Goal: Information Seeking & Learning: Find specific page/section

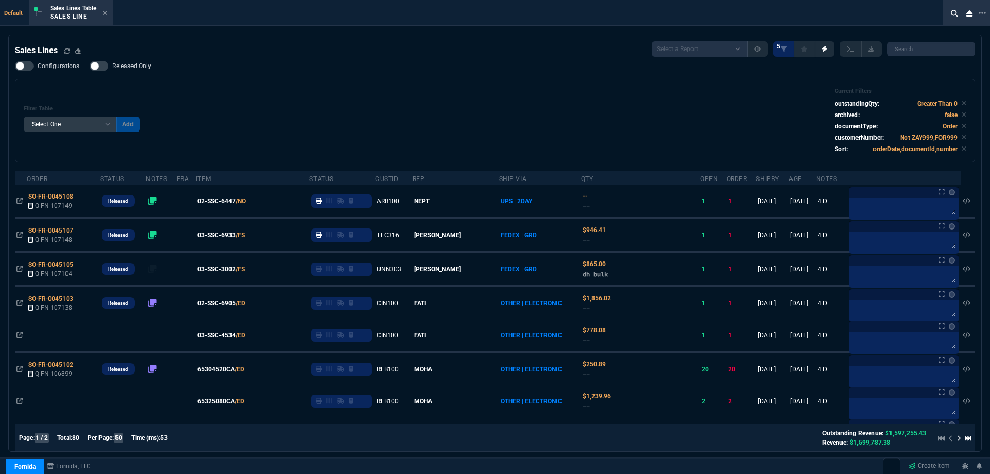
select select
click at [385, 116] on div "Filter Table Select One Add Filter () Age () ATS () Cond (itemVariantCode) Cust…" at bounding box center [495, 121] width 942 height 66
click at [380, 117] on div "Filter Table Select One Add Filter () Age () ATS () Cond (itemVariantCode) Cust…" at bounding box center [495, 121] width 942 height 66
click at [380, 118] on div "Filter Table Select One Add Filter () Age () ATS () Cond (itemVariantCode) Cust…" at bounding box center [495, 121] width 942 height 66
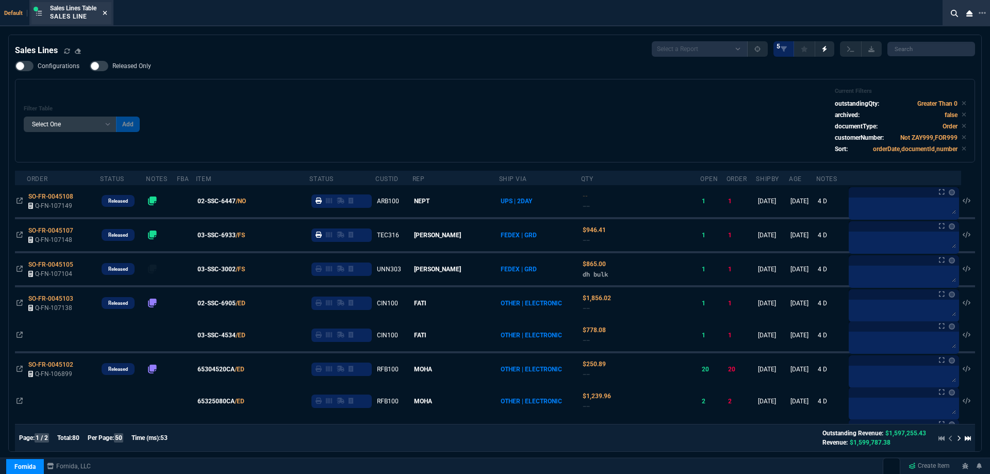
click at [106, 12] on icon at bounding box center [105, 13] width 4 height 4
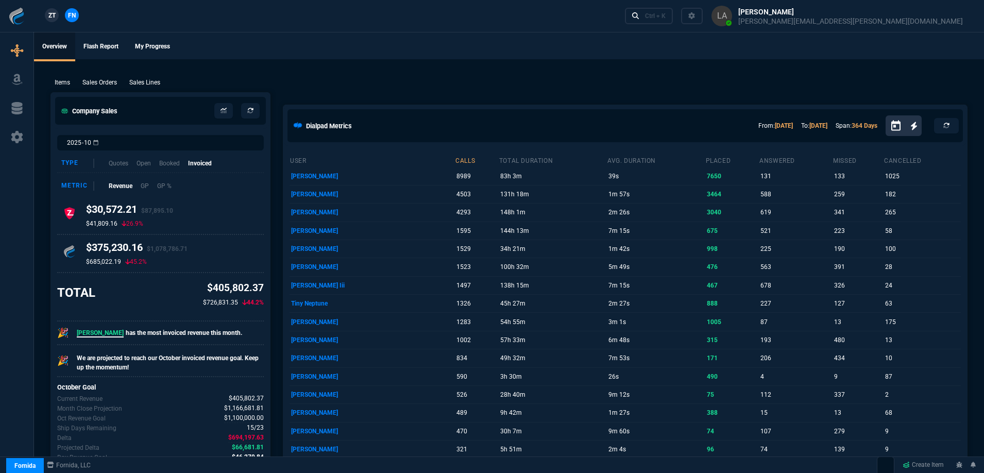
click at [52, 19] on span "ZT" at bounding box center [51, 15] width 7 height 9
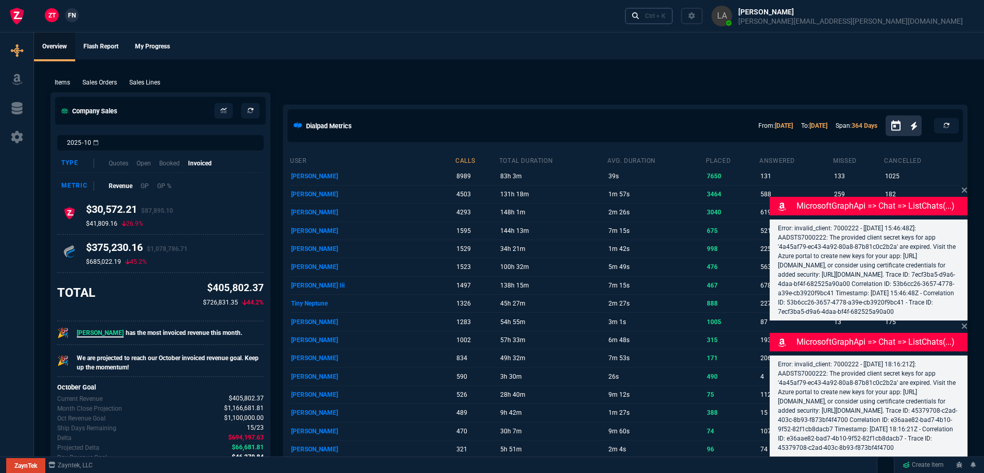
click at [674, 11] on link "Ctrl + K" at bounding box center [649, 16] width 48 height 16
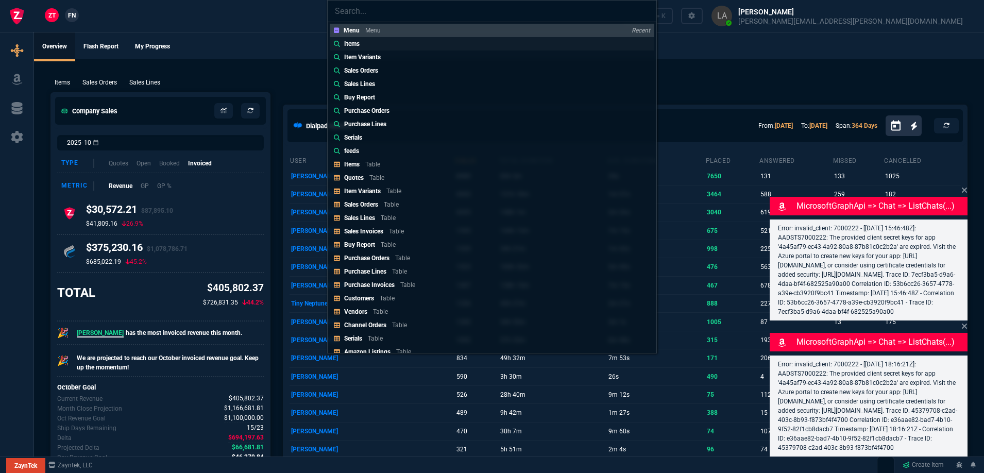
click at [357, 44] on p "Items" at bounding box center [351, 43] width 15 height 9
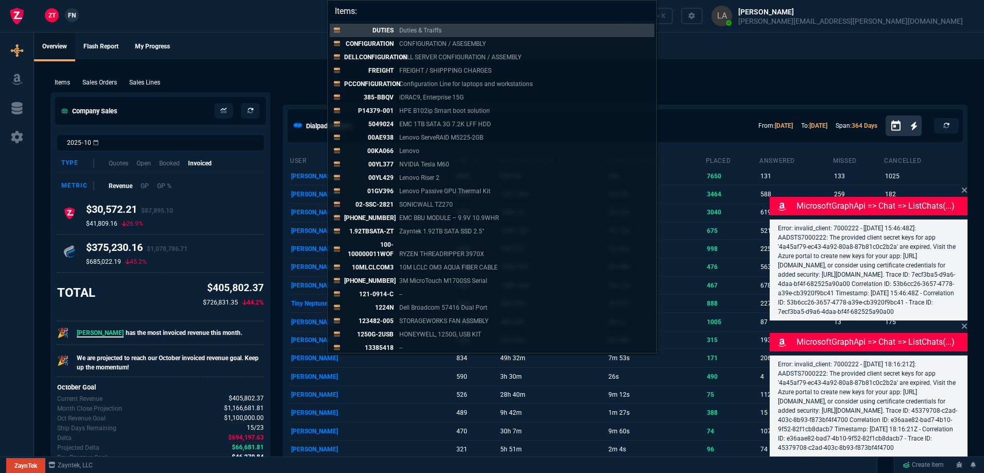
paste input "J543M"
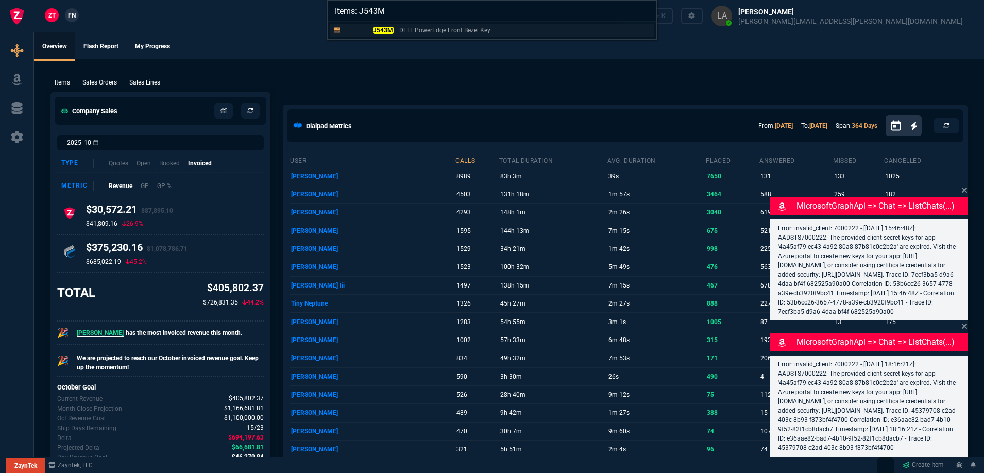
type input "Items: J543M"
click at [379, 34] on p "J543M" at bounding box center [368, 30] width 49 height 9
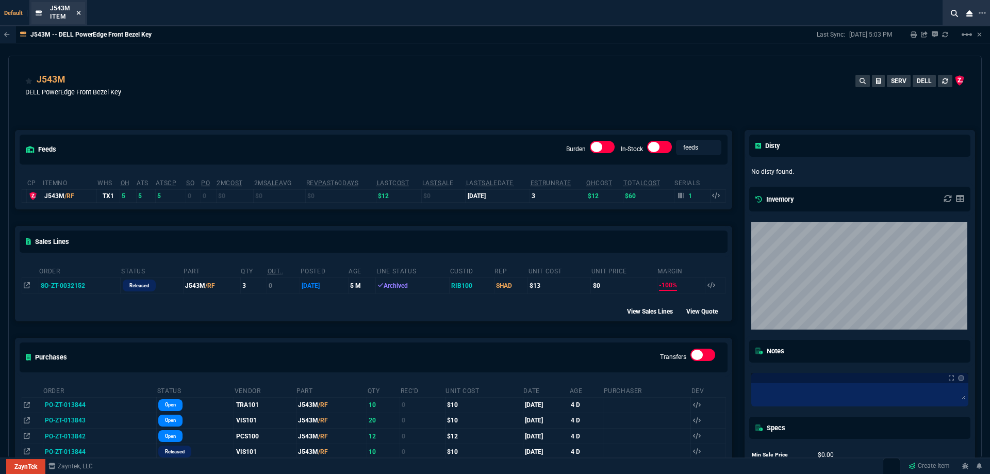
click at [78, 15] on icon at bounding box center [78, 13] width 5 height 6
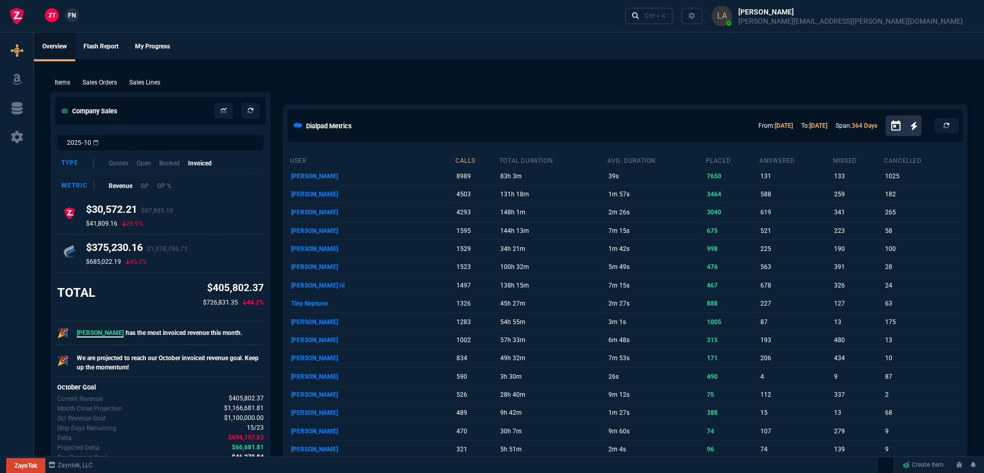
click at [79, 11] on nx-fornida-client-manager "ZT FN" at bounding box center [62, 15] width 40 height 15
click at [76, 12] on span "FN" at bounding box center [72, 15] width 8 height 9
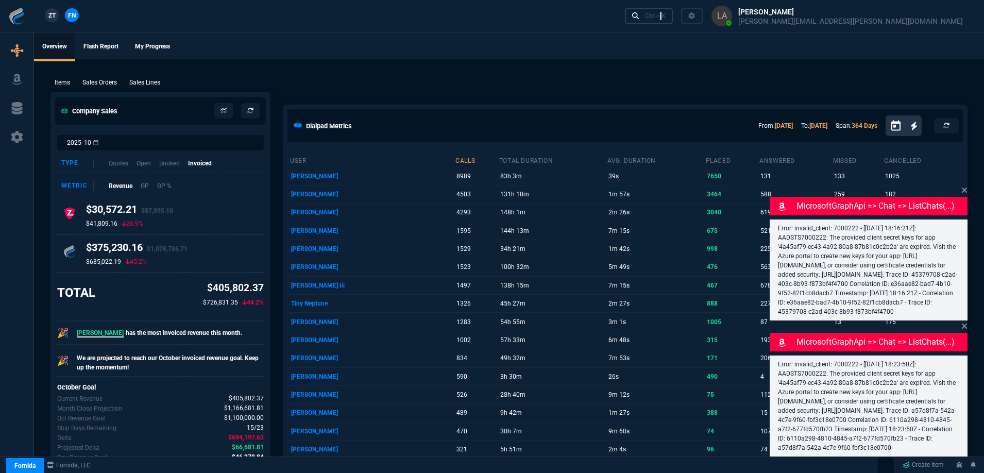
click at [674, 21] on link "Ctrl + K" at bounding box center [649, 16] width 48 height 16
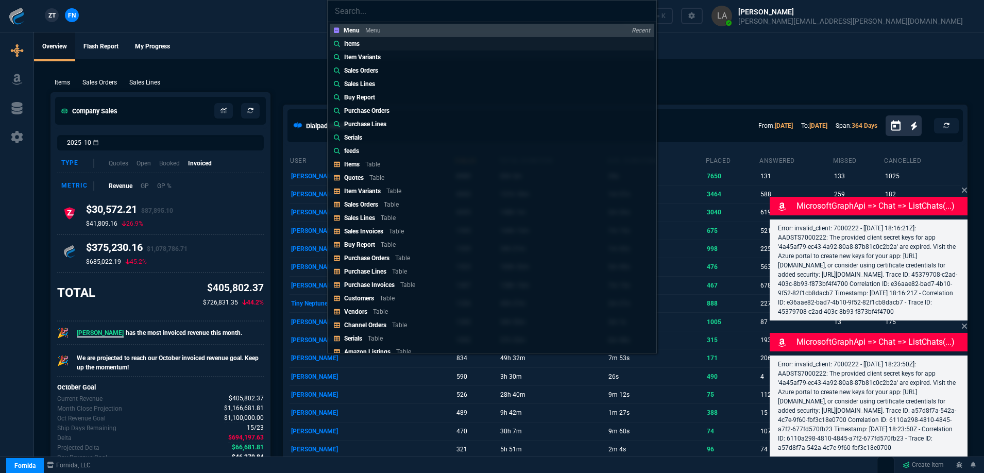
click at [342, 49] on link "Items" at bounding box center [492, 43] width 325 height 13
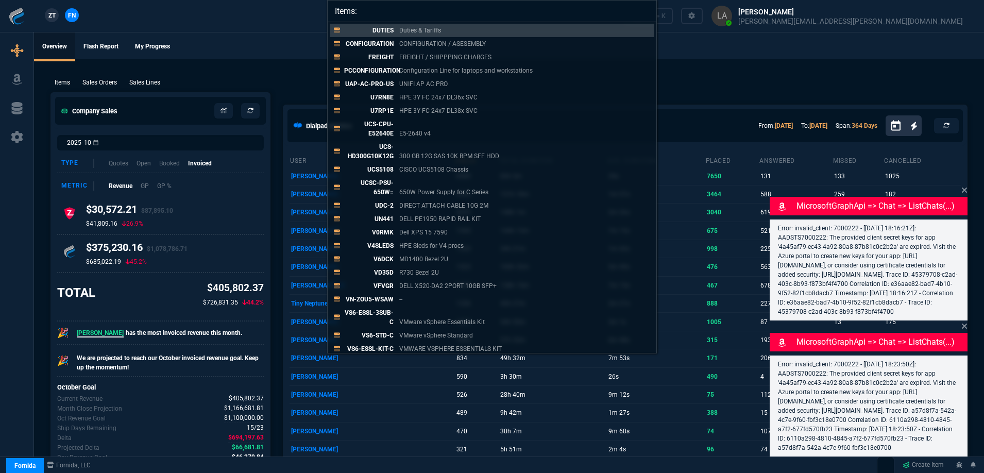
paste input "02-SSC-2827"
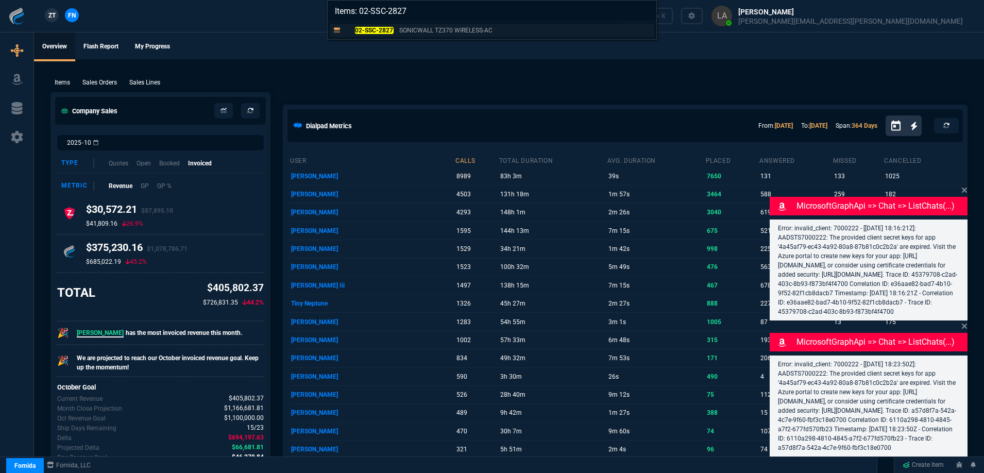
type input "Items: 02-SSC-2827"
click at [359, 34] on mark "02-SSC-2827" at bounding box center [374, 30] width 39 height 7
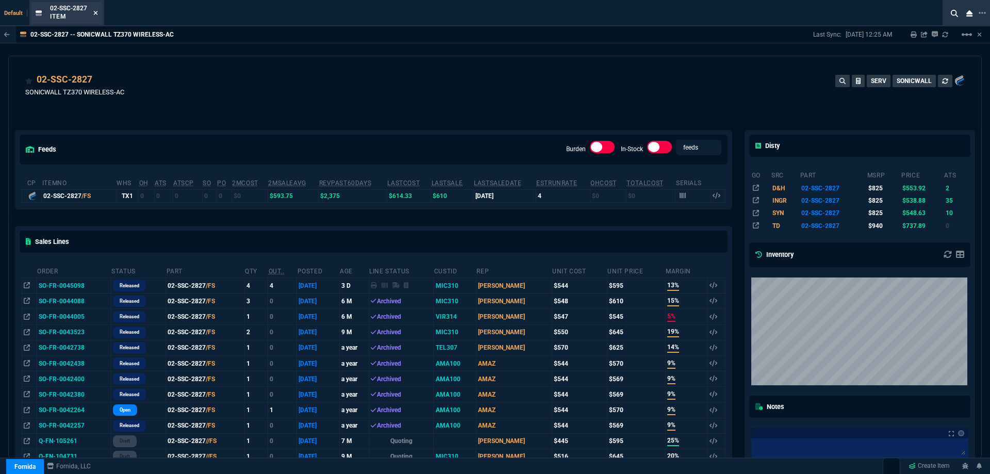
click at [95, 13] on icon at bounding box center [95, 13] width 5 height 6
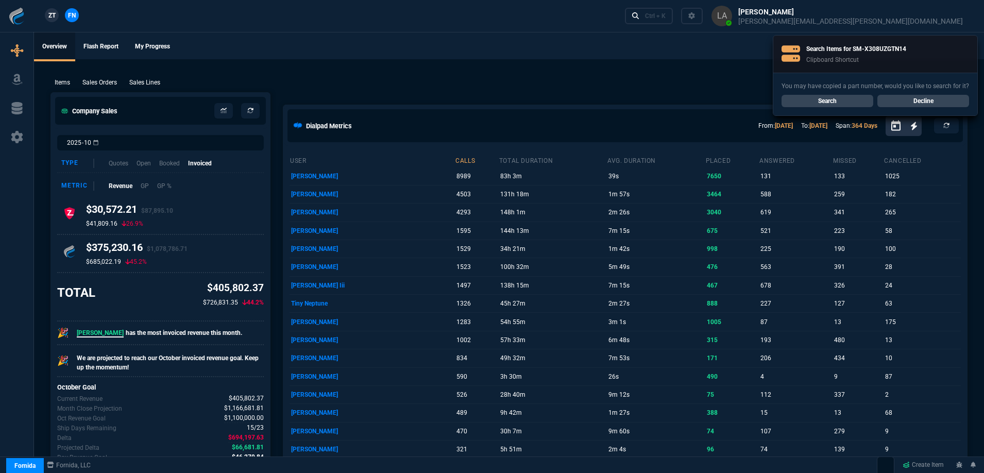
click at [817, 105] on link "Search" at bounding box center [828, 101] width 92 height 12
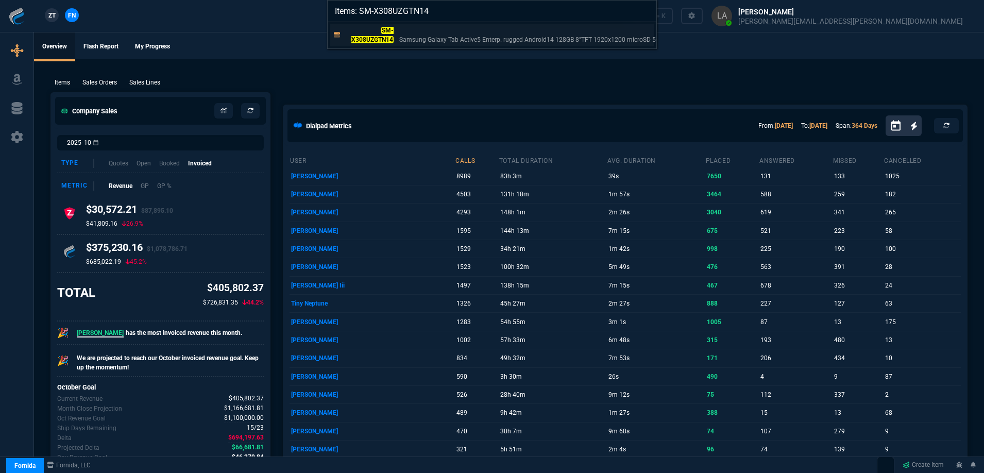
click at [386, 37] on mark "SM-X308UZGTN14" at bounding box center [373, 35] width 42 height 16
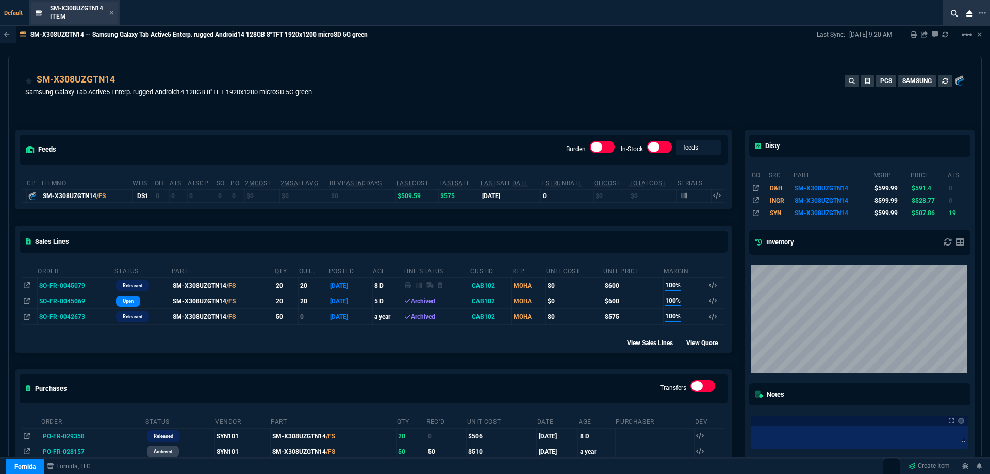
click at [111, 18] on div "SM-X308UZGTN14 Item" at bounding box center [82, 13] width 64 height 18
click at [111, 14] on icon at bounding box center [112, 13] width 4 height 4
click at [111, 17] on div "ZT FN Ctrl + K" at bounding box center [495, 16] width 990 height 32
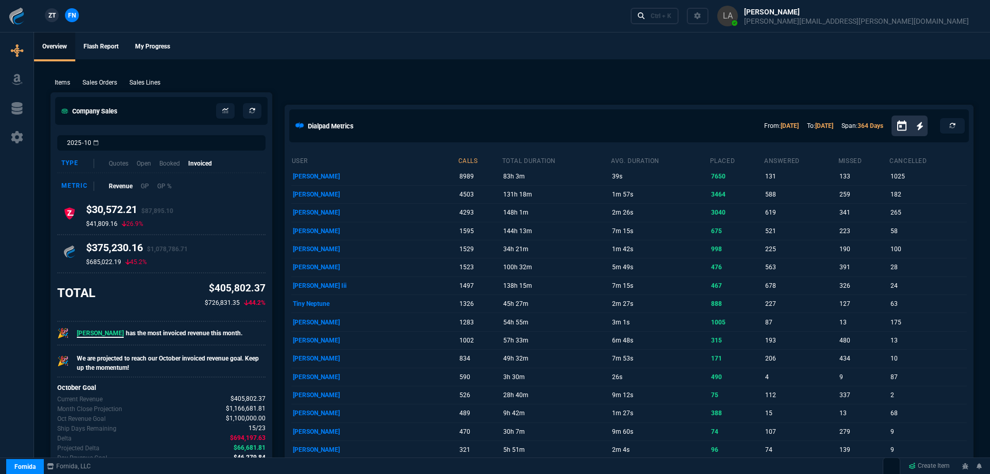
click at [111, 17] on div "ZT FN Ctrl + K" at bounding box center [495, 16] width 990 height 32
click at [54, 19] on span "ZT" at bounding box center [51, 15] width 7 height 9
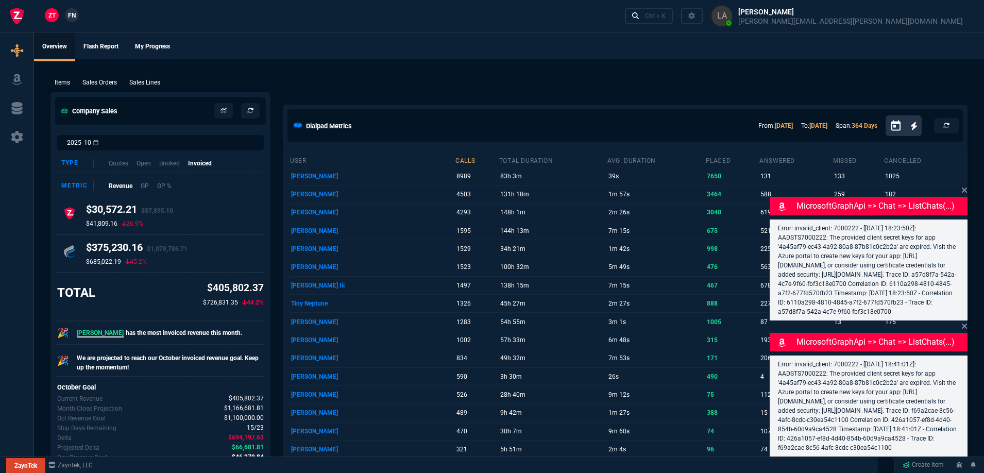
click at [128, 84] on div "Sales Lines" at bounding box center [144, 82] width 39 height 9
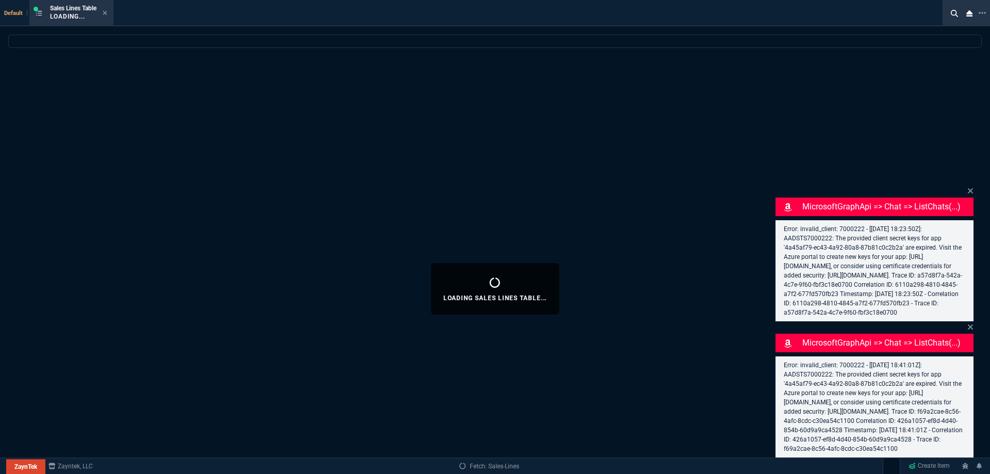
select select
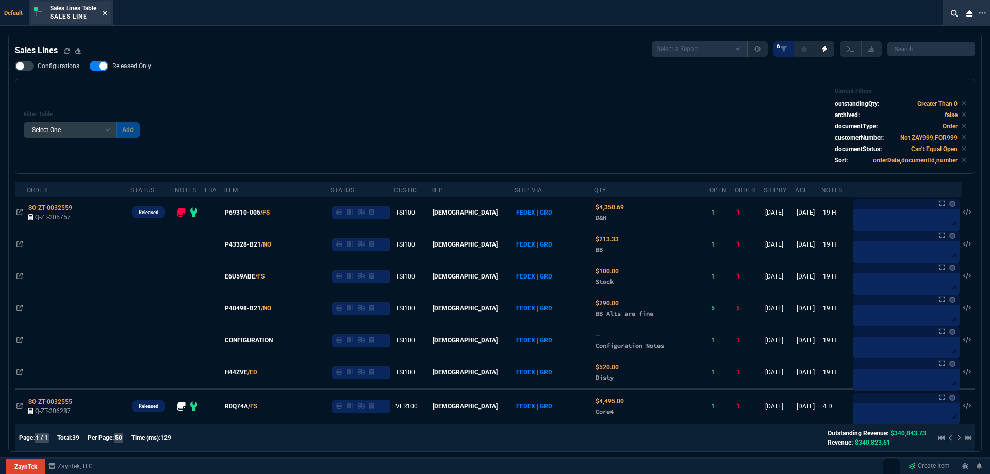
click at [107, 13] on icon at bounding box center [105, 13] width 4 height 4
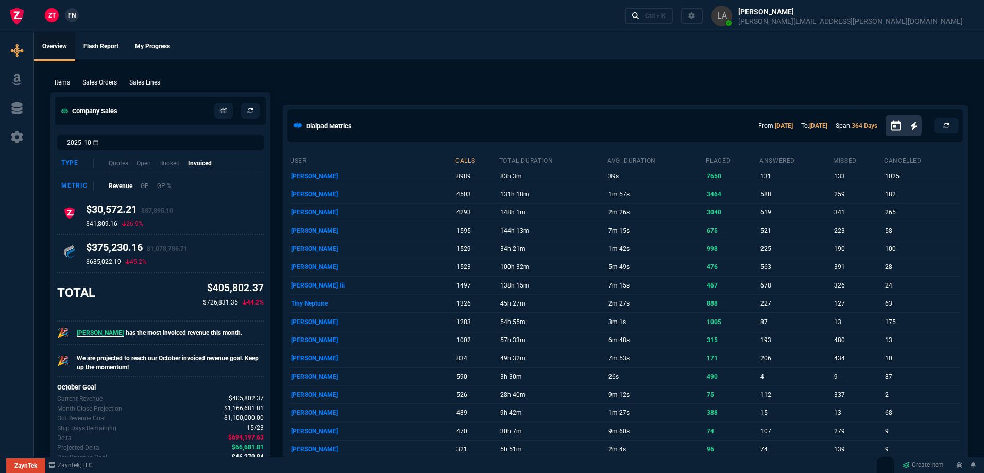
click at [69, 14] on span "FN" at bounding box center [72, 15] width 8 height 9
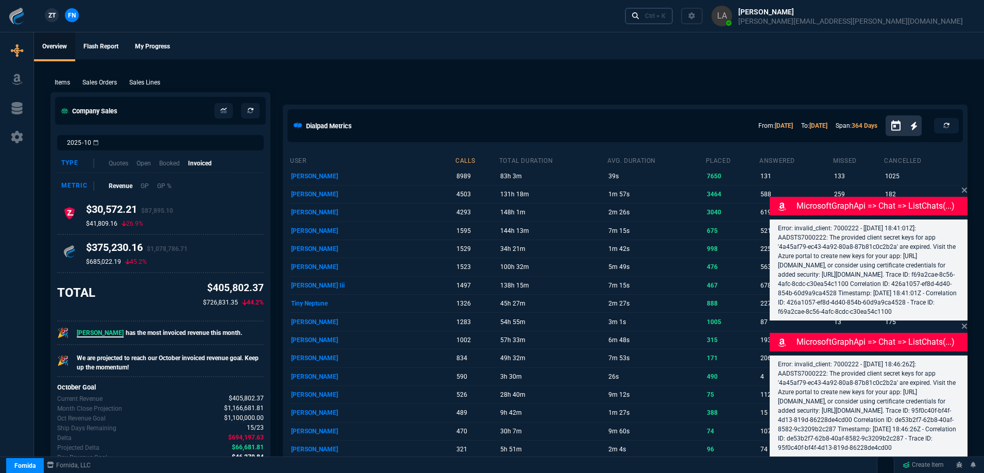
click at [640, 20] on nx-icon at bounding box center [635, 16] width 7 height 10
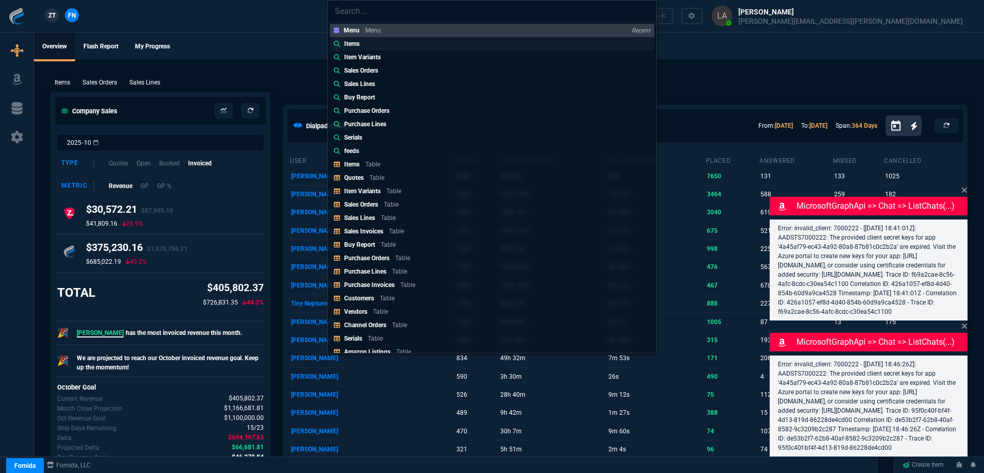
click at [381, 45] on link "Items" at bounding box center [492, 43] width 325 height 13
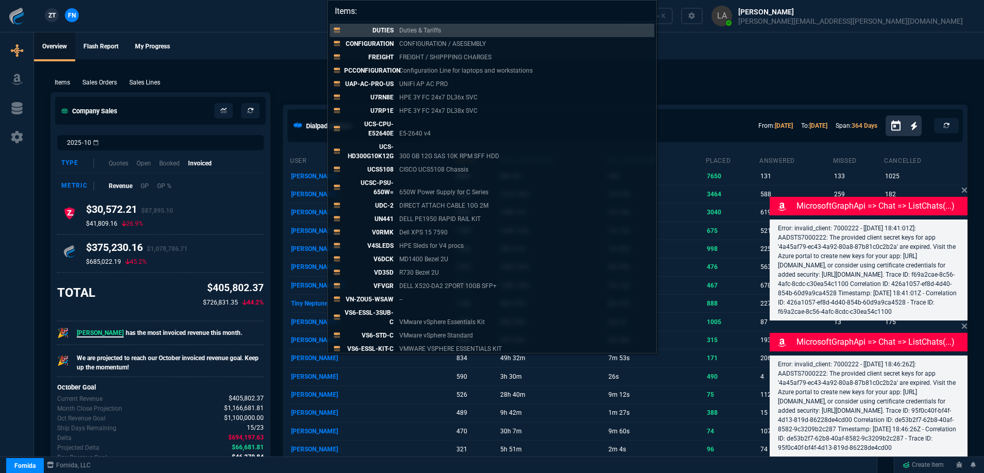
paste input "WMC-DESKTOP-S"
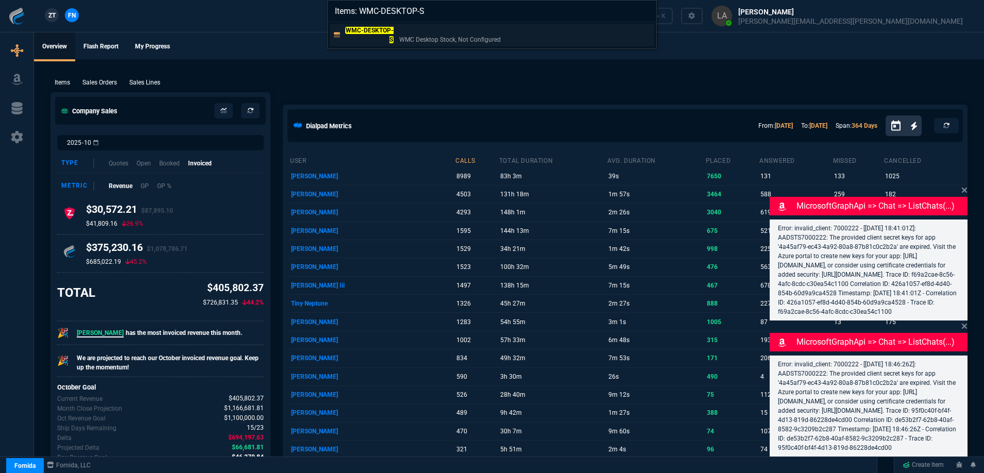
type input "Items: WMC-DESKTOP-S"
click at [379, 34] on p "WMC-DESKTOP-S" at bounding box center [368, 35] width 49 height 19
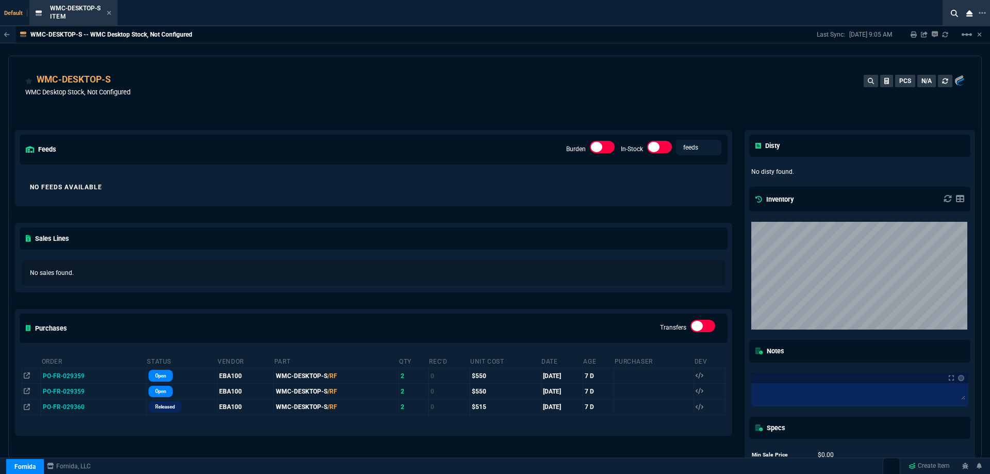
click at [323, 75] on div "WMC-DESKTOP-S WMC Desktop Stock, Not Configured PCS N/A" at bounding box center [494, 91] width 939 height 37
click at [324, 75] on div "WMC-DESKTOP-S WMC Desktop Stock, Not Configured PCS N/A" at bounding box center [494, 91] width 939 height 37
click at [324, 74] on div "WMC-DESKTOP-S WMC Desktop Stock, Not Configured PCS N/A" at bounding box center [494, 91] width 939 height 37
click at [328, 104] on div "WMC-DESKTOP-S WMC Desktop Stock, Not Configured PCS N/A" at bounding box center [494, 91] width 939 height 37
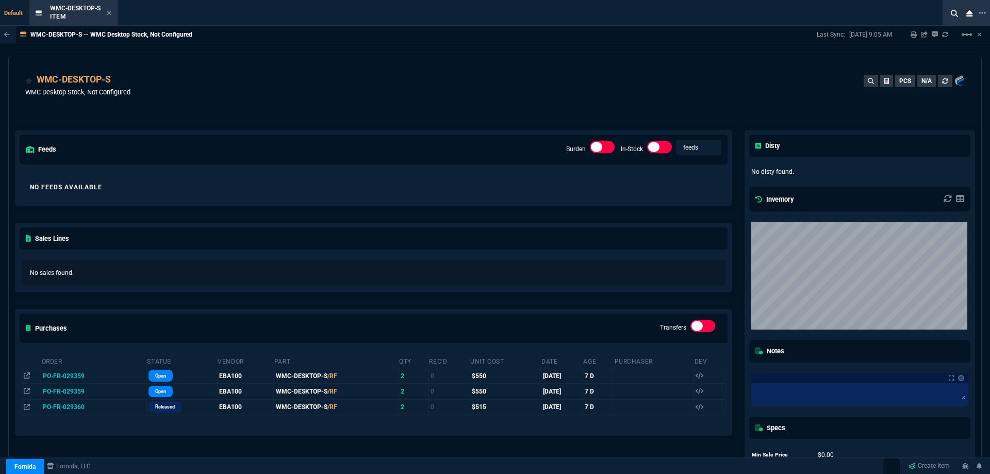
click at [327, 109] on div "feeds Burden In-Stock feeds prices No Feeds Available Sales Lines No sales foun…" at bounding box center [373, 312] width 729 height 411
click at [110, 14] on icon at bounding box center [109, 13] width 4 height 4
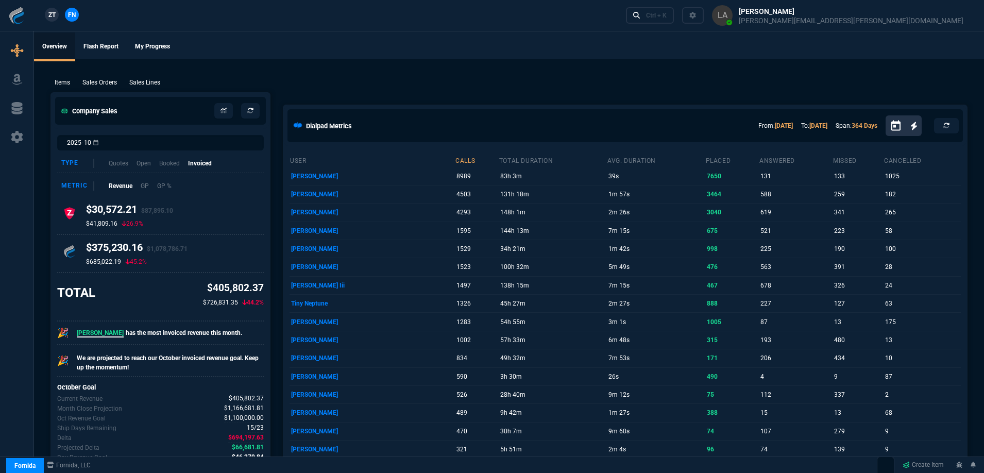
drag, startPoint x: 156, startPoint y: 82, endPoint x: 963, endPoint y: 91, distance: 807.2
click at [158, 82] on p "Sales Lines" at bounding box center [144, 82] width 31 height 9
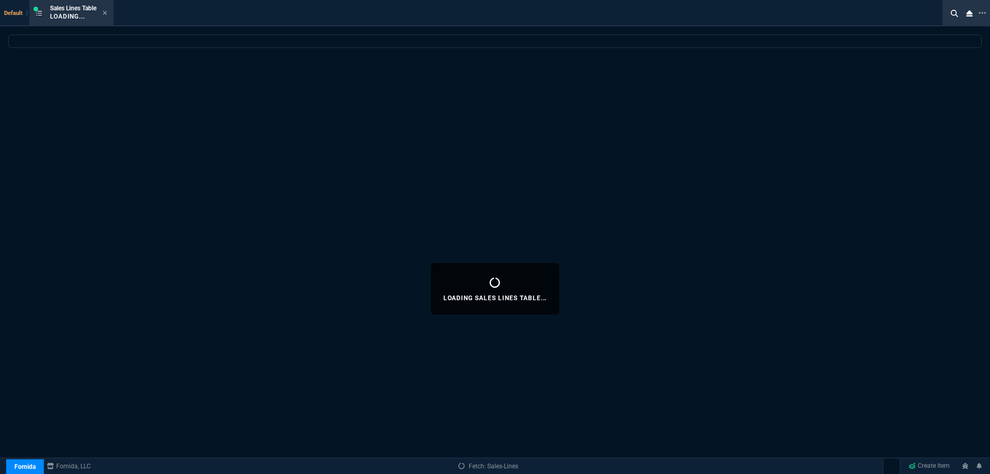
select select
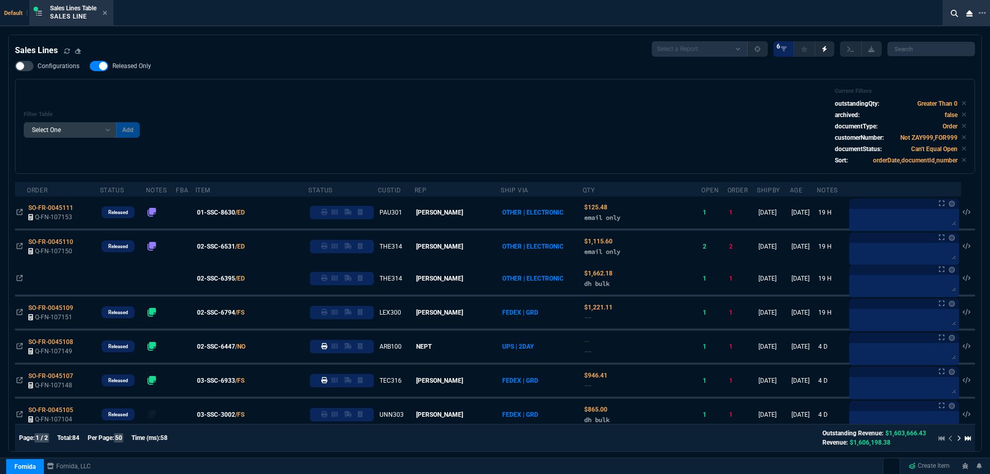
click at [129, 65] on span "Released Only" at bounding box center [131, 66] width 39 height 8
click at [90, 66] on input "Released Only" at bounding box center [89, 66] width 1 height 1
checkbox input "false"
click at [375, 90] on div "Filter Table Select One Add Filter () Age () ATS () Cond (itemVariantCode) Cust…" at bounding box center [495, 126] width 942 height 77
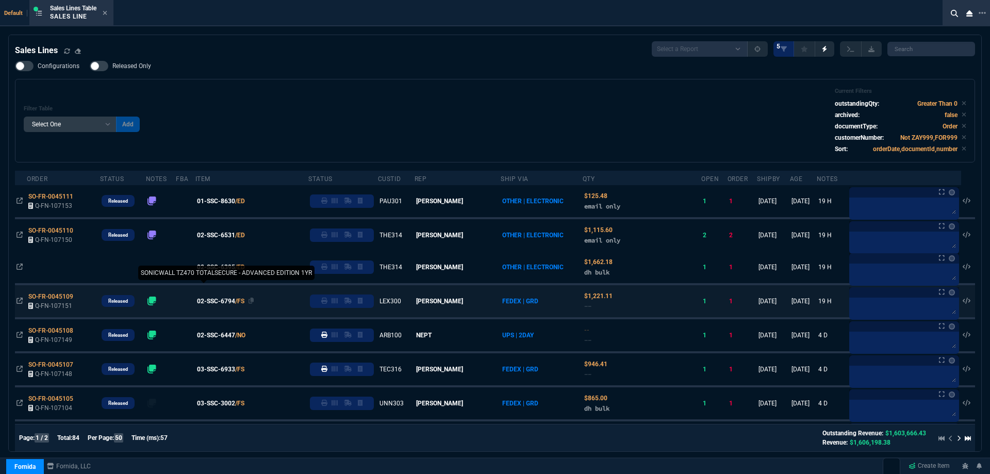
click at [222, 304] on span "02-SSC-6794" at bounding box center [216, 300] width 38 height 9
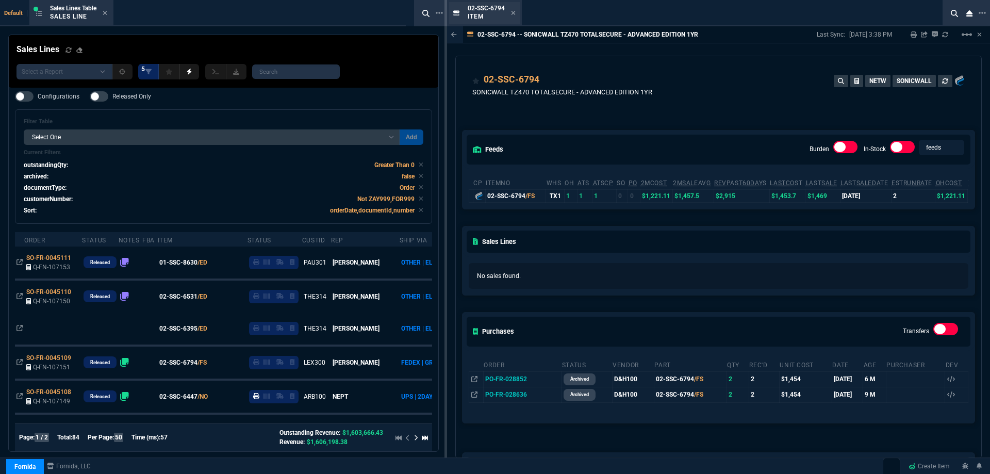
click at [516, 13] on div "02-SSC-6794 Item" at bounding box center [484, 13] width 71 height 22
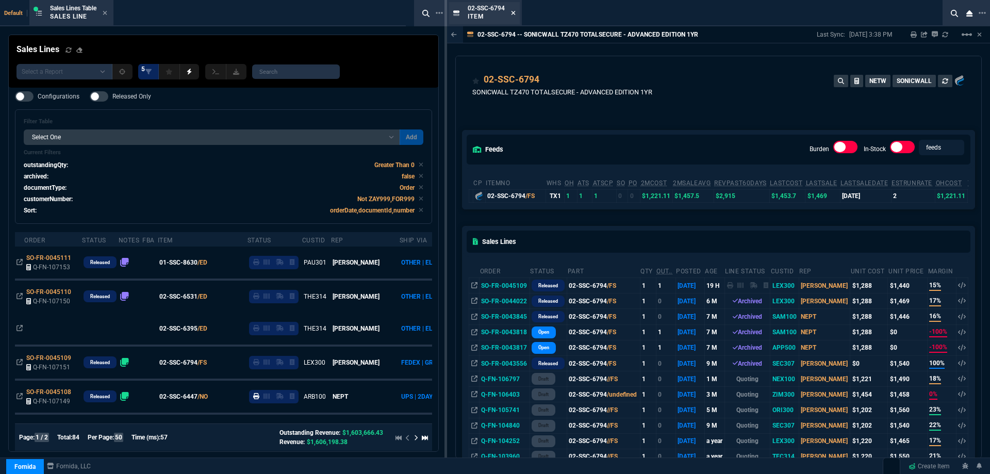
click at [511, 14] on icon at bounding box center [513, 13] width 5 height 6
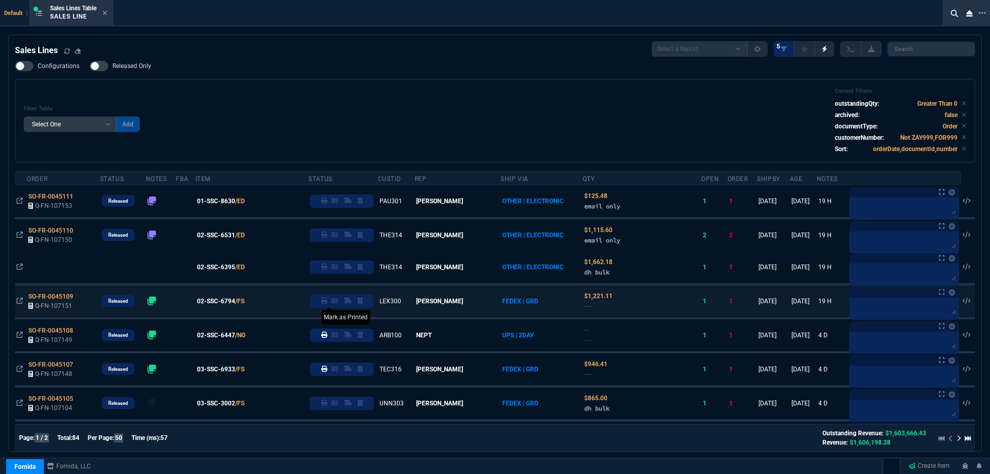
click at [327, 298] on icon at bounding box center [324, 300] width 6 height 6
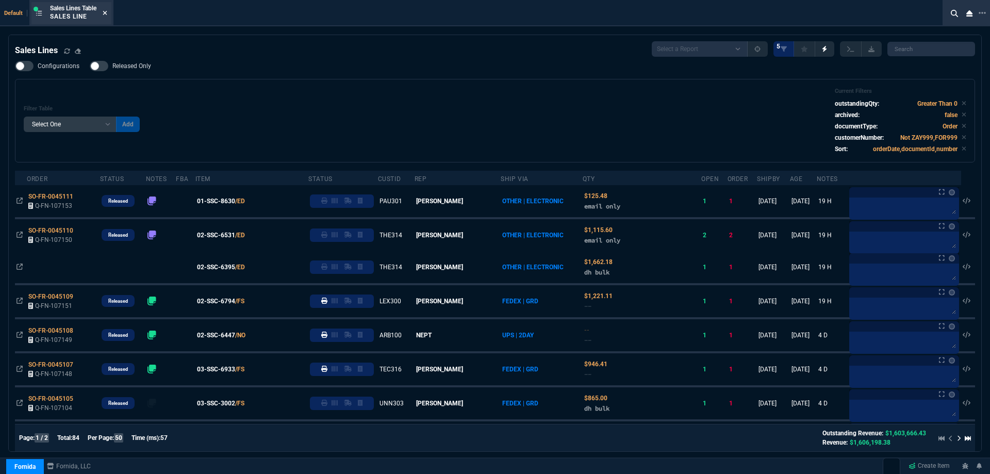
click at [105, 12] on icon at bounding box center [105, 13] width 5 height 6
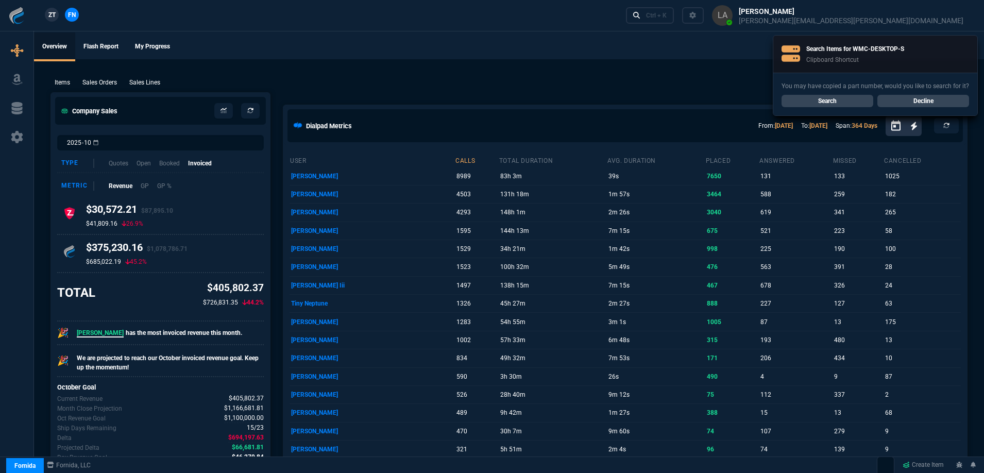
click at [54, 21] on link "ZT" at bounding box center [52, 15] width 14 height 14
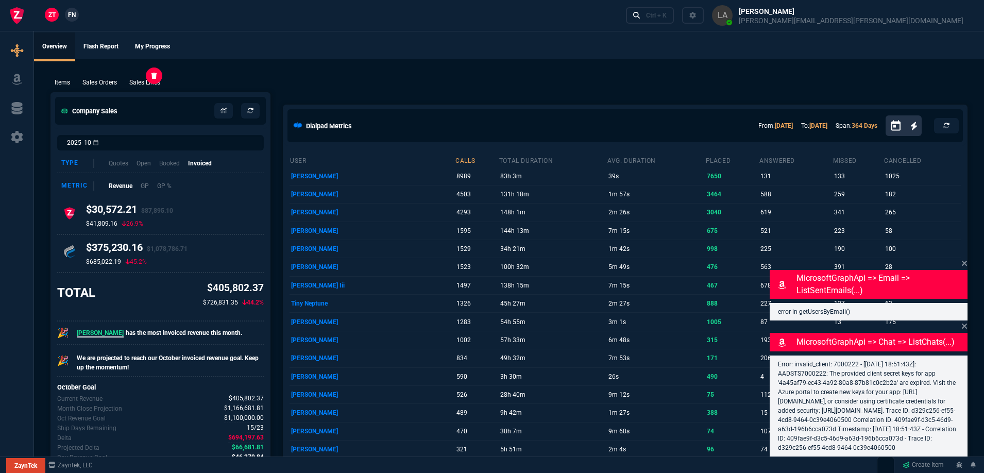
click at [145, 83] on p "Sales Lines" at bounding box center [144, 82] width 31 height 9
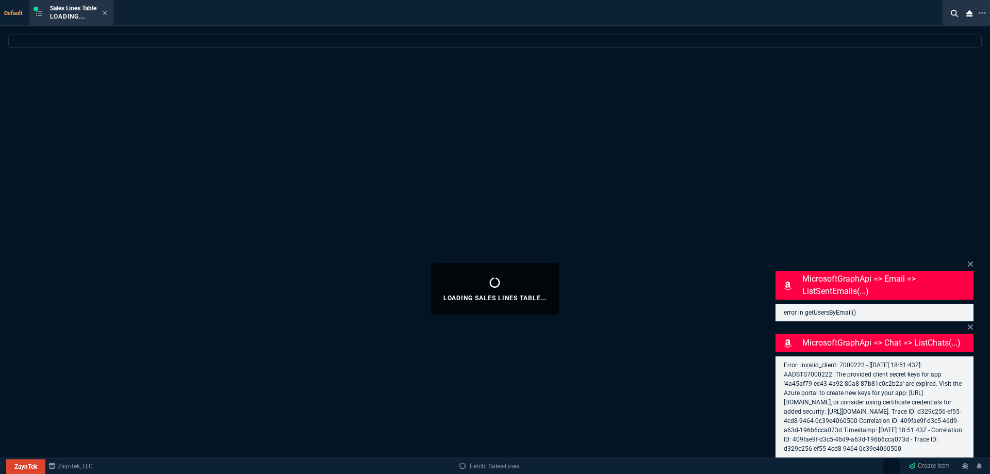
select select
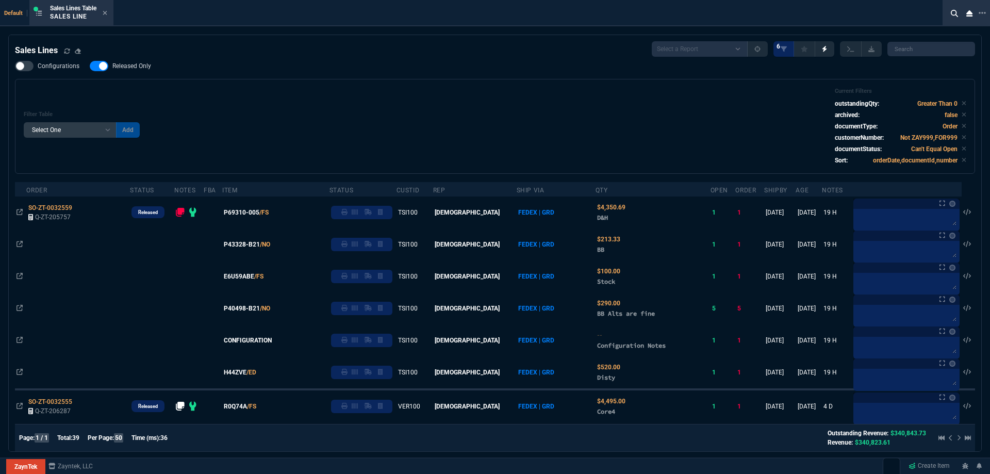
click at [132, 69] on span "Released Only" at bounding box center [131, 66] width 39 height 8
click at [90, 66] on input "Released Only" at bounding box center [89, 66] width 1 height 1
checkbox input "false"
click at [440, 108] on div "Filter Table Select One Add Filter () Age () ATS () Cond (itemVariantCode) Cust…" at bounding box center [495, 126] width 942 height 77
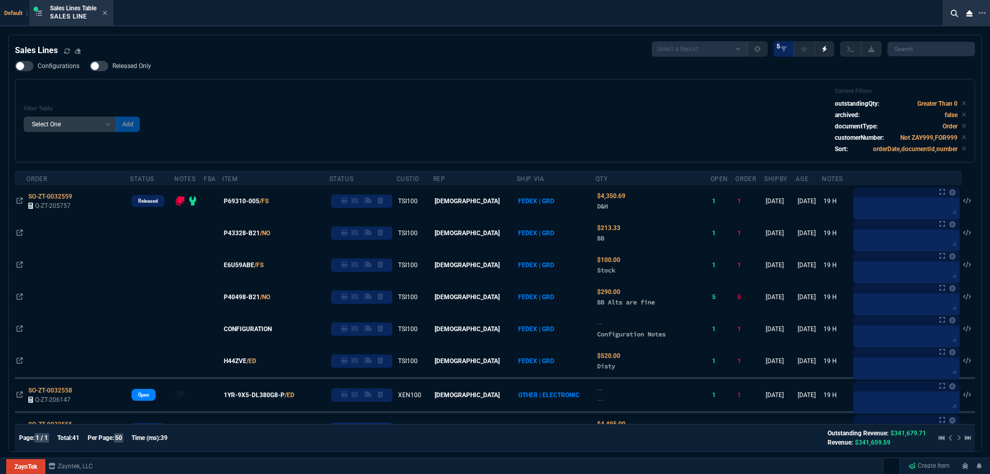
click at [104, 10] on div "Sales Lines Table Sales Line" at bounding box center [78, 13] width 57 height 18
click at [105, 11] on icon at bounding box center [105, 13] width 5 height 6
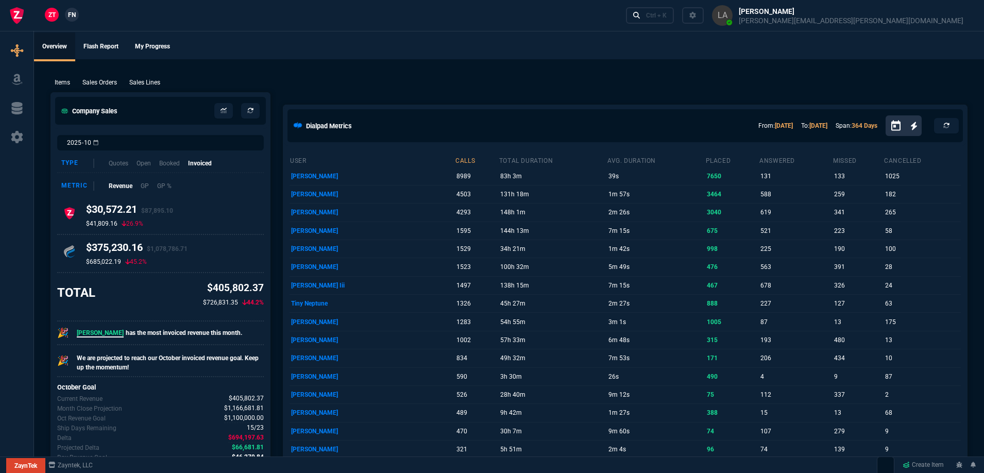
click at [77, 19] on link "FN" at bounding box center [72, 15] width 14 height 14
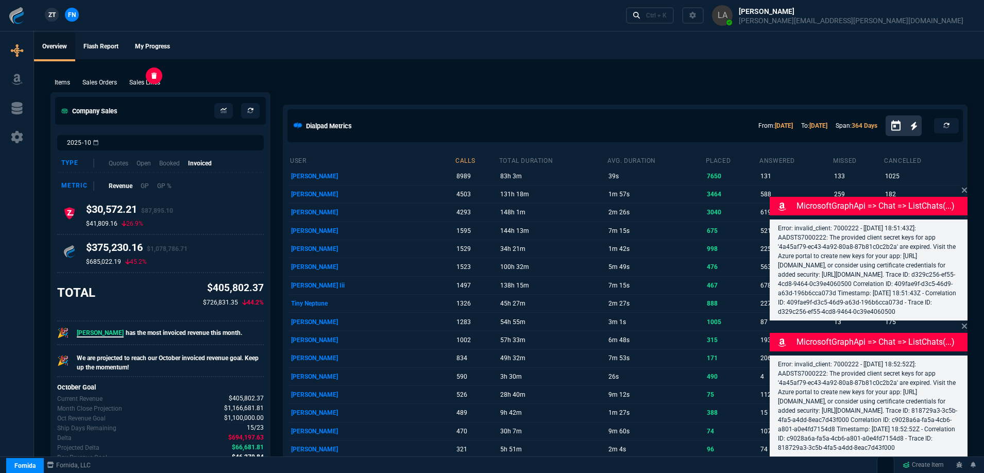
click at [143, 85] on p "Sales Lines" at bounding box center [144, 82] width 31 height 9
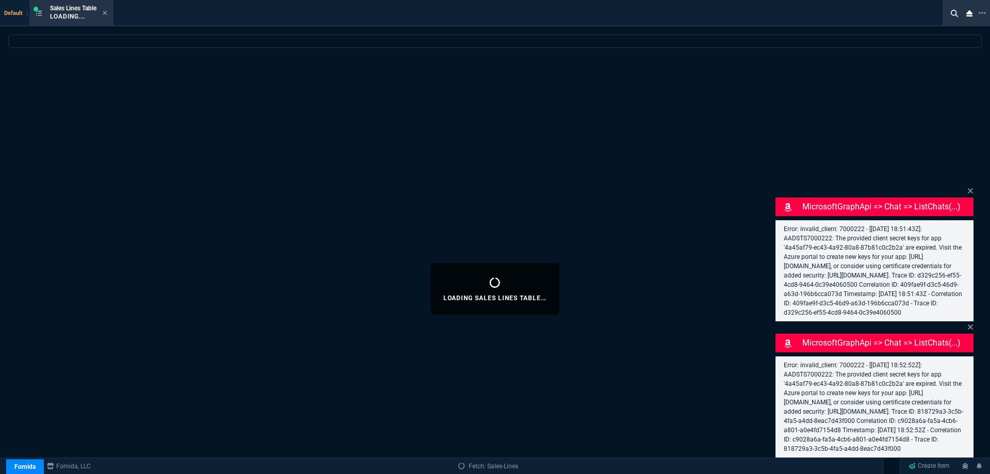
select select
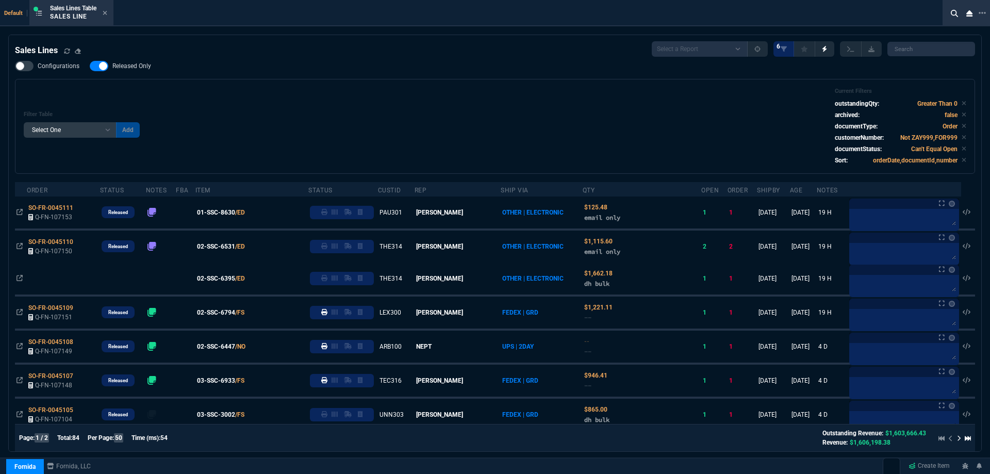
click at [149, 63] on span "Released Only" at bounding box center [131, 66] width 39 height 8
click at [90, 66] on input "Released Only" at bounding box center [89, 66] width 1 height 1
checkbox input "false"
click at [354, 66] on div "Configurations Released Only Filter Table Select One Add Filter () Age () ATS (…" at bounding box center [495, 117] width 960 height 113
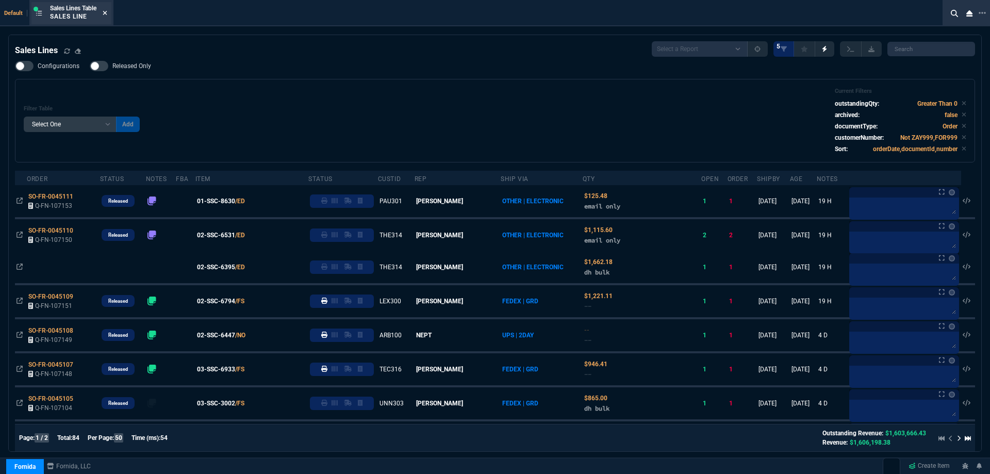
click at [107, 13] on icon at bounding box center [105, 13] width 4 height 4
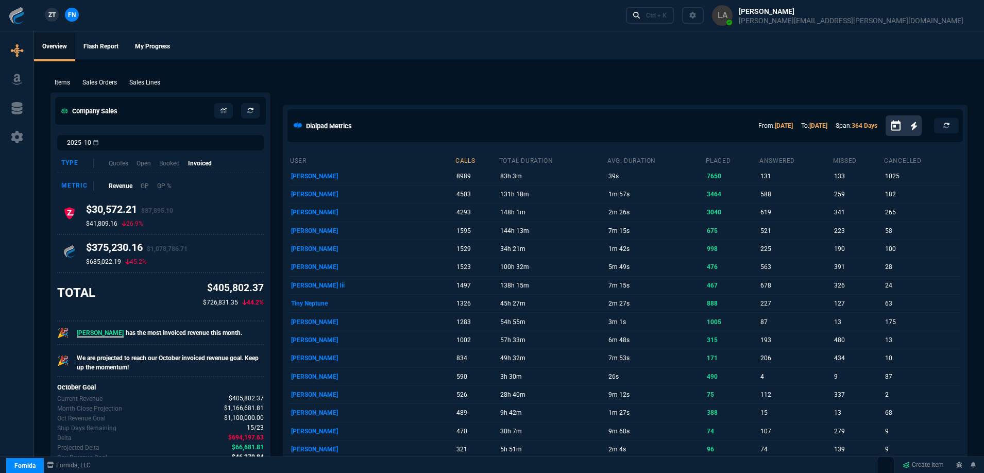
click at [51, 17] on span "ZT" at bounding box center [51, 14] width 7 height 9
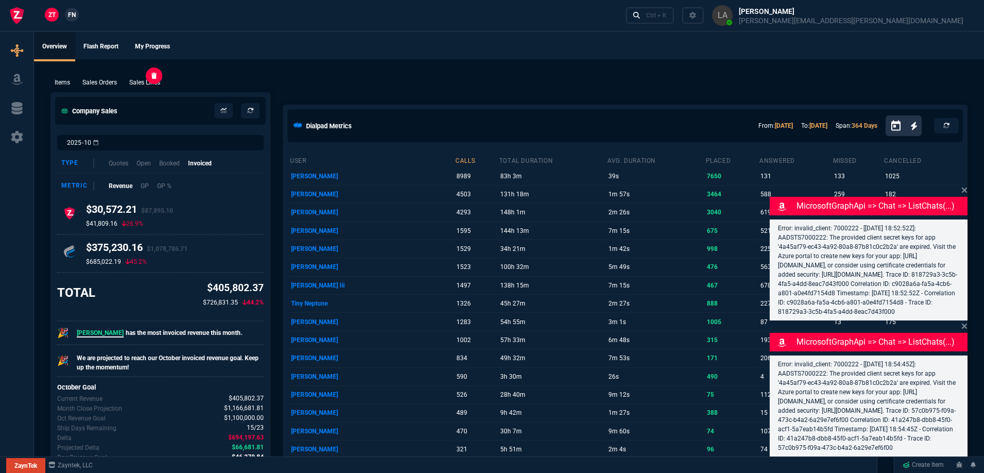
click at [148, 82] on p "Sales Lines" at bounding box center [144, 82] width 31 height 9
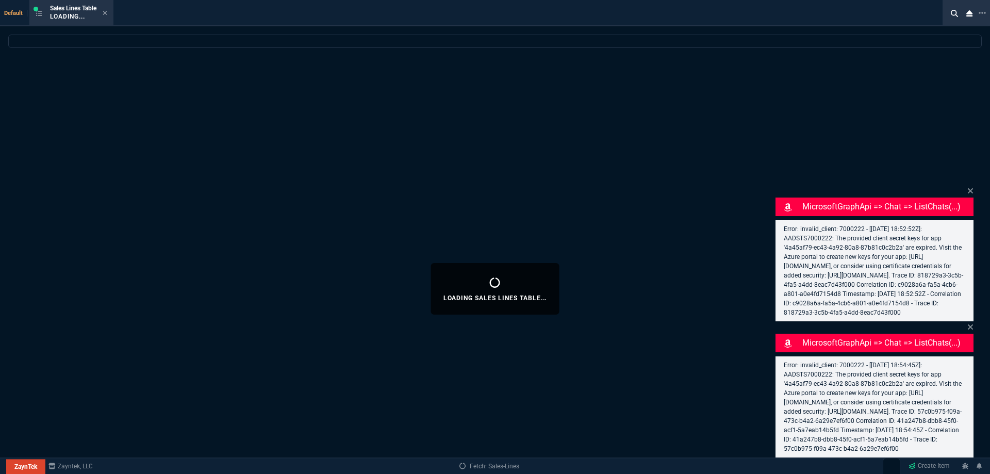
select select
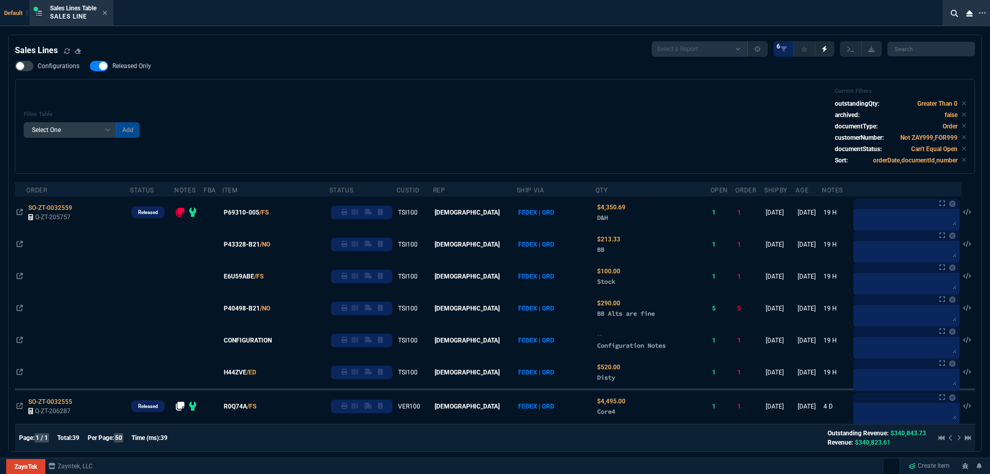
click at [135, 68] on span "Released Only" at bounding box center [131, 66] width 39 height 8
click at [90, 66] on input "Released Only" at bounding box center [89, 66] width 1 height 1
checkbox input "false"
click at [434, 102] on div "Filter Table Select One Add Filter () Age () ATS () Cond (itemVariantCode) Cust…" at bounding box center [495, 126] width 942 height 77
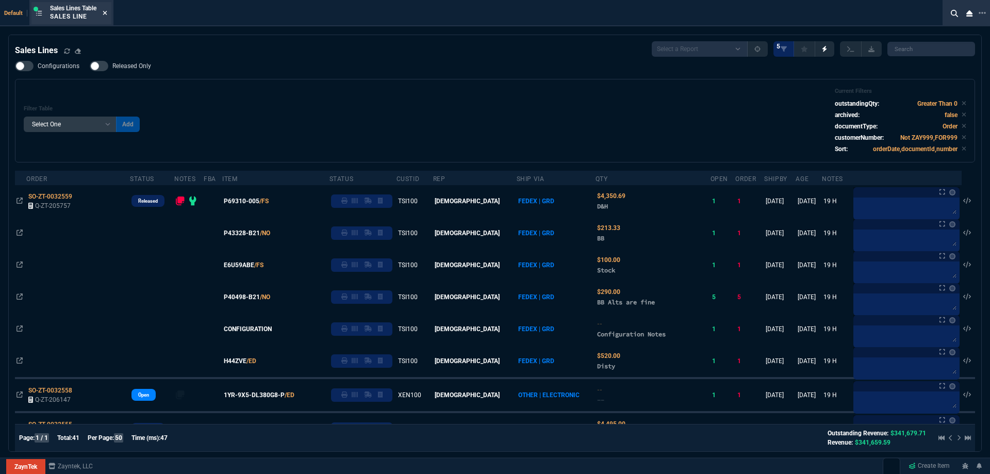
click at [106, 13] on icon at bounding box center [105, 13] width 5 height 6
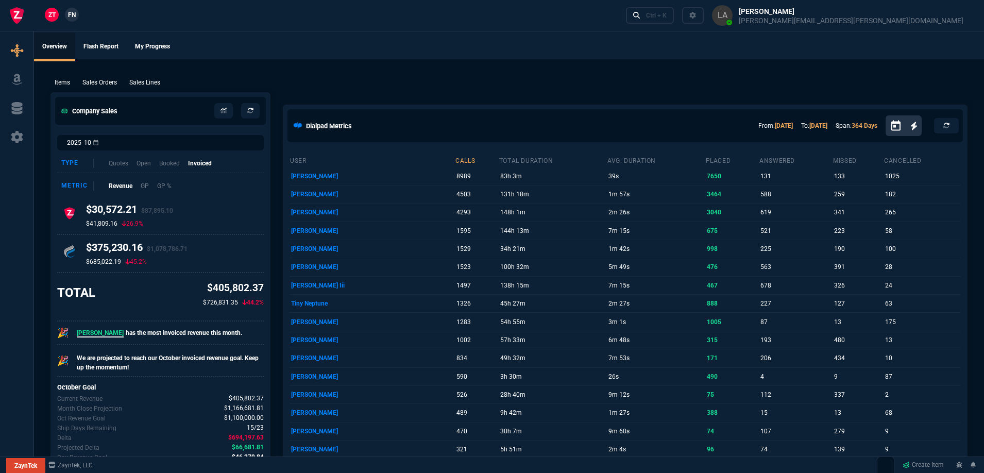
click at [74, 18] on span "FN" at bounding box center [72, 14] width 8 height 9
click at [140, 80] on p "Sales Lines" at bounding box center [144, 82] width 31 height 9
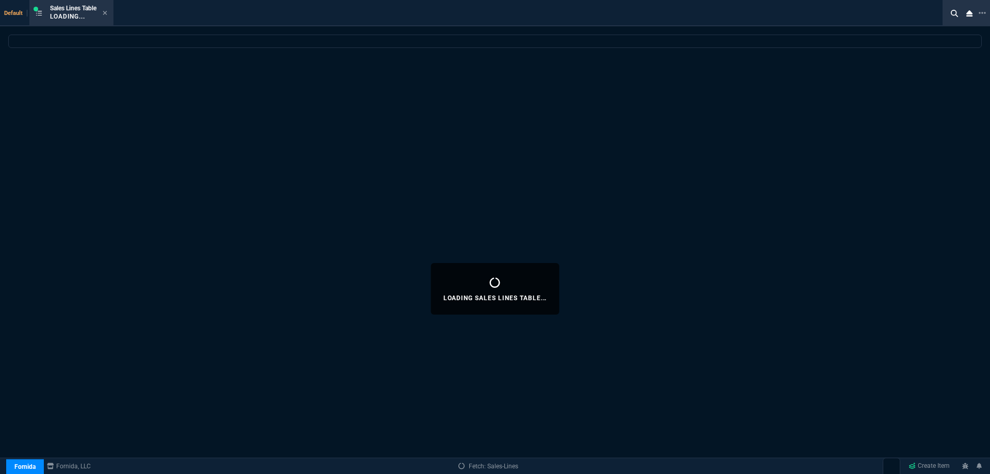
select select
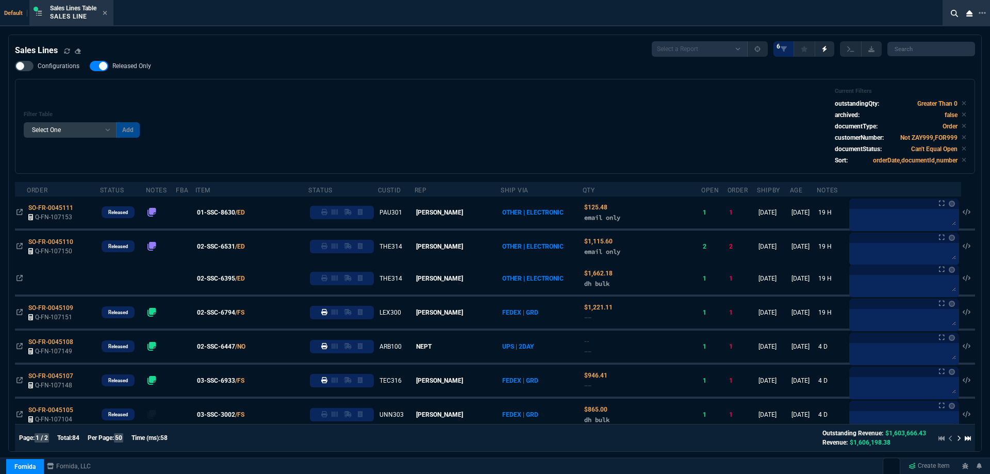
click at [140, 66] on span "Released Only" at bounding box center [131, 66] width 39 height 8
click at [90, 66] on input "Released Only" at bounding box center [89, 66] width 1 height 1
checkbox input "false"
click at [325, 88] on div "Filter Table Select One Add Filter () Age () ATS () Cond (itemVariantCode) Cust…" at bounding box center [495, 126] width 960 height 95
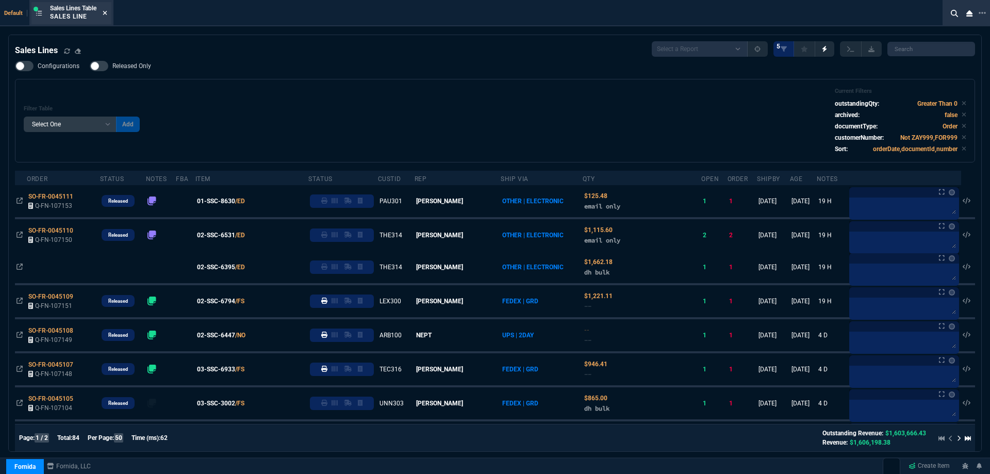
click at [105, 12] on icon at bounding box center [105, 13] width 5 height 6
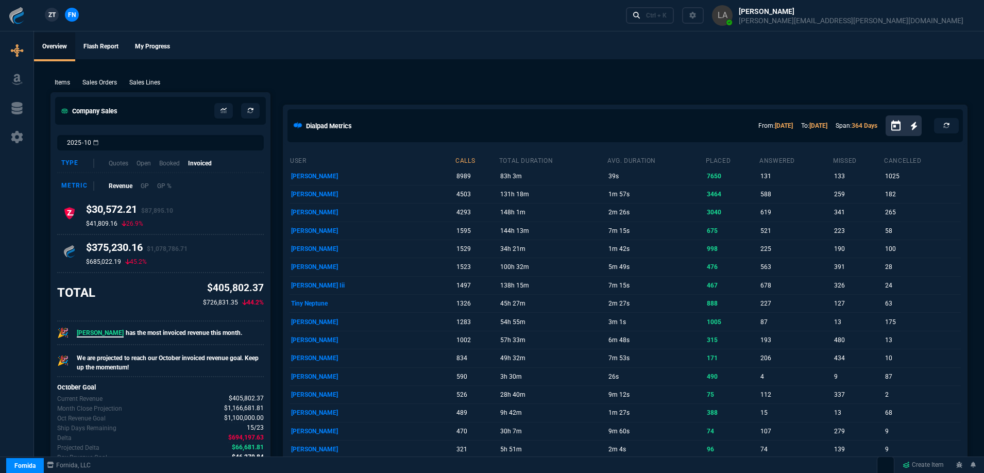
click at [50, 18] on span "ZT" at bounding box center [51, 14] width 7 height 9
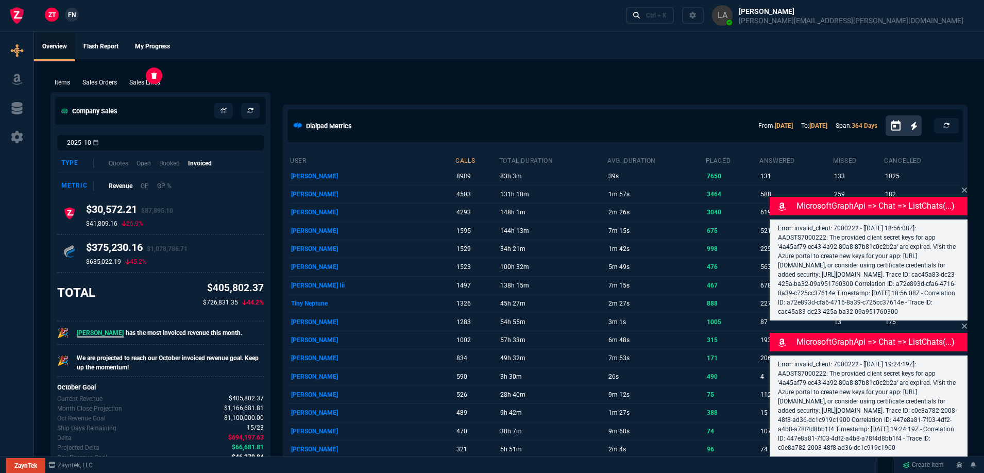
click at [140, 83] on p "Sales Lines" at bounding box center [144, 82] width 31 height 9
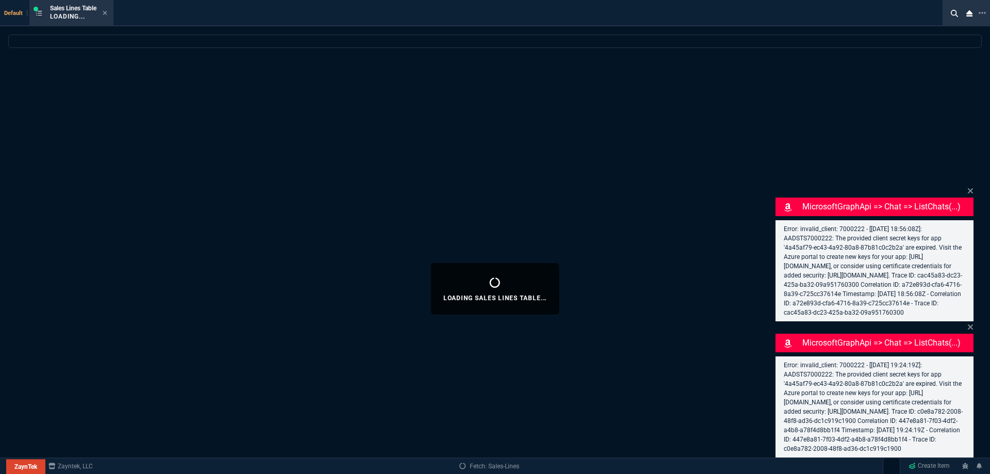
select select
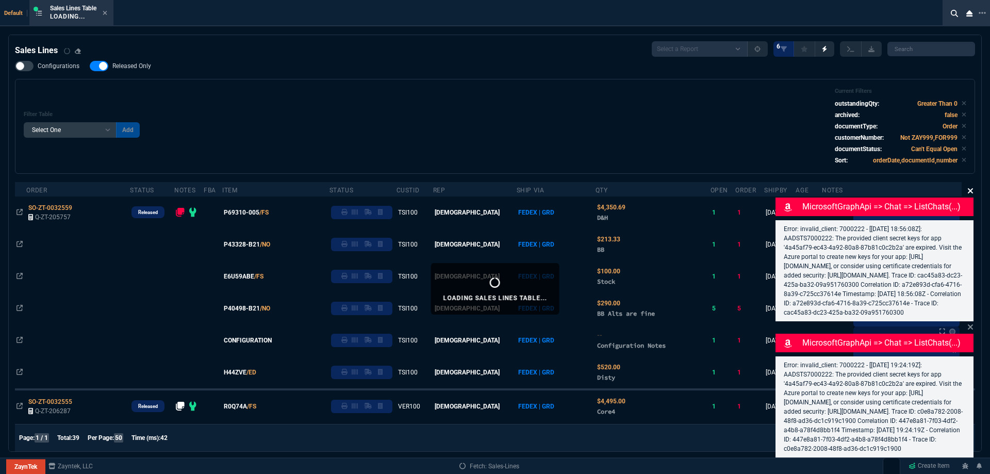
click at [971, 188] on icon at bounding box center [969, 190] width 5 height 5
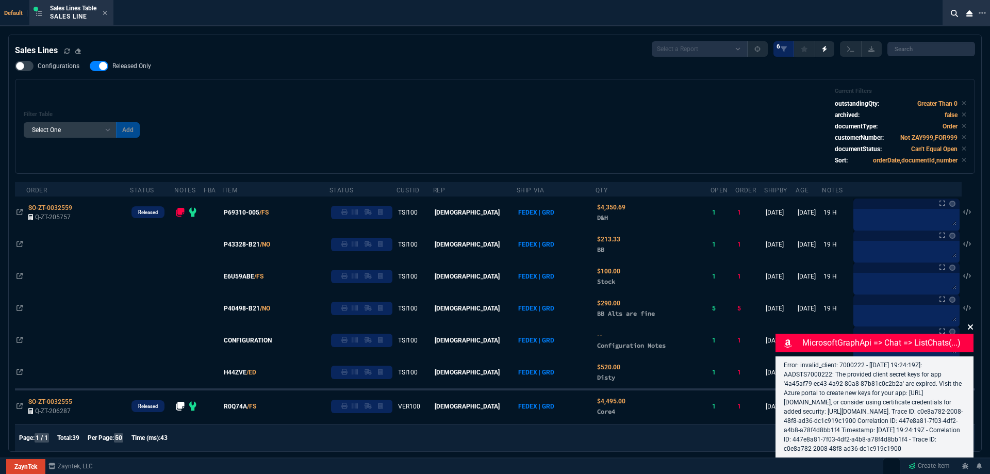
click at [972, 323] on icon at bounding box center [970, 327] width 6 height 8
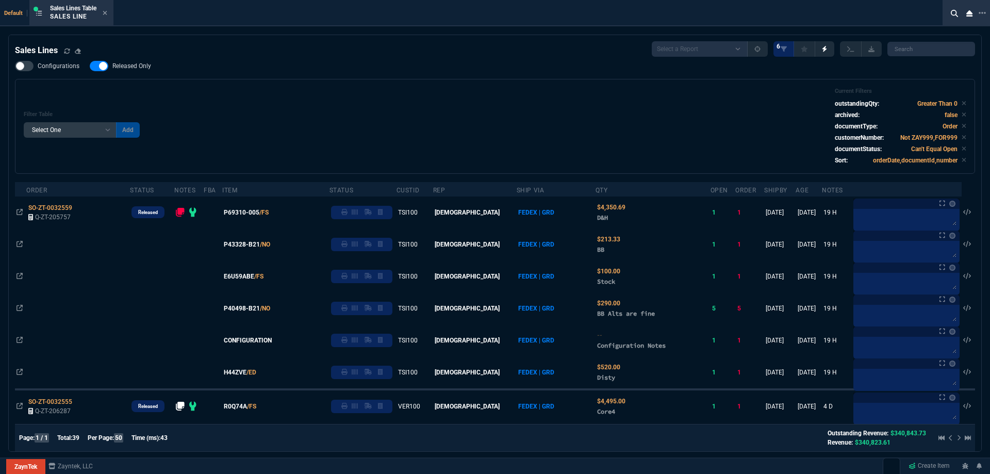
click at [137, 62] on label "Released Only" at bounding box center [126, 66] width 72 height 10
click at [90, 66] on input "Released Only" at bounding box center [89, 66] width 1 height 1
checkbox input "false"
click at [391, 94] on div "Filter Table Select One Add Filter () Age () ATS () Cond (itemVariantCode) Cust…" at bounding box center [495, 126] width 942 height 77
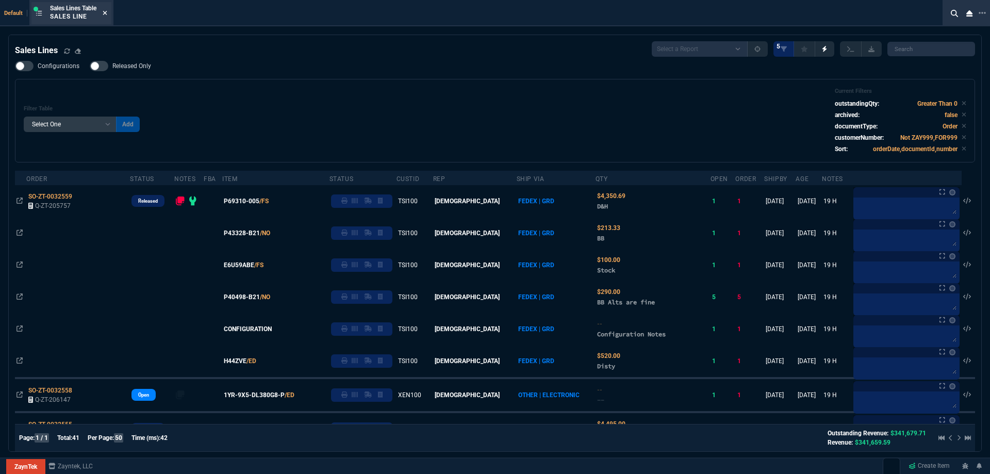
click at [105, 12] on icon at bounding box center [105, 13] width 5 height 6
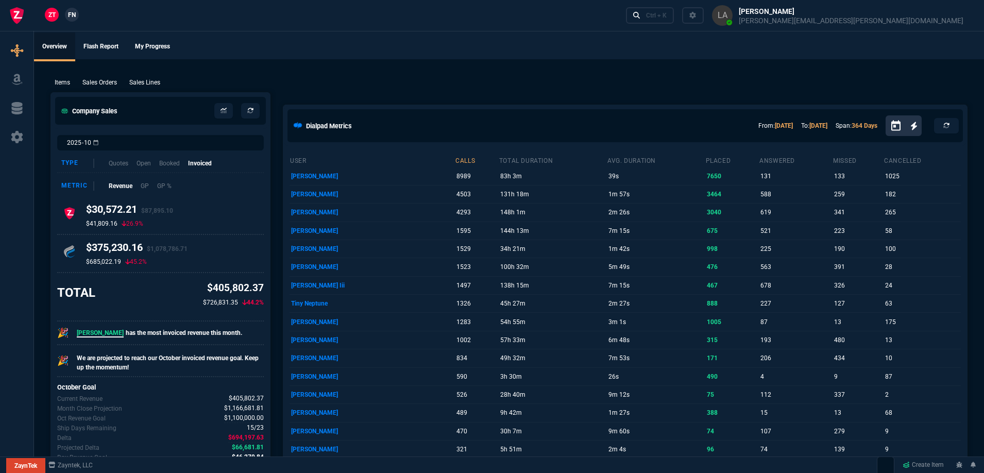
click at [72, 19] on span "FN" at bounding box center [72, 14] width 8 height 9
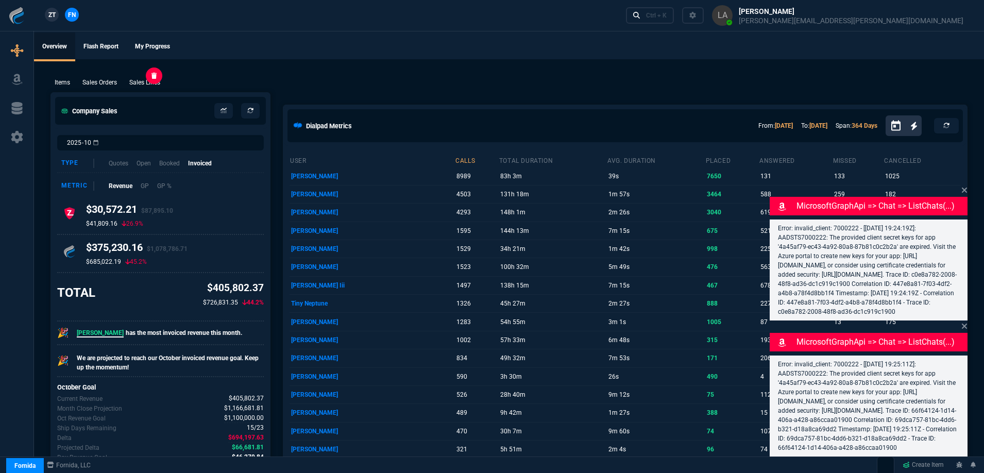
click at [154, 85] on p "Sales Lines" at bounding box center [144, 82] width 31 height 9
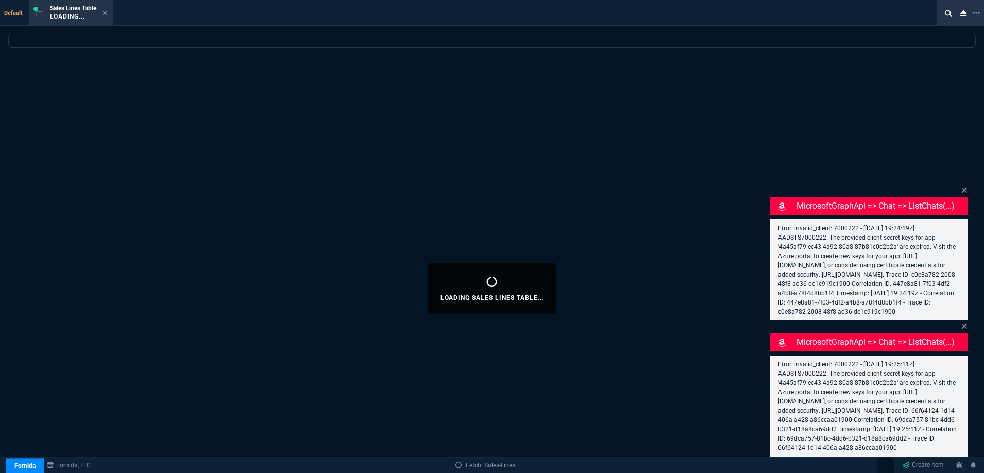
select select
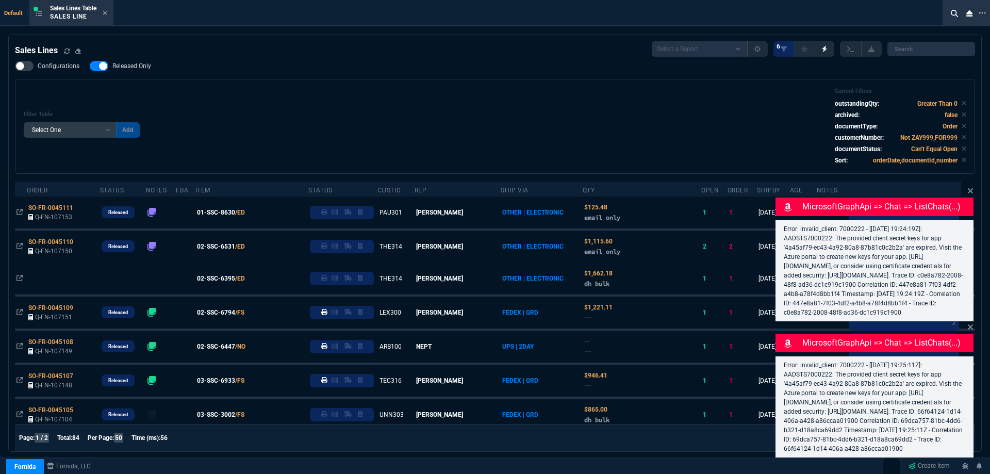
click at [134, 66] on span "Released Only" at bounding box center [131, 66] width 39 height 8
click at [90, 66] on input "Released Only" at bounding box center [89, 66] width 1 height 1
checkbox input "false"
click at [512, 71] on div "Configurations Released Only Filter Table Select One Add Filter () Age () ATS (…" at bounding box center [495, 117] width 960 height 113
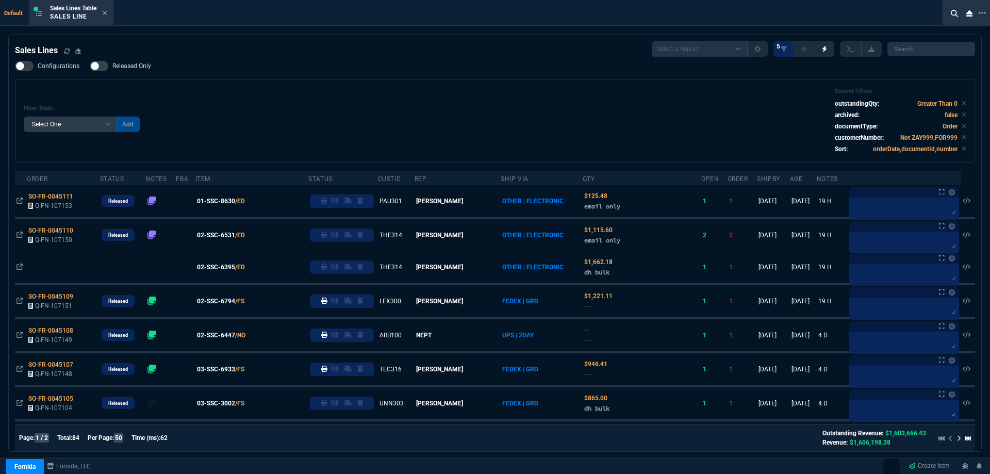
click at [505, 114] on div "Filter Table Select One Add Filter () Age () ATS () Cond (itemVariantCode) Cust…" at bounding box center [495, 121] width 942 height 66
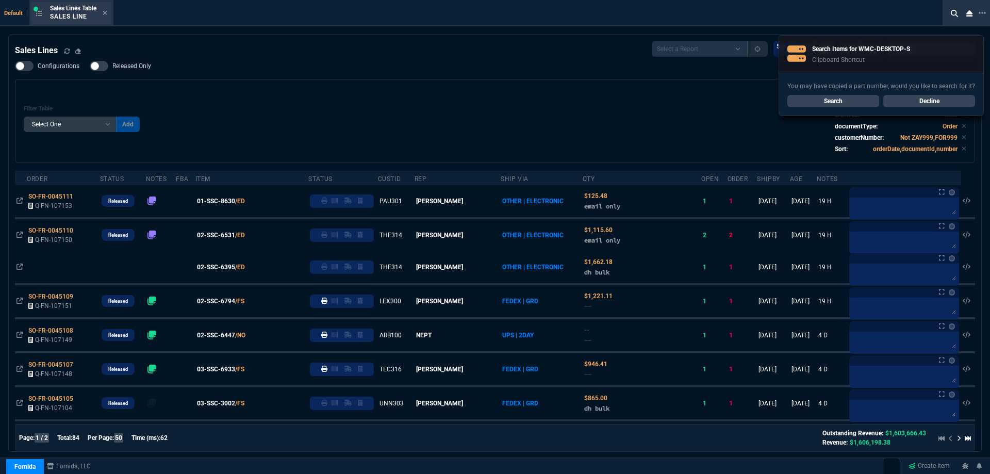
click at [110, 15] on div "Sales Lines Table Sales Line" at bounding box center [71, 13] width 80 height 22
click at [107, 14] on icon at bounding box center [105, 13] width 4 height 4
click at [108, 14] on div "ZT FN Ctrl + K" at bounding box center [495, 15] width 990 height 31
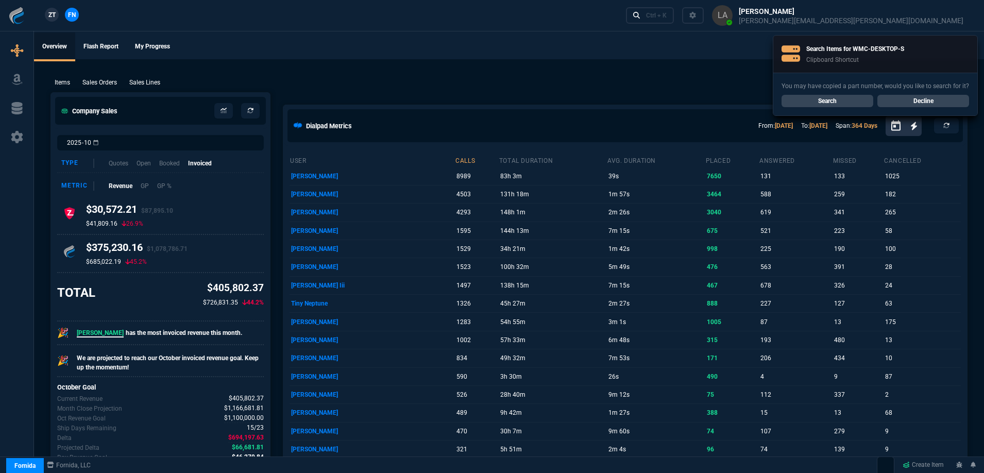
click at [53, 13] on span "ZT" at bounding box center [51, 14] width 7 height 9
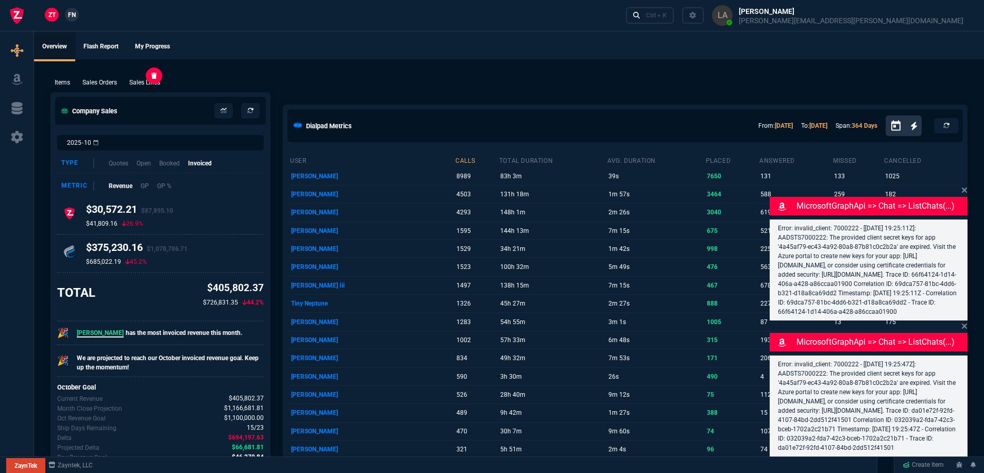
click at [160, 78] on p "Sales Lines" at bounding box center [144, 82] width 31 height 9
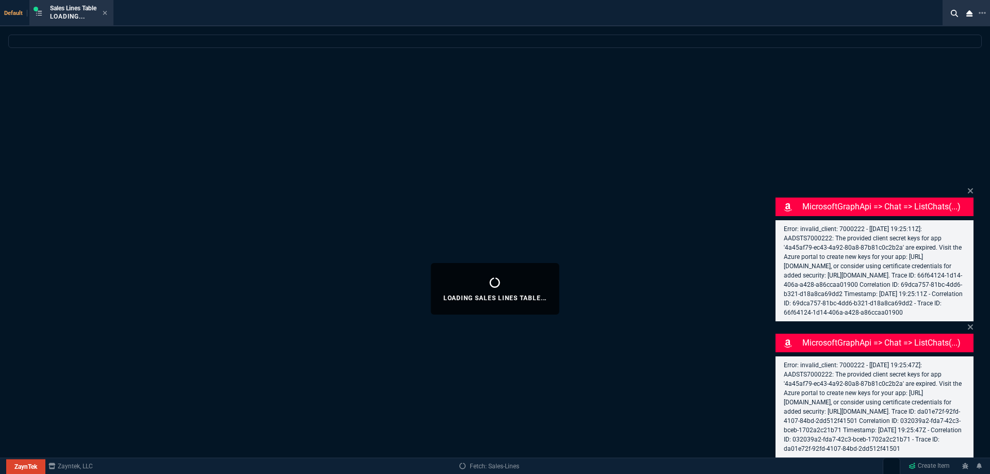
select select
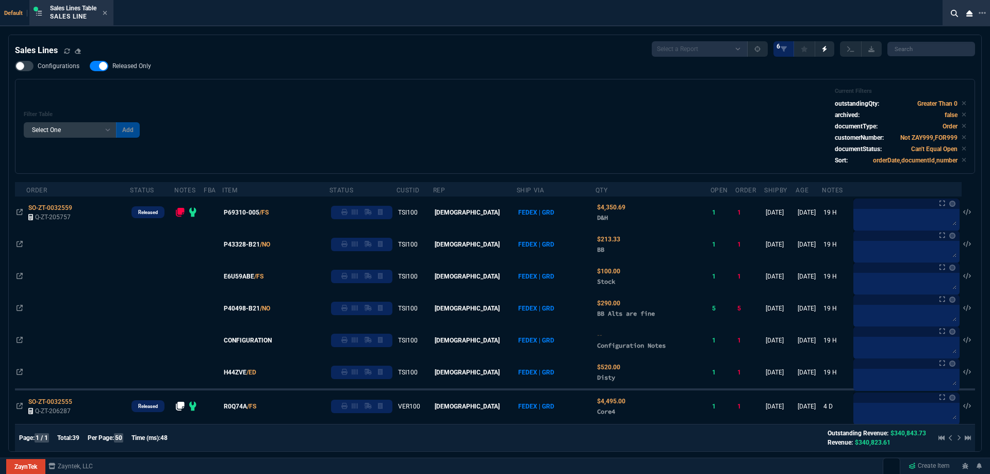
click at [116, 63] on span "Released Only" at bounding box center [131, 66] width 39 height 8
click at [90, 66] on input "Released Only" at bounding box center [89, 66] width 1 height 1
checkbox input "false"
click at [353, 97] on div "Filter Table Select One Add Filter () Age () ATS () Cond (itemVariantCode) Cust…" at bounding box center [495, 126] width 942 height 77
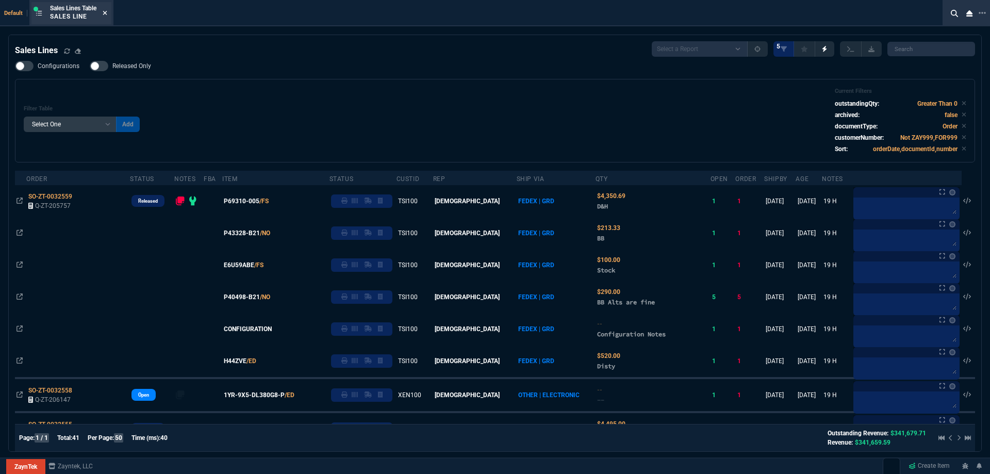
click at [107, 14] on icon at bounding box center [105, 13] width 4 height 4
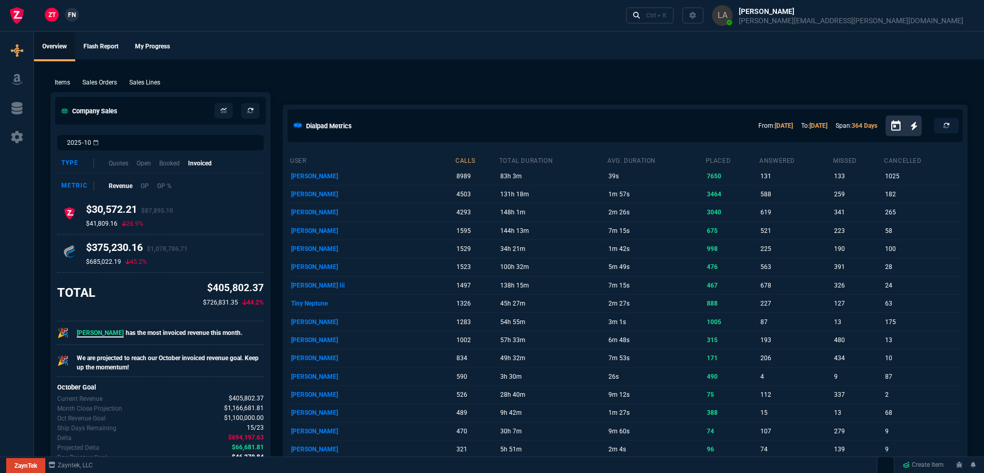
click at [72, 24] on div "ZT FN" at bounding box center [41, 16] width 82 height 18
click at [71, 20] on span "FN" at bounding box center [72, 14] width 8 height 9
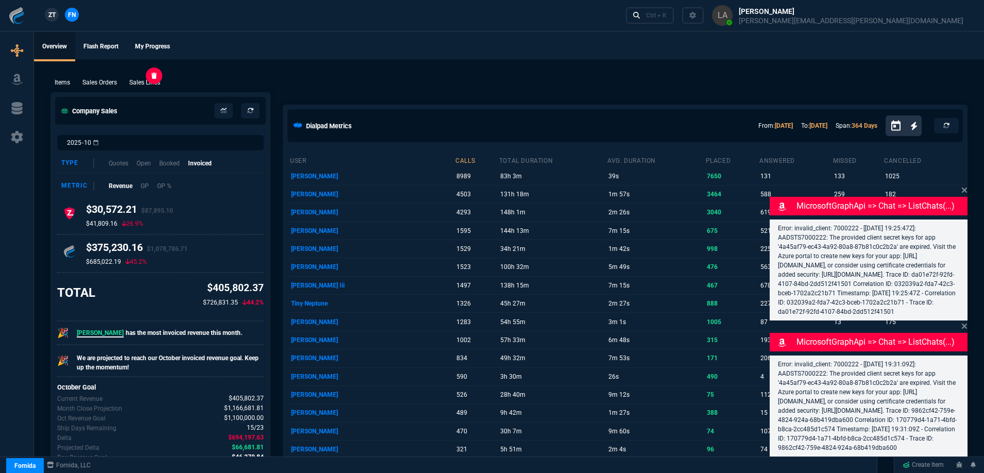
click at [153, 82] on p "Sales Lines" at bounding box center [144, 82] width 31 height 9
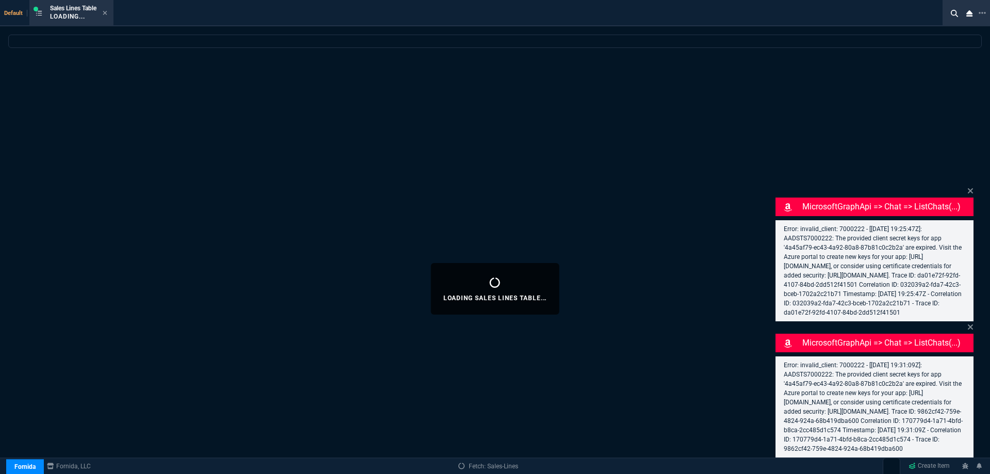
select select
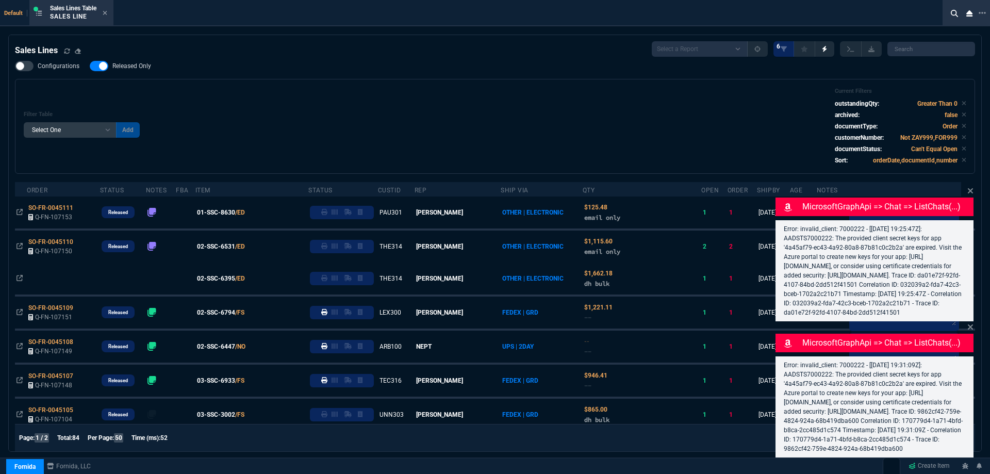
click at [138, 68] on span "Released Only" at bounding box center [131, 66] width 39 height 8
click at [90, 66] on input "Released Only" at bounding box center [89, 66] width 1 height 1
checkbox input "false"
click at [273, 86] on div "Filter Table Select One Add Filter () Age () ATS () Cond (itemVariantCode) Cust…" at bounding box center [495, 126] width 960 height 95
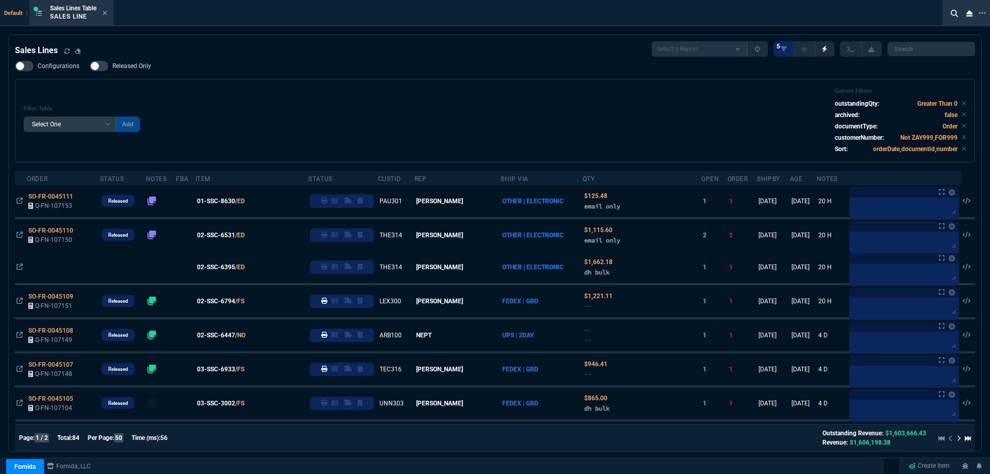
click at [107, 11] on icon at bounding box center [105, 13] width 5 height 6
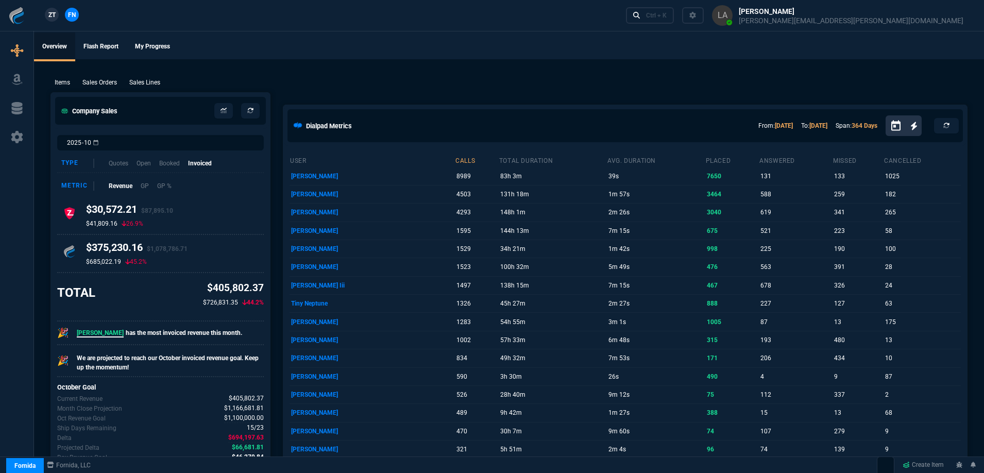
click at [56, 13] on span "ZT" at bounding box center [51, 14] width 7 height 9
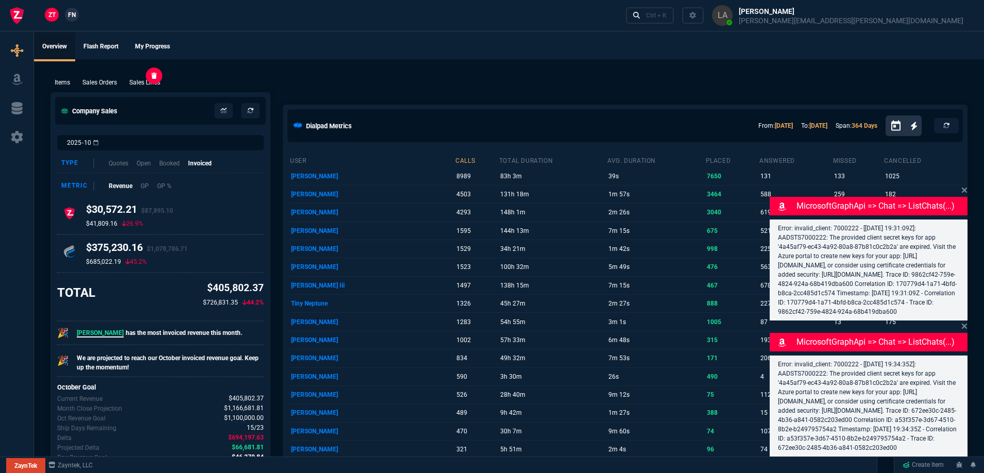
click at [146, 85] on p "Sales Lines" at bounding box center [144, 82] width 31 height 9
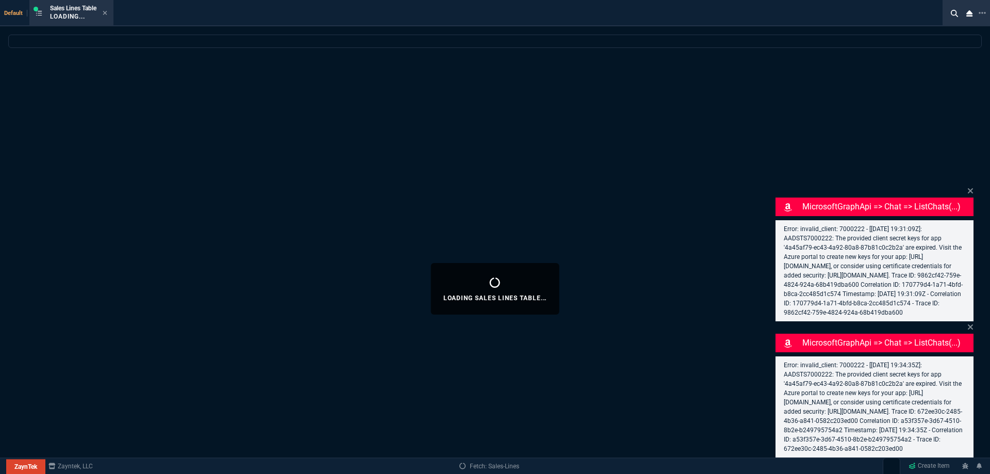
select select
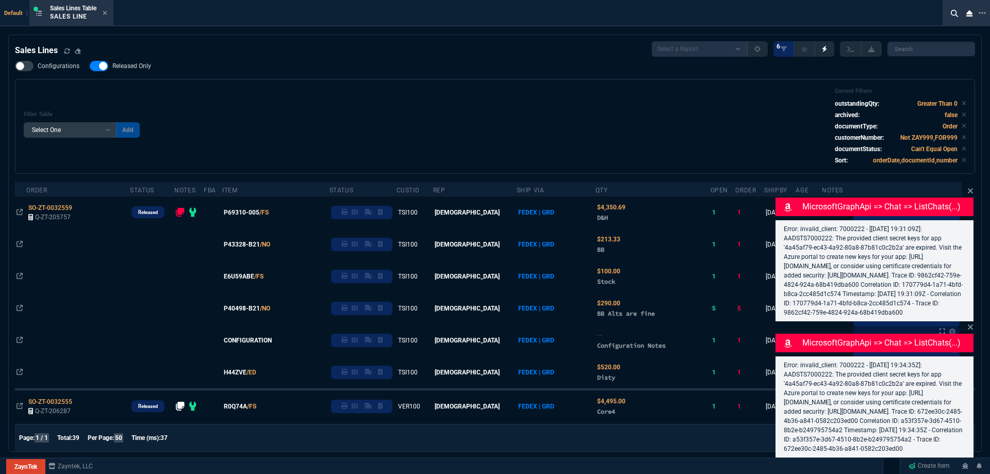
click at [134, 66] on span "Released Only" at bounding box center [131, 66] width 39 height 8
click at [90, 66] on input "Released Only" at bounding box center [89, 66] width 1 height 1
checkbox input "false"
click at [236, 69] on div "Configurations Released Only Filter Table Select One Add Filter () Age () ATS (…" at bounding box center [495, 117] width 960 height 113
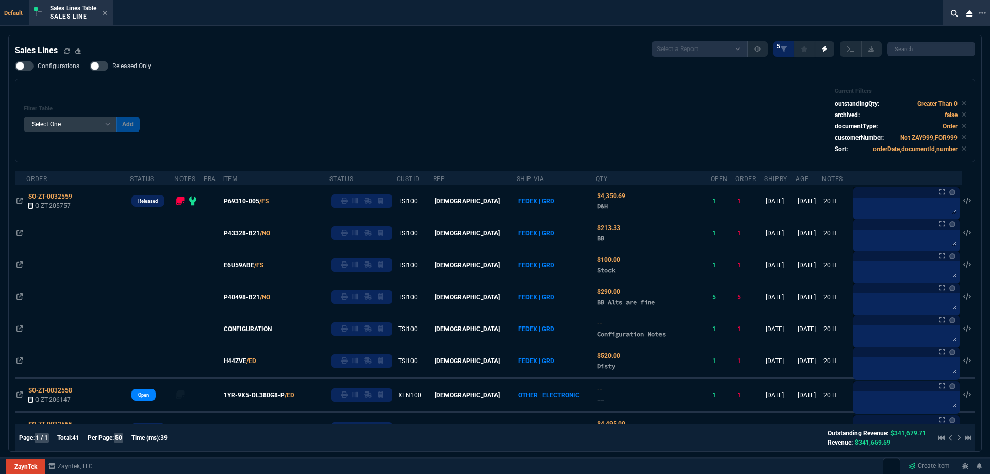
click at [385, 91] on div "Filter Table Select One Add Filter () Age () ATS () Cond (itemVariantCode) Cust…" at bounding box center [495, 121] width 942 height 66
click at [104, 14] on icon at bounding box center [105, 13] width 5 height 6
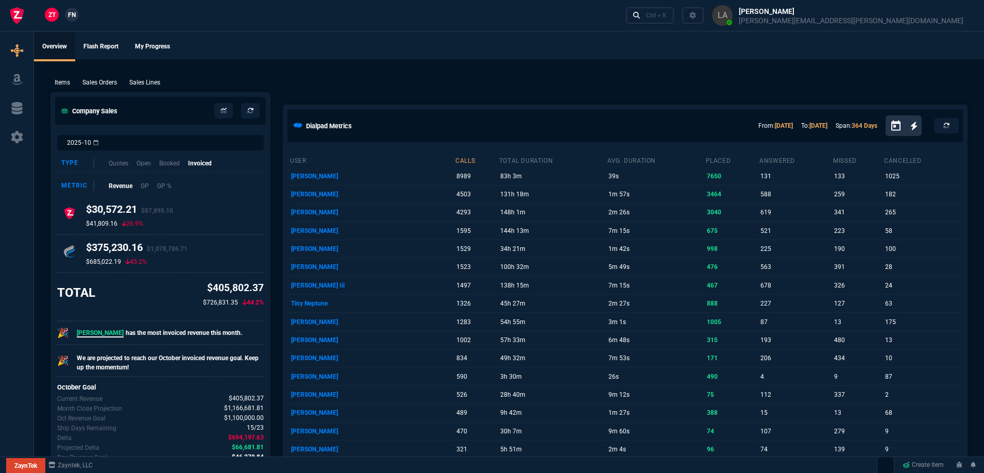
click at [71, 16] on span "FN" at bounding box center [72, 14] width 8 height 9
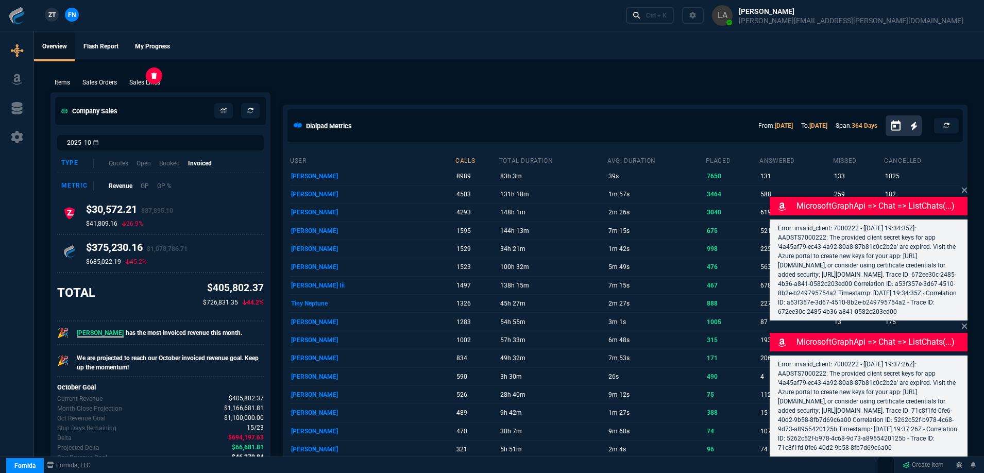
click at [142, 87] on p "Sales Lines" at bounding box center [144, 82] width 31 height 9
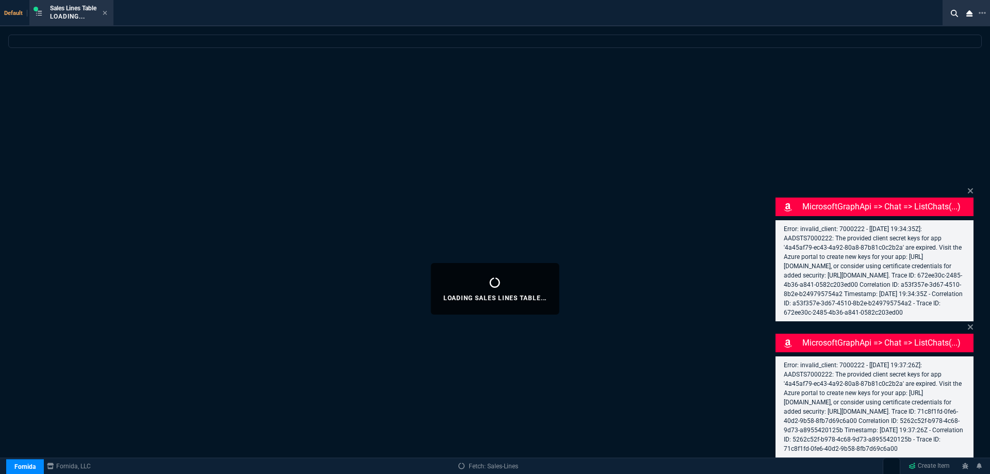
select select
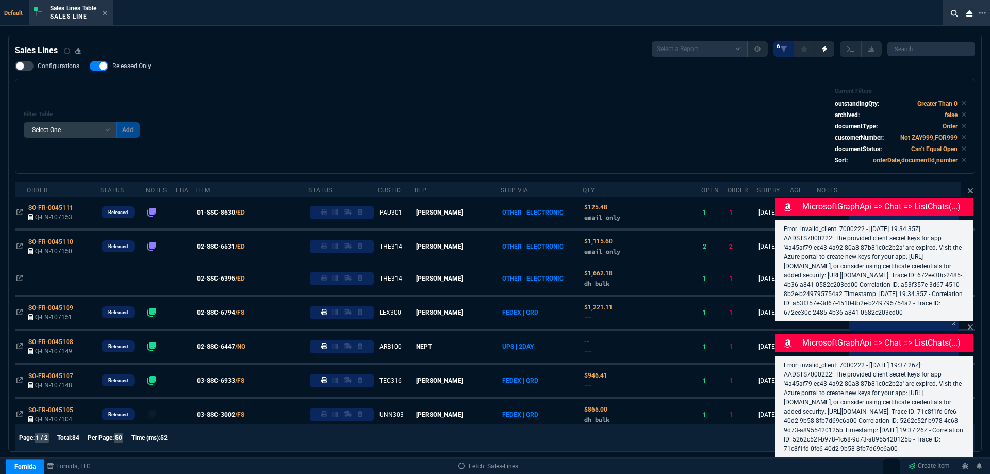
click at [130, 68] on span "Released Only" at bounding box center [131, 66] width 39 height 8
click at [90, 66] on input "Released Only" at bounding box center [89, 66] width 1 height 1
checkbox input "false"
click at [340, 96] on div "Filter Table Select One Add Filter () Age () ATS () Cond (itemVariantCode) Cust…" at bounding box center [495, 126] width 942 height 77
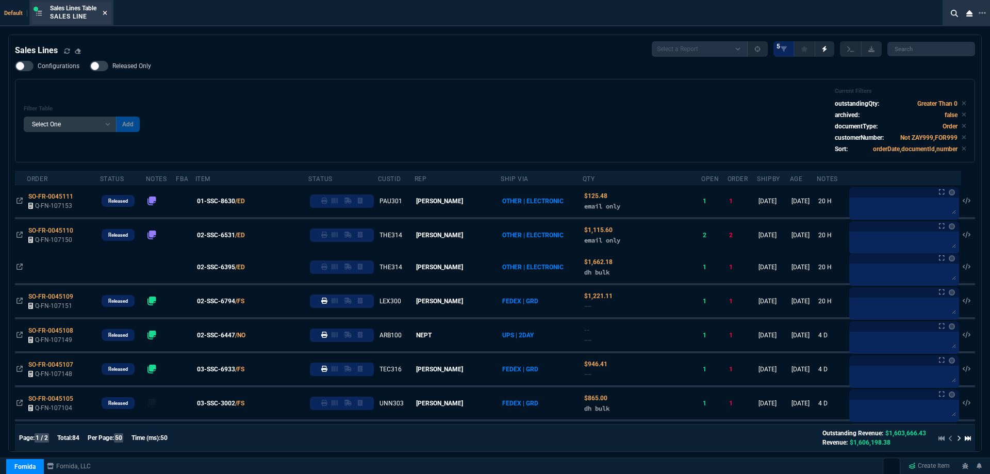
click at [107, 16] on fa-icon at bounding box center [105, 13] width 5 height 7
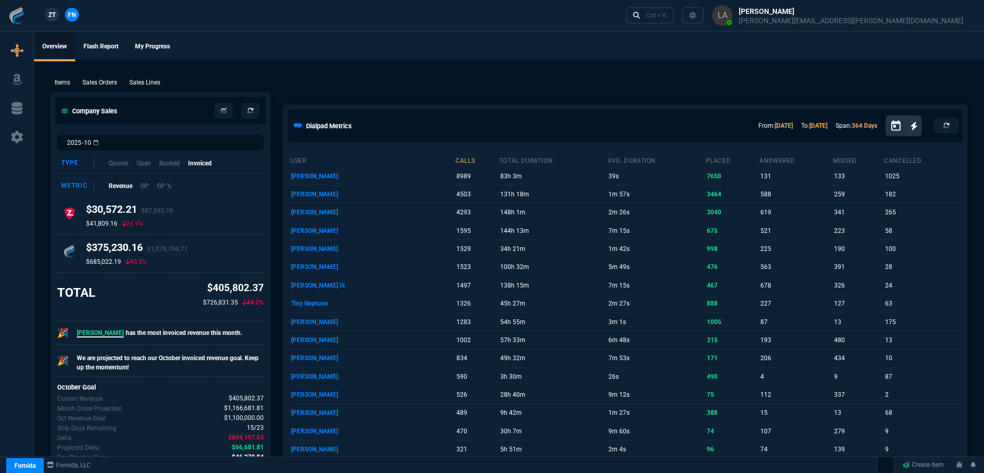
click at [47, 19] on link "ZT" at bounding box center [52, 15] width 14 height 14
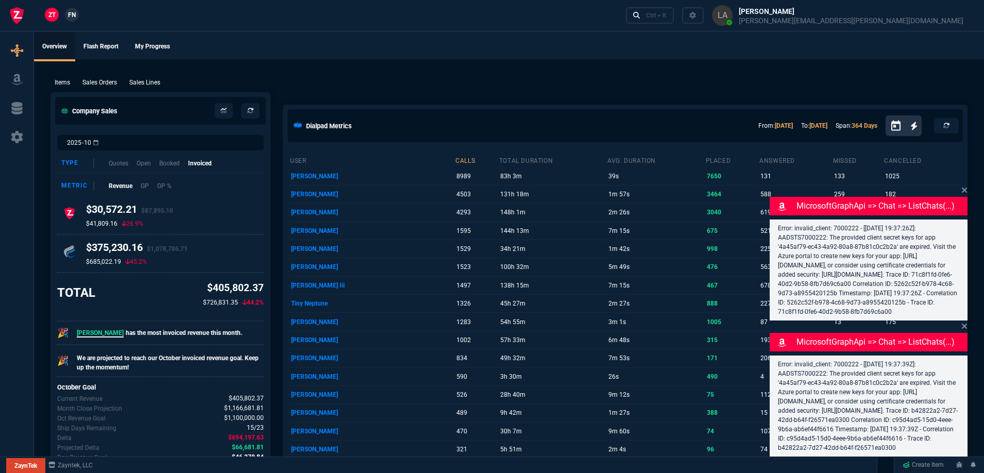
click at [135, 80] on p "Sales Lines" at bounding box center [144, 82] width 31 height 9
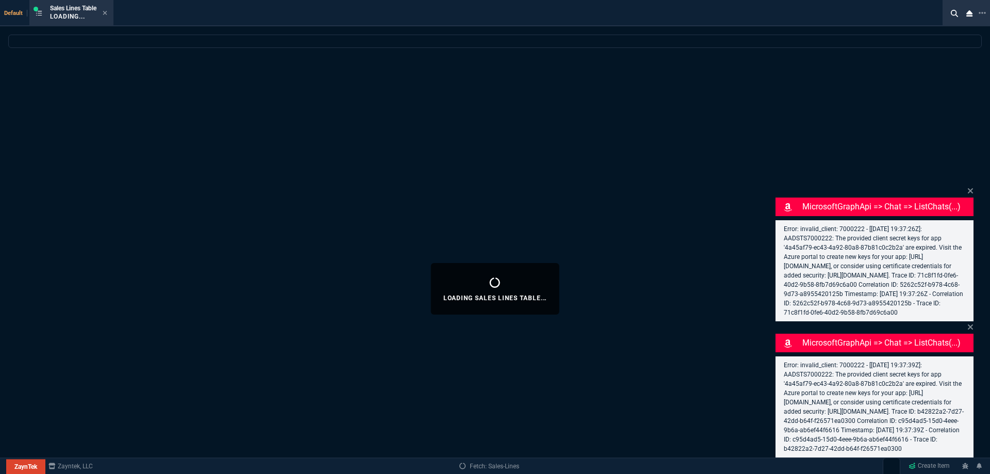
select select
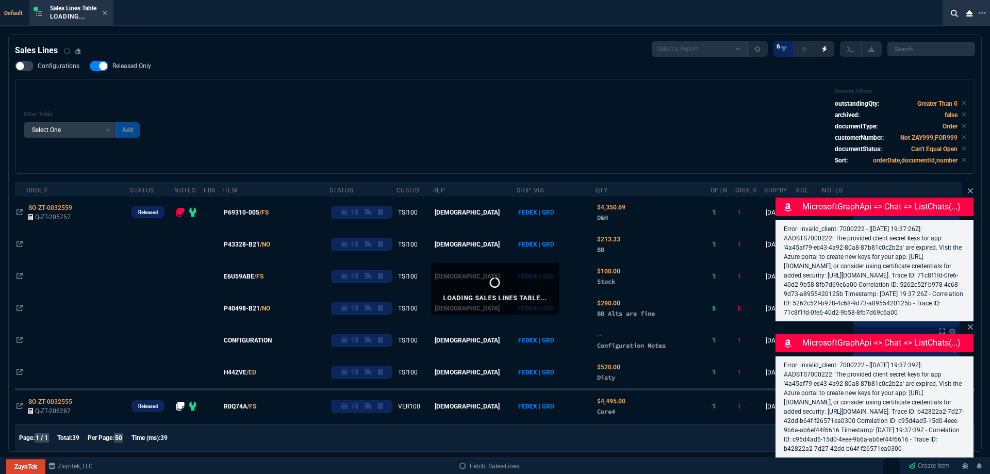
click at [133, 71] on label "Released Only" at bounding box center [126, 66] width 72 height 10
click at [90, 66] on input "Released Only" at bounding box center [89, 66] width 1 height 1
click at [131, 71] on label "Released Only" at bounding box center [126, 66] width 72 height 10
click at [90, 66] on input "Released Only" at bounding box center [89, 66] width 1 height 1
checkbox input "true"
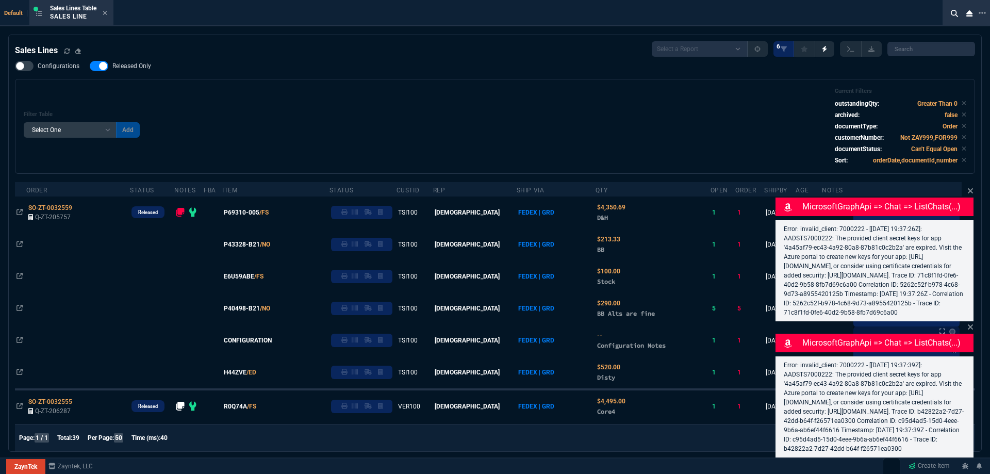
click at [208, 83] on div "Filter Table Select One Add Filter () Age () ATS () Cond (itemVariantCode) Cust…" at bounding box center [495, 126] width 960 height 95
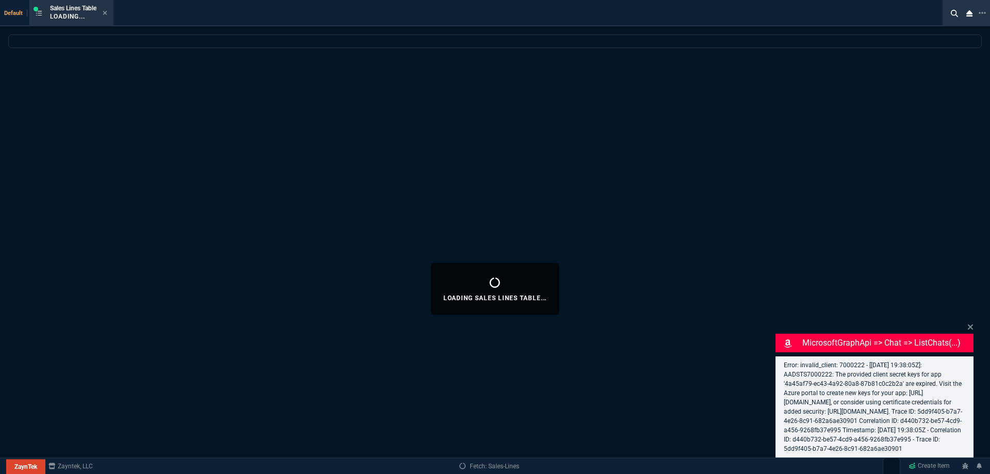
select select
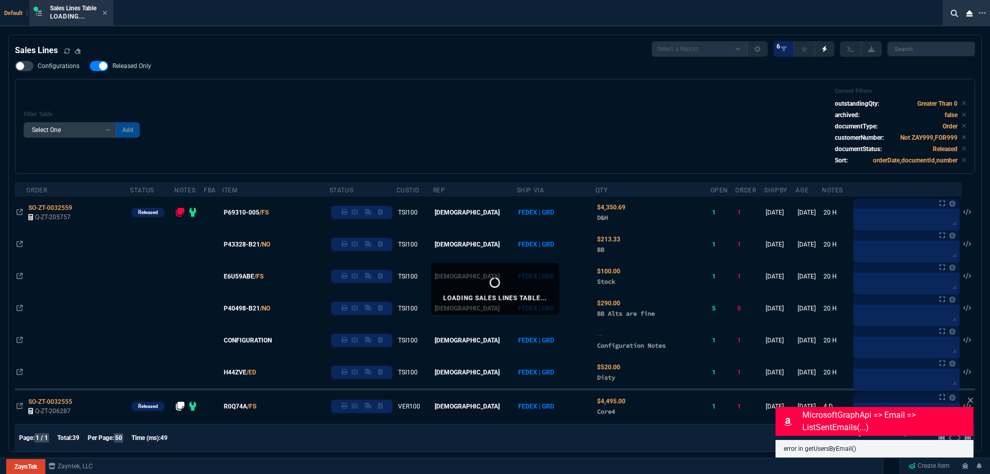
click at [116, 66] on span "Released Only" at bounding box center [131, 66] width 39 height 8
click at [90, 66] on input "Released Only" at bounding box center [89, 66] width 1 height 1
checkbox input "false"
click at [350, 108] on div "Filter Table Select One Add Filter () Age () ATS () Cond (itemVariantCode) Cust…" at bounding box center [495, 126] width 942 height 77
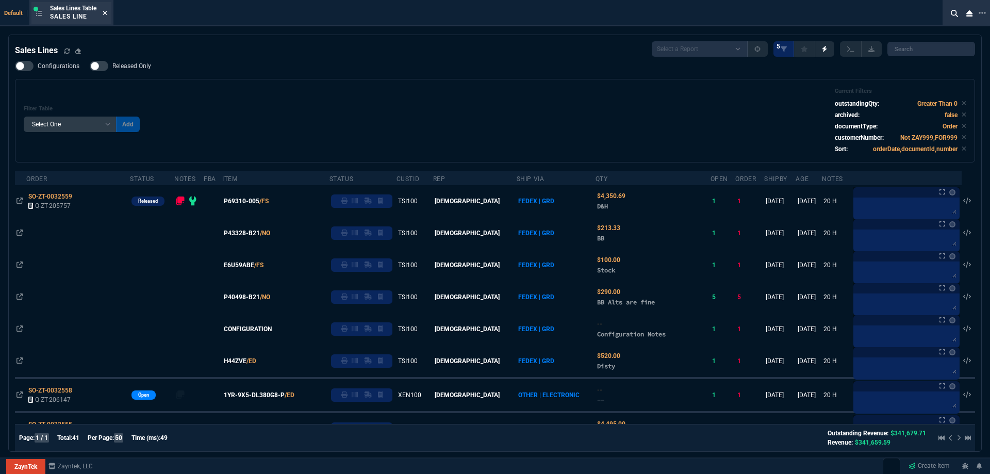
click at [105, 16] on fa-icon at bounding box center [105, 13] width 5 height 7
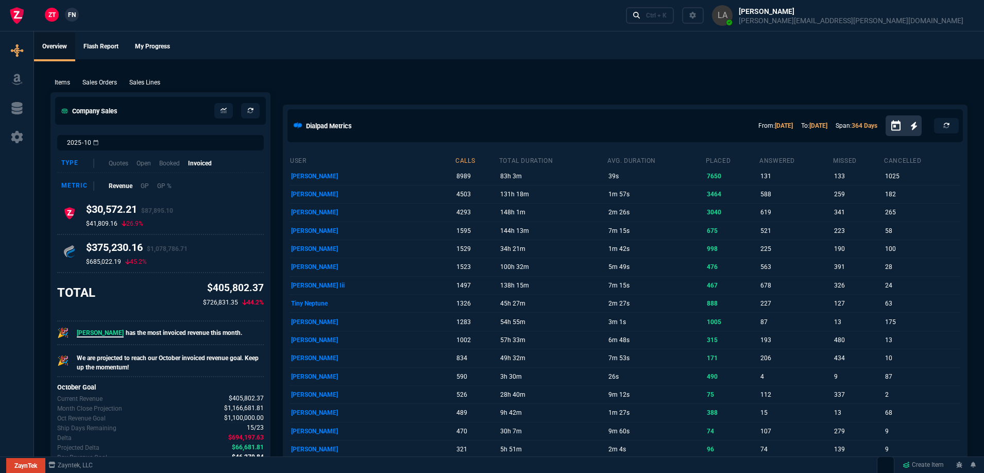
click at [75, 18] on span "FN" at bounding box center [72, 14] width 8 height 9
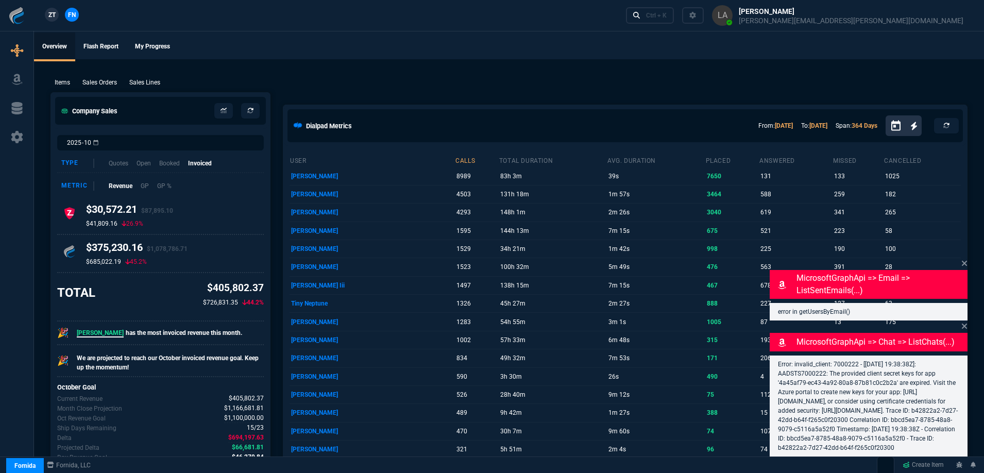
click at [143, 81] on p "Sales Lines" at bounding box center [144, 82] width 31 height 9
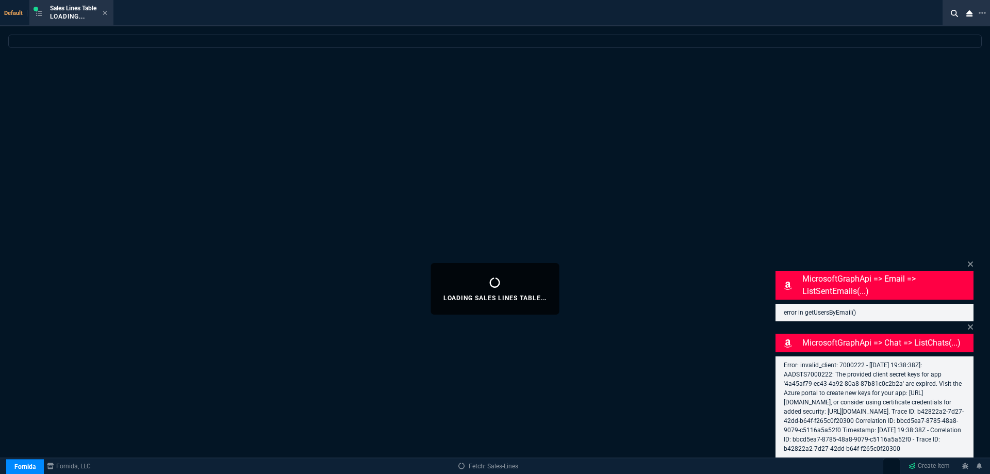
select select
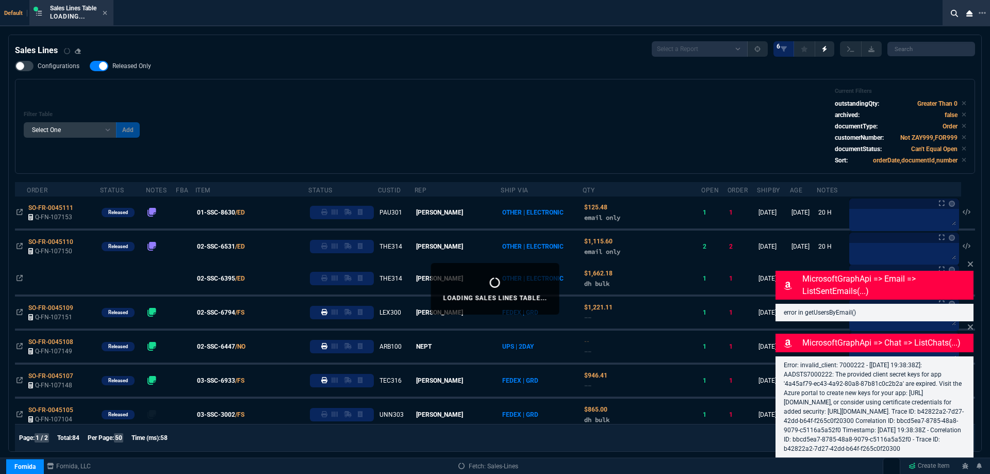
click at [130, 71] on label "Released Only" at bounding box center [126, 66] width 72 height 10
click at [90, 66] on input "Released Only" at bounding box center [89, 66] width 1 height 1
click at [343, 80] on div "Filter Table Select One Add Filter () Age () ATS () Cond (itemVariantCode) Cust…" at bounding box center [495, 126] width 960 height 95
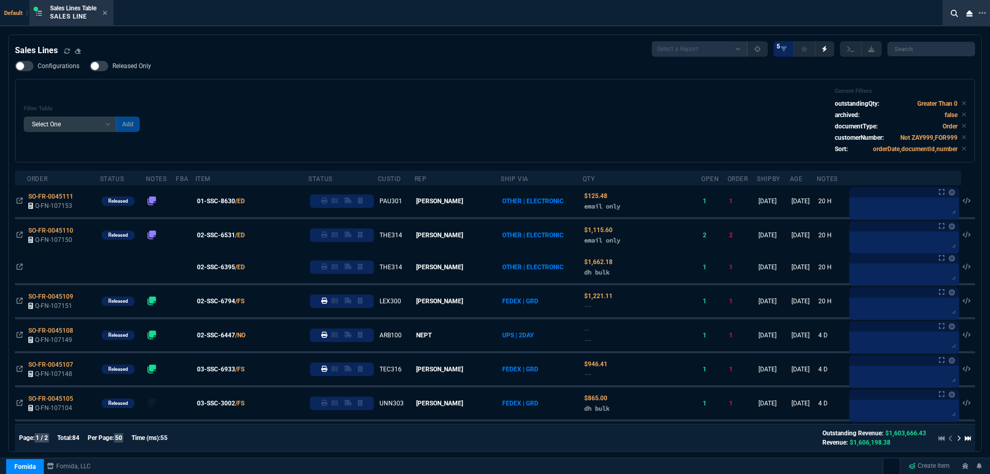
click at [139, 66] on span "Released Only" at bounding box center [131, 66] width 39 height 8
click at [90, 66] on input "Released Only" at bounding box center [89, 66] width 1 height 1
click at [315, 77] on div "Configurations Released Only Filter Table Select One Add Filter () Age () ATS (…" at bounding box center [495, 112] width 960 height 102
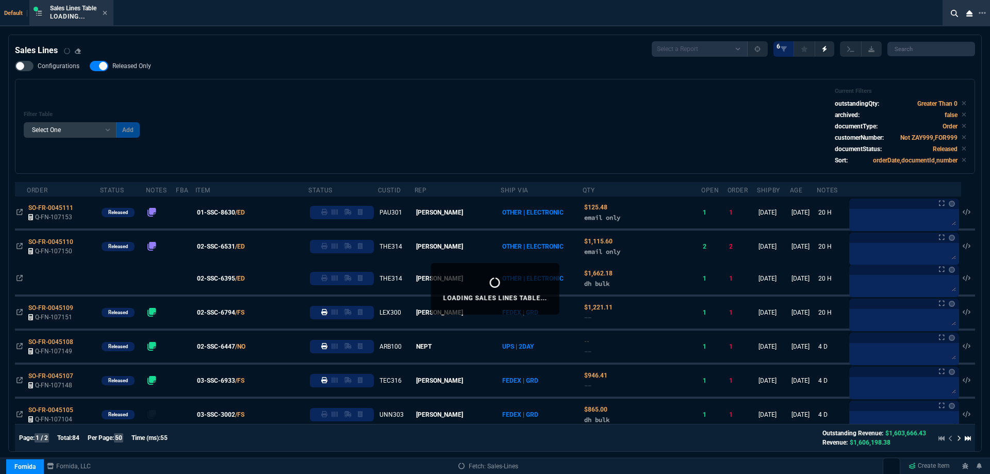
click at [141, 65] on span "Released Only" at bounding box center [131, 66] width 39 height 8
click at [90, 66] on input "Released Only" at bounding box center [89, 66] width 1 height 1
checkbox input "false"
click at [265, 71] on div "Configurations Released Only Filter Table Select One Add Filter () Age () ATS (…" at bounding box center [495, 117] width 960 height 113
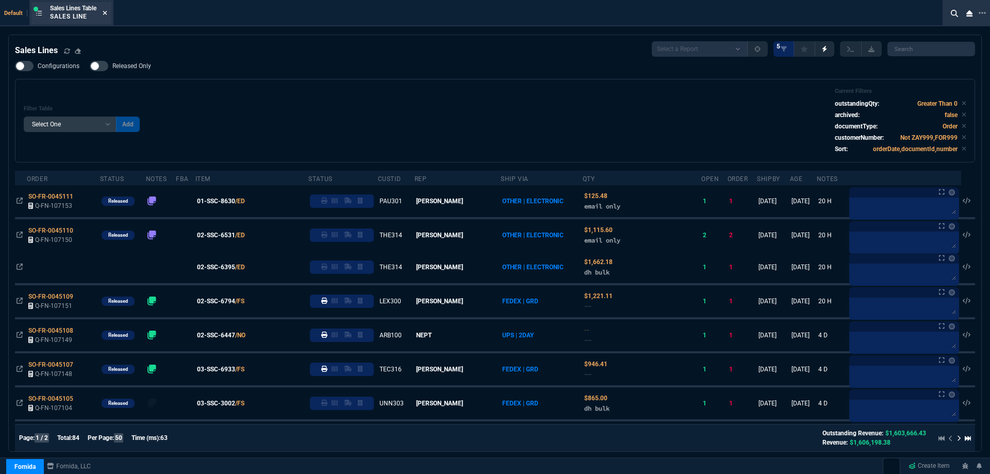
click at [107, 9] on nx-icon at bounding box center [105, 13] width 5 height 8
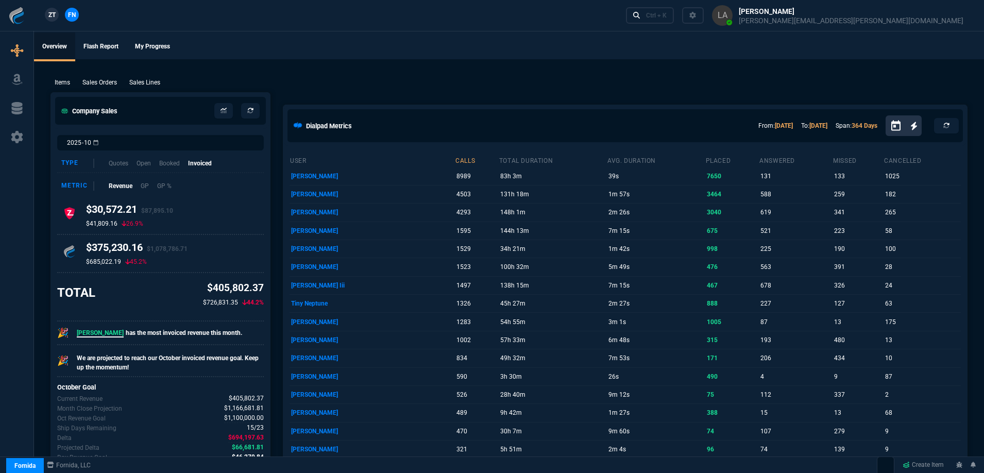
click at [59, 16] on nx-fornida-client-manager "ZT FN" at bounding box center [62, 15] width 40 height 15
click at [55, 15] on span "ZT" at bounding box center [51, 14] width 7 height 9
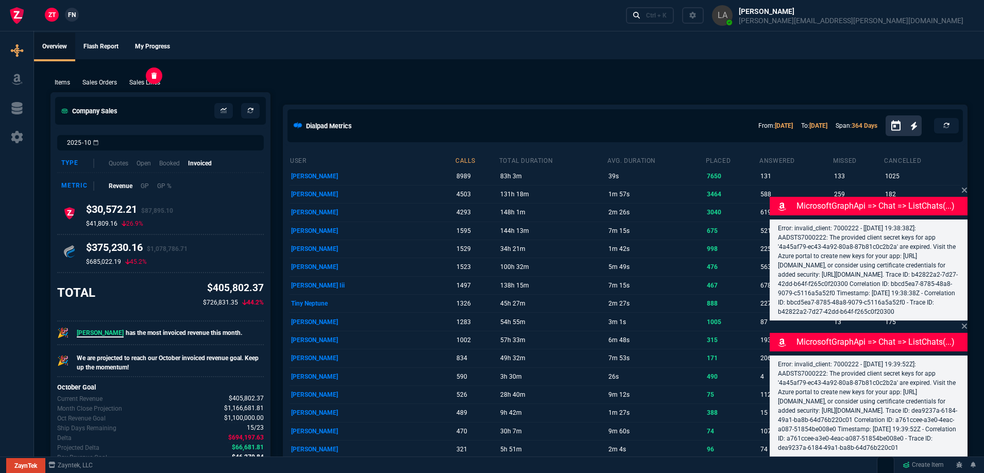
click at [134, 80] on p "Sales Lines" at bounding box center [144, 82] width 31 height 9
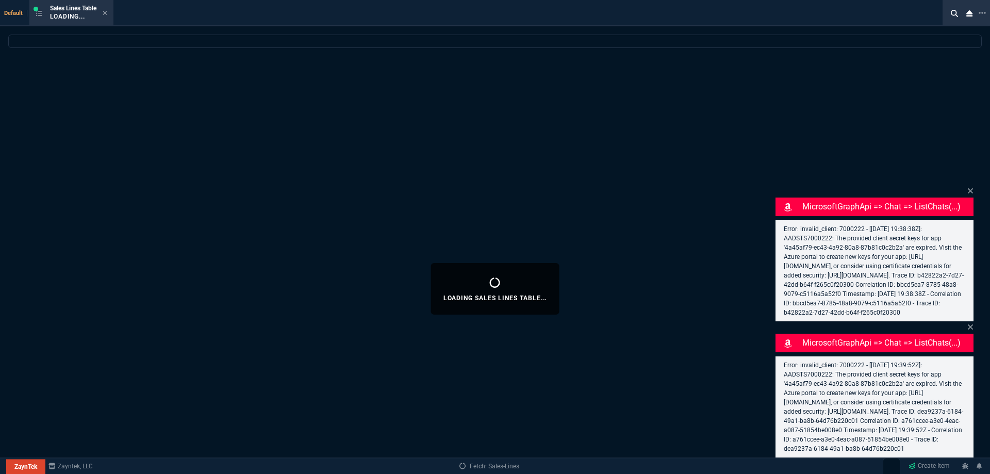
select select
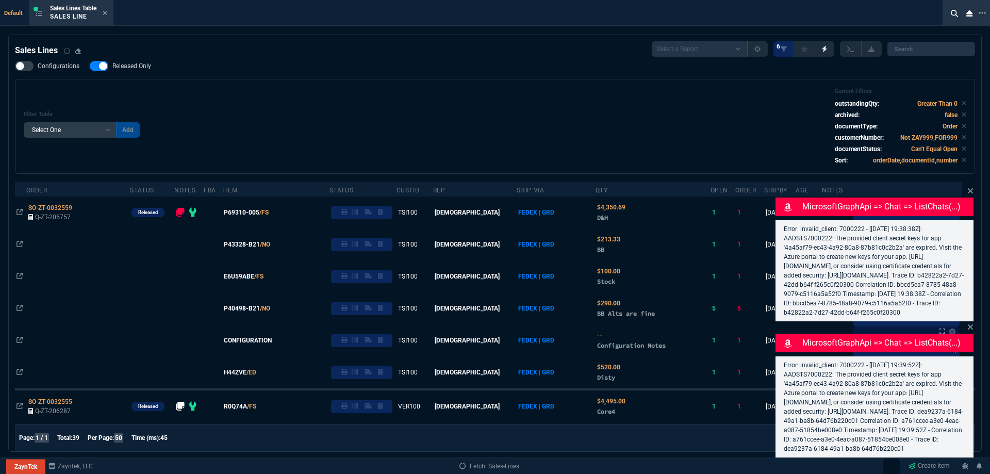
click at [112, 68] on span "Released Only" at bounding box center [131, 66] width 39 height 8
click at [90, 66] on input "Released Only" at bounding box center [89, 66] width 1 height 1
checkbox input "false"
click at [202, 75] on div "Configurations Released Only Filter Table Select One Add Filter () Age () ATS (…" at bounding box center [495, 117] width 960 height 113
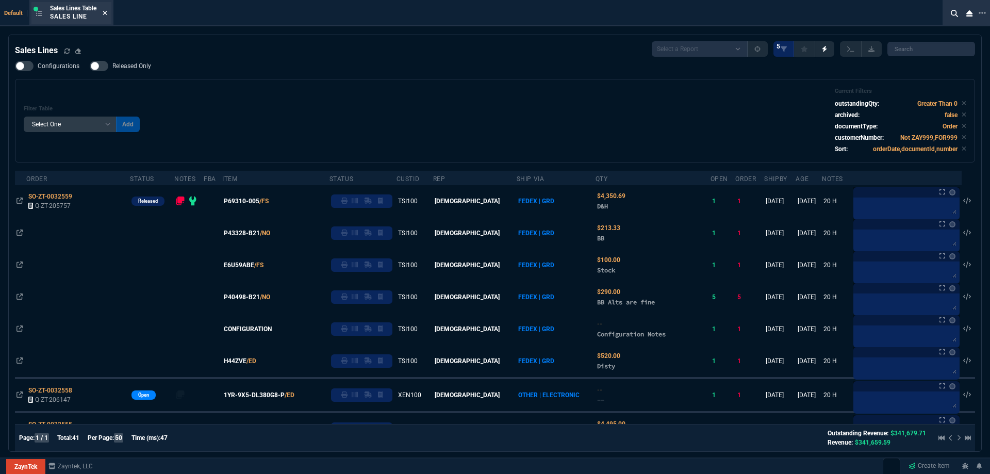
click at [107, 15] on icon at bounding box center [105, 13] width 5 height 6
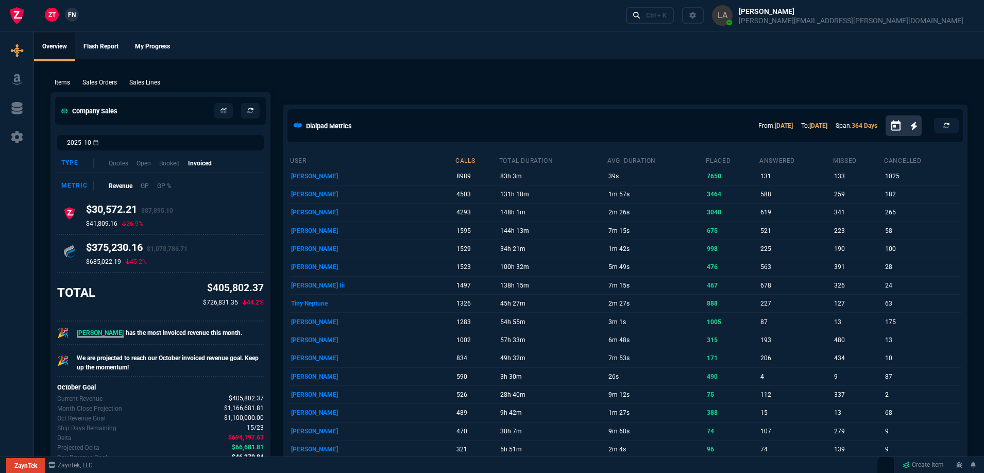
click at [77, 12] on link "FN" at bounding box center [72, 15] width 14 height 14
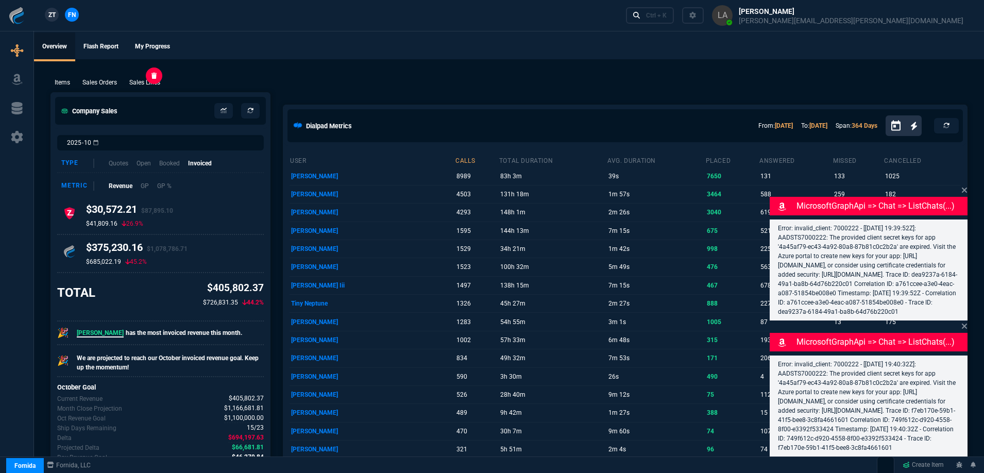
click at [145, 86] on p "Sales Lines" at bounding box center [144, 82] width 31 height 9
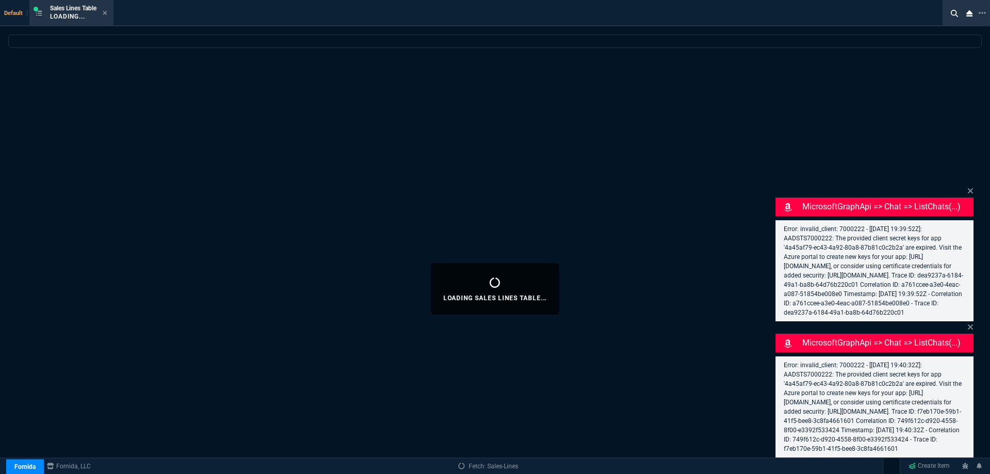
select select
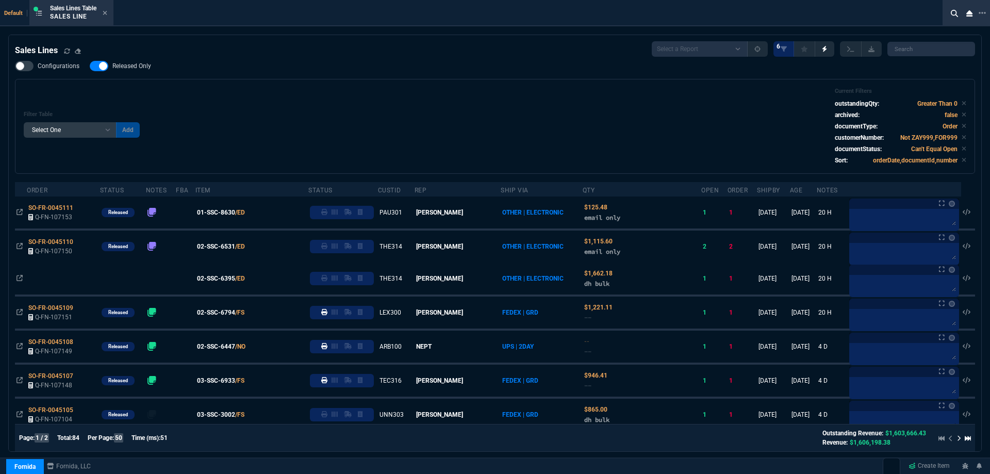
click at [121, 61] on label "Released Only" at bounding box center [126, 66] width 72 height 10
click at [90, 66] on input "Released Only" at bounding box center [89, 66] width 1 height 1
checkbox input "false"
click at [299, 91] on div "Filter Table Select One Add Filter () Age () ATS () Cond (itemVariantCode) Cust…" at bounding box center [495, 126] width 942 height 77
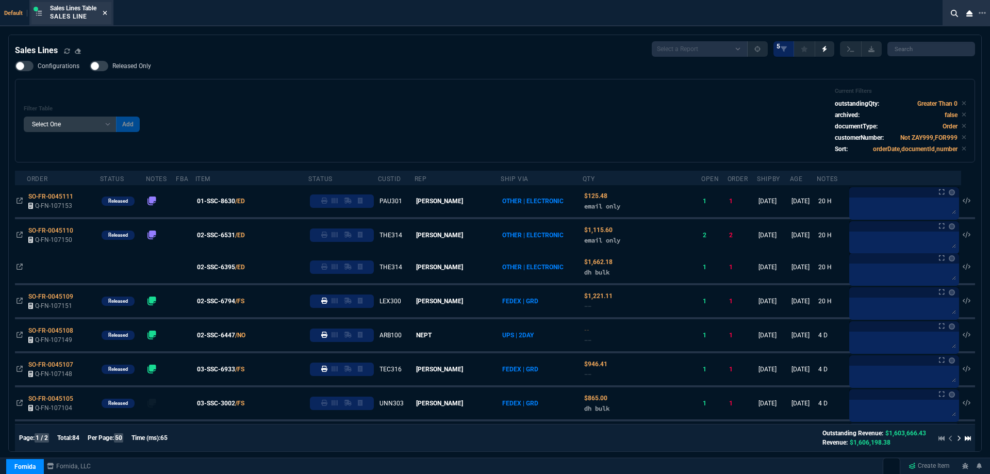
click at [105, 11] on icon at bounding box center [105, 13] width 5 height 6
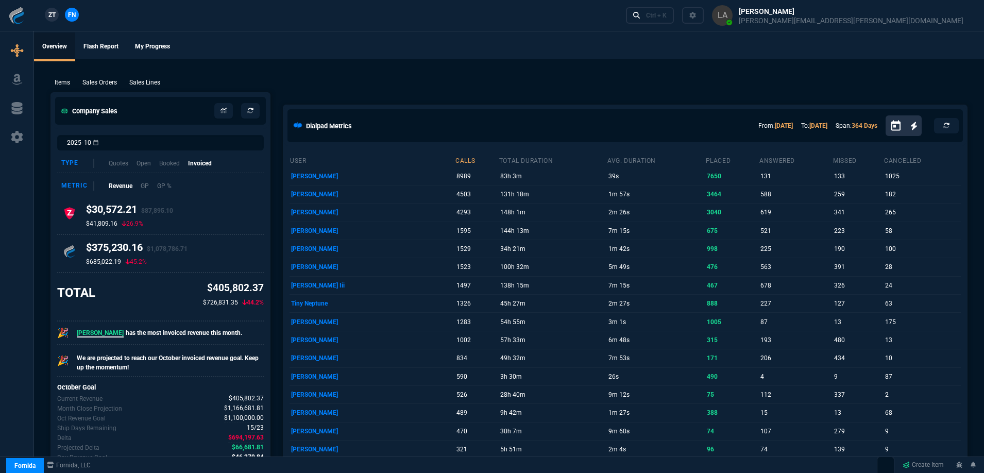
click at [57, 16] on link "ZT" at bounding box center [52, 15] width 14 height 14
click at [155, 86] on p "Sales Lines" at bounding box center [144, 82] width 31 height 9
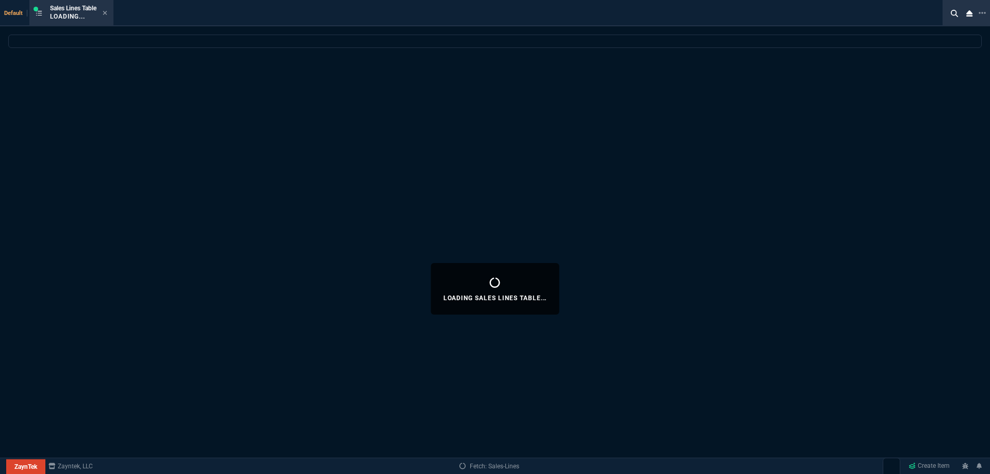
select select
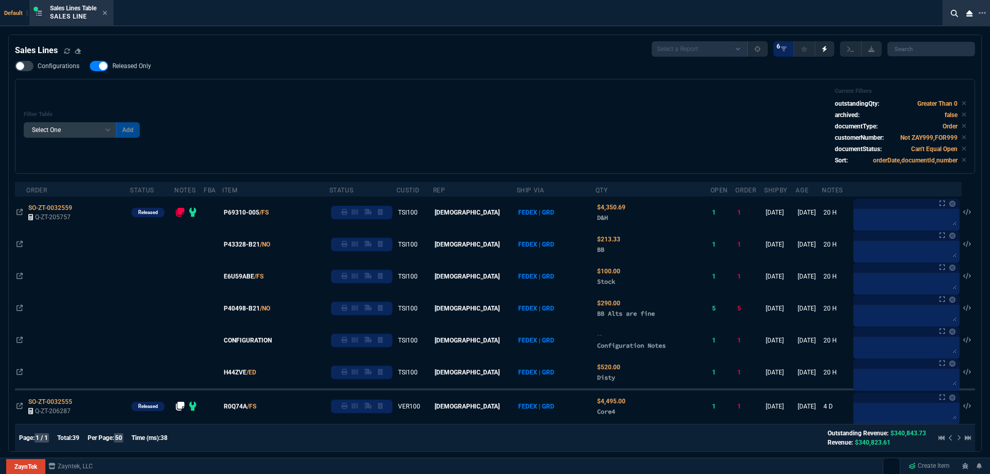
click at [134, 63] on span "Released Only" at bounding box center [131, 66] width 39 height 8
click at [90, 66] on input "Released Only" at bounding box center [89, 66] width 1 height 1
checkbox input "false"
click at [348, 94] on div "Filter Table Select One Add Filter () Age () ATS () Cond (itemVariantCode) Cust…" at bounding box center [495, 126] width 942 height 77
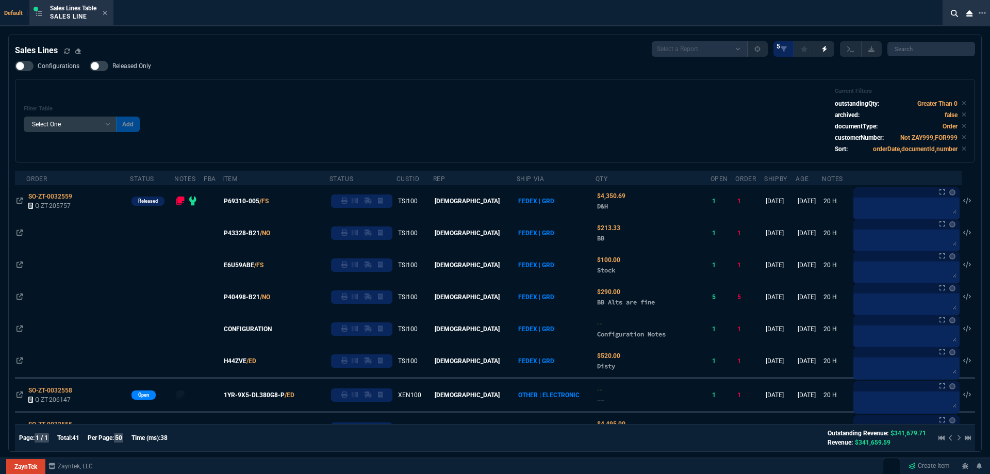
click at [107, 17] on nx-icon at bounding box center [105, 13] width 5 height 8
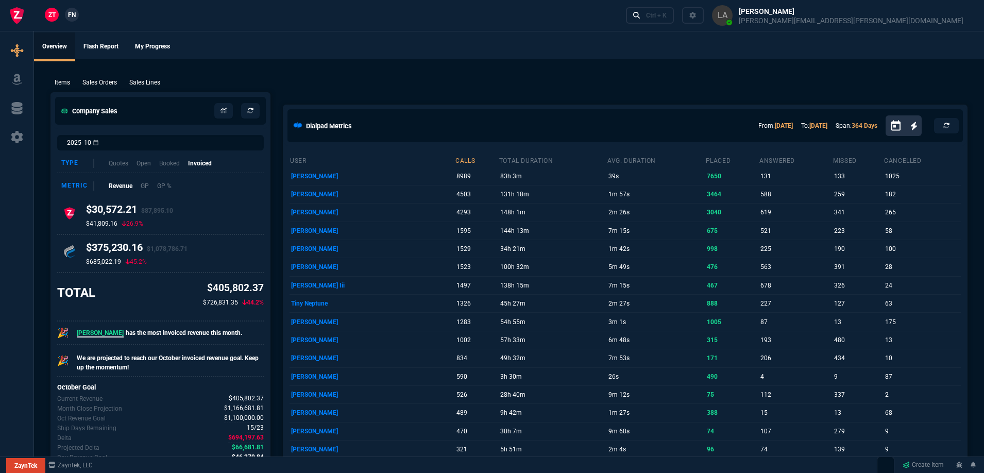
click at [71, 16] on span "FN" at bounding box center [72, 14] width 8 height 9
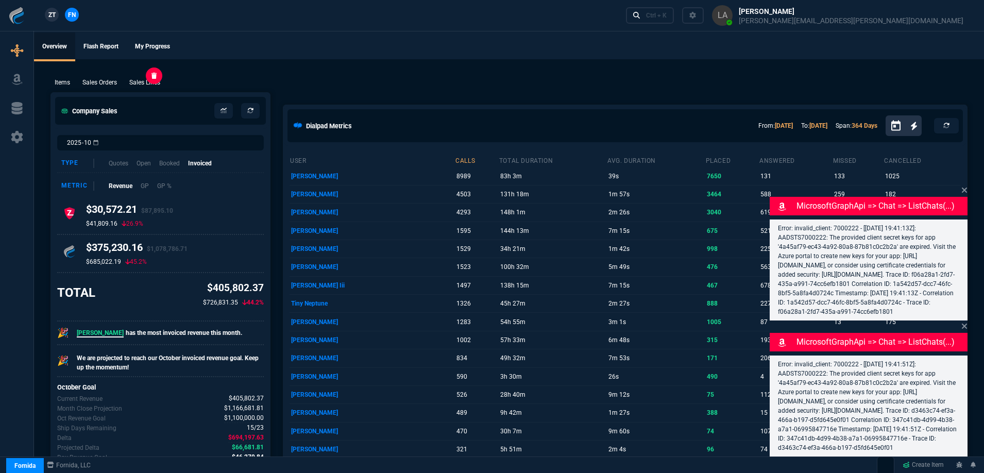
click at [141, 81] on p "Sales Lines" at bounding box center [144, 82] width 31 height 9
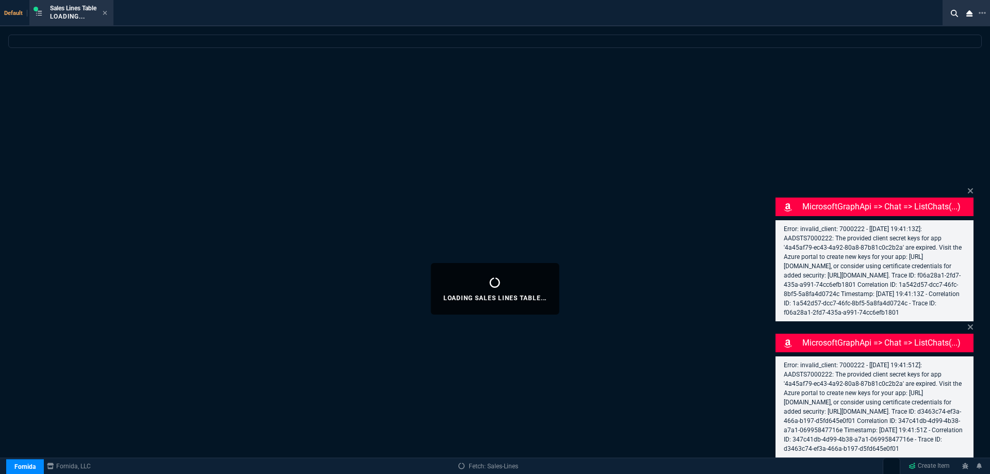
select select
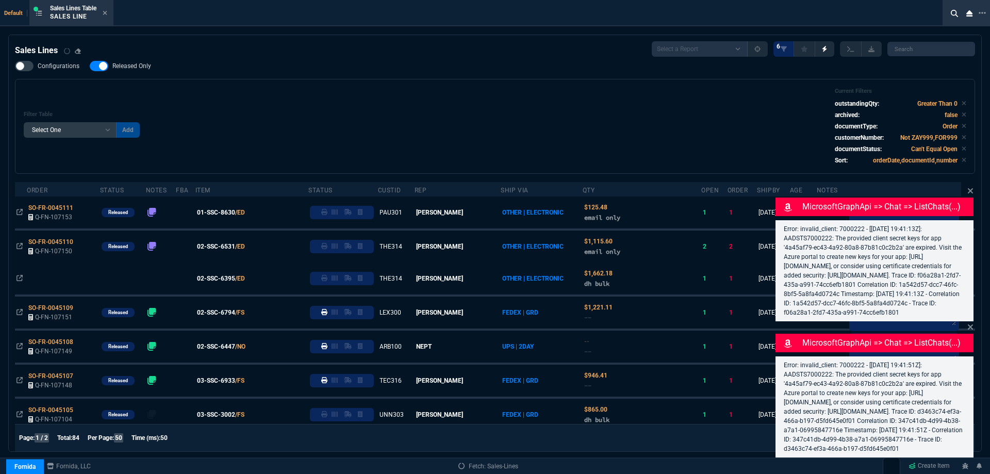
click at [142, 69] on span "Released Only" at bounding box center [131, 66] width 39 height 8
click at [90, 66] on input "Released Only" at bounding box center [89, 66] width 1 height 1
checkbox input "false"
click at [422, 92] on div "Filter Table Select One Add Filter () Age () ATS () Cond (itemVariantCode) Cust…" at bounding box center [495, 126] width 942 height 77
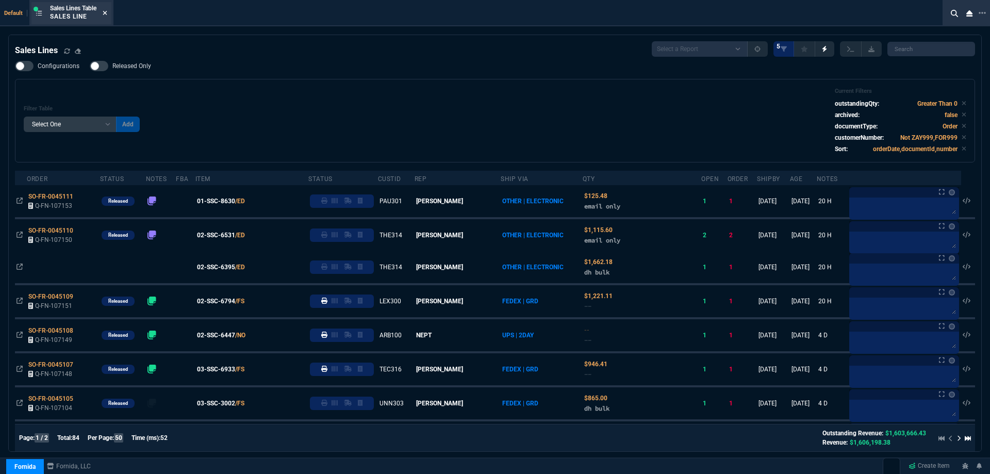
click at [106, 15] on icon at bounding box center [105, 13] width 5 height 6
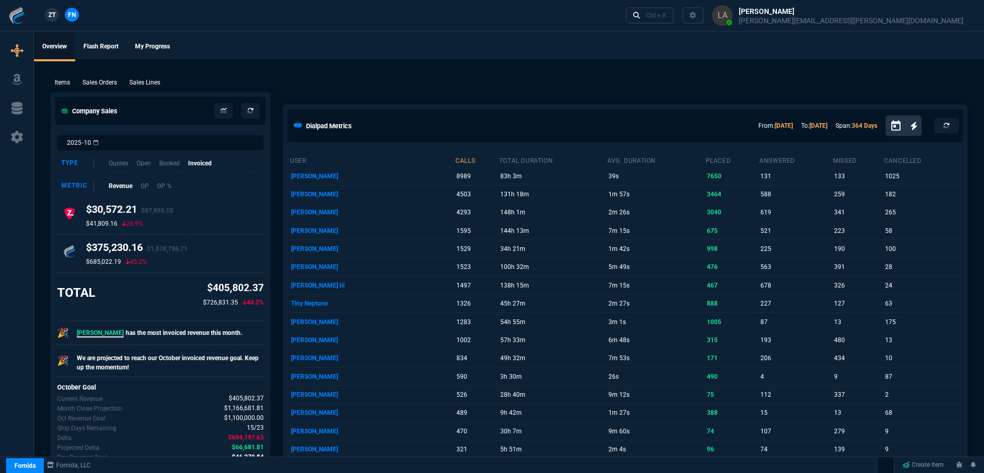
click at [52, 18] on span "ZT" at bounding box center [51, 14] width 7 height 9
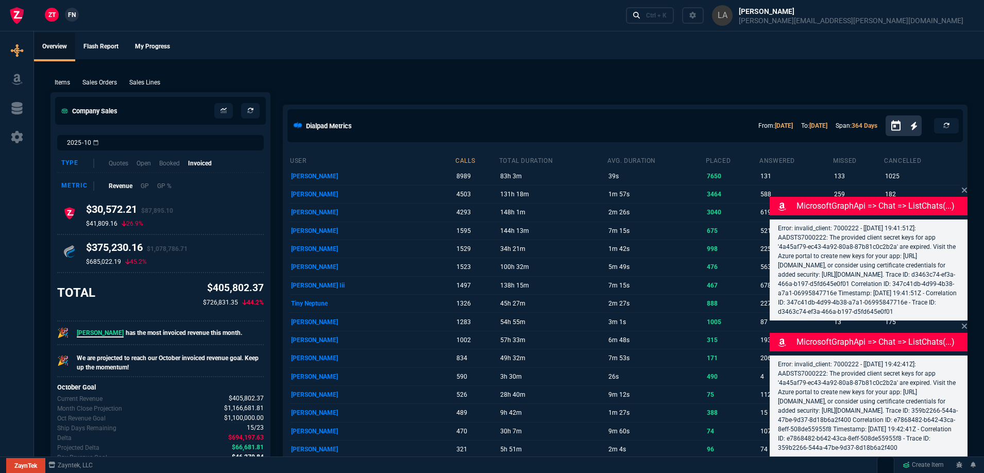
click at [140, 80] on p "Sales Lines" at bounding box center [144, 82] width 31 height 9
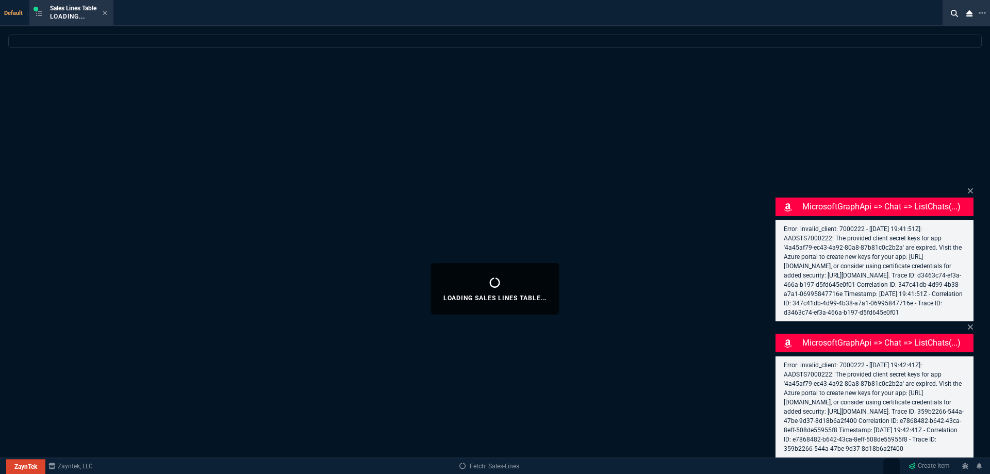
select select
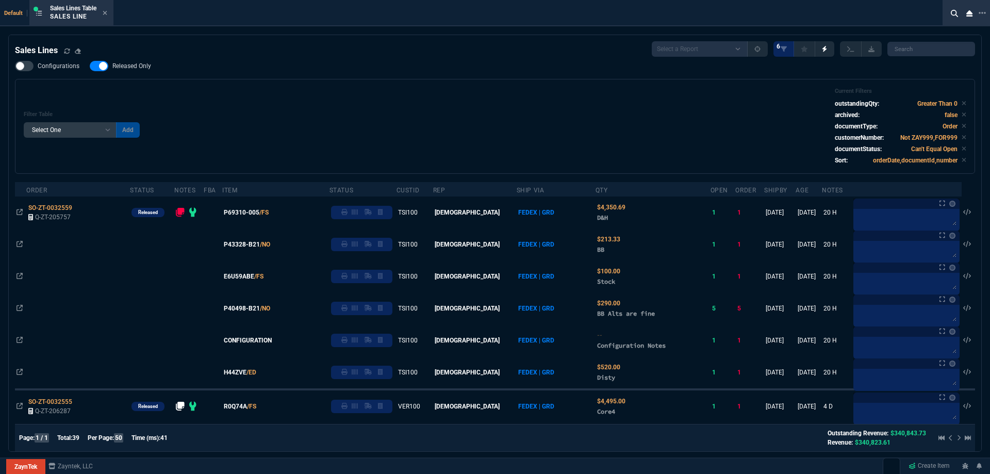
click at [126, 63] on span "Released Only" at bounding box center [131, 66] width 39 height 8
click at [90, 66] on input "Released Only" at bounding box center [89, 66] width 1 height 1
checkbox input "false"
click at [367, 69] on div "Configurations Released Only Filter Table Select One Add Filter () Age () ATS (…" at bounding box center [495, 117] width 960 height 113
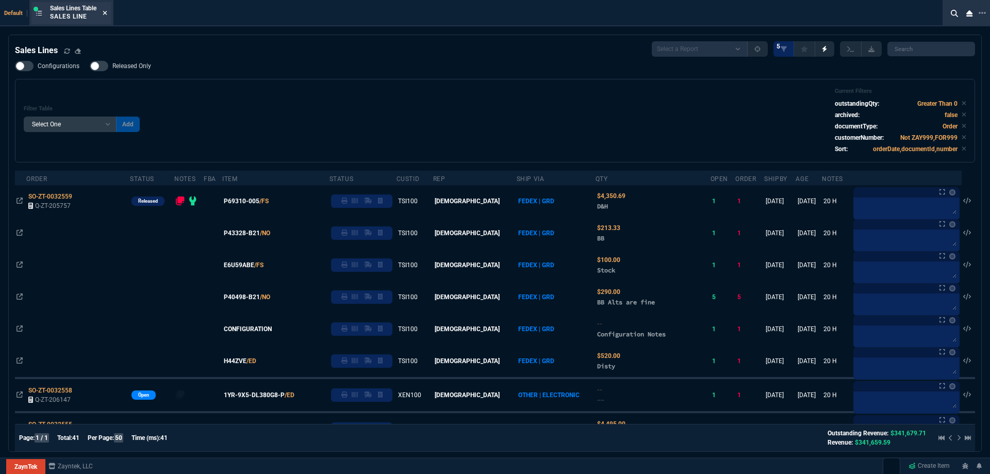
click at [107, 16] on fa-icon at bounding box center [105, 13] width 5 height 7
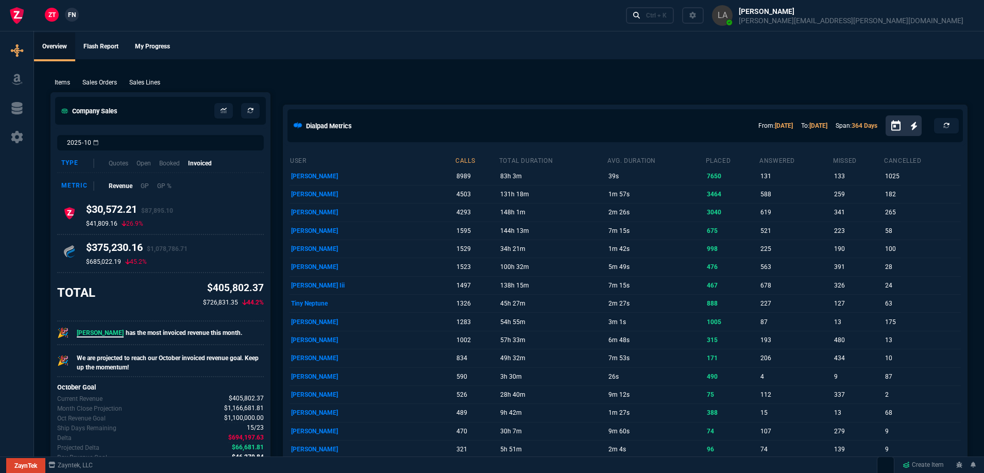
click at [148, 84] on p "Sales Lines" at bounding box center [144, 82] width 31 height 9
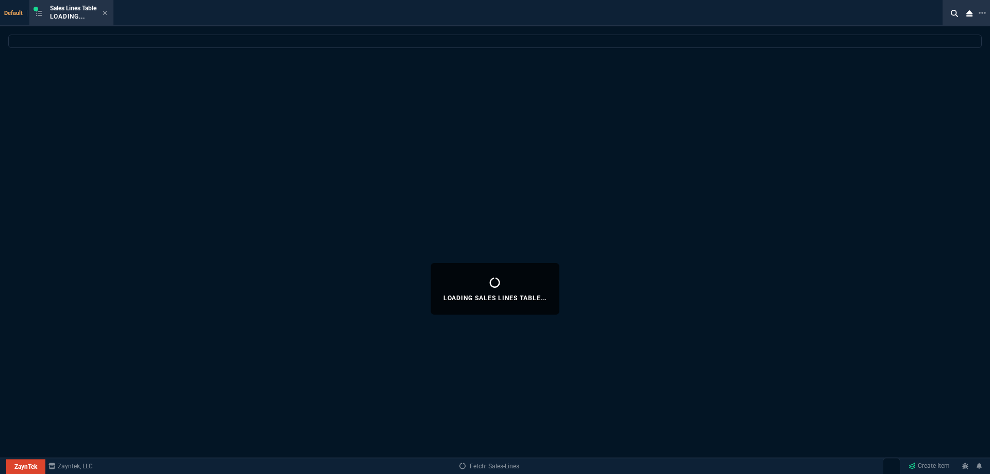
select select
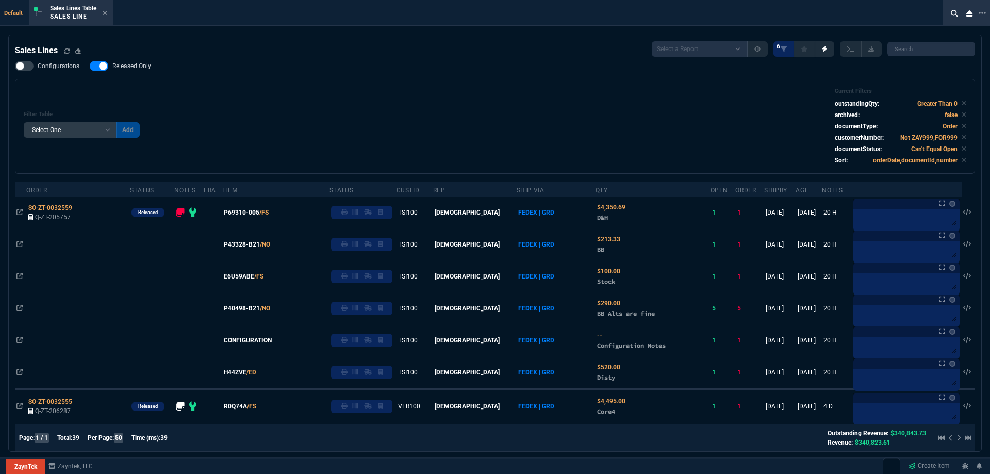
click at [112, 67] on span "Released Only" at bounding box center [131, 66] width 39 height 8
click at [90, 66] on input "Released Only" at bounding box center [89, 66] width 1 height 1
checkbox input "false"
click at [204, 74] on div "Configurations Released Only Filter Table Select One Add Filter () Age () ATS (…" at bounding box center [495, 117] width 960 height 113
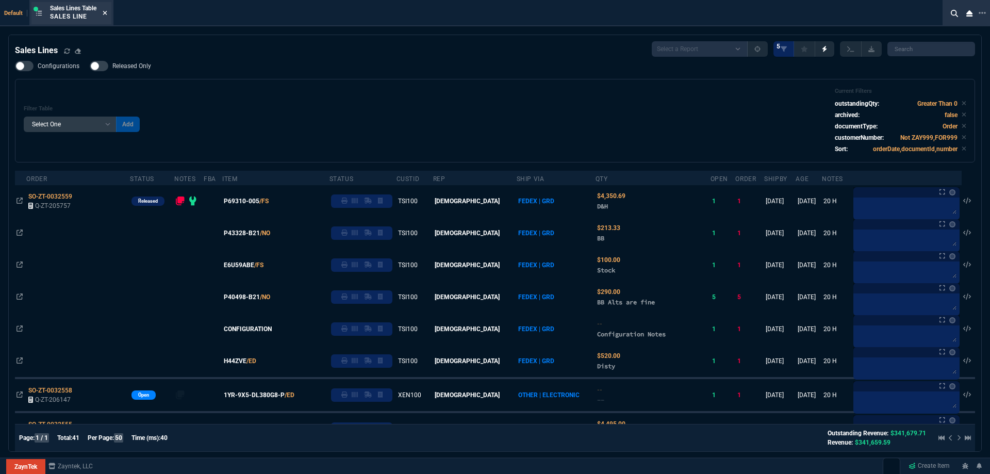
click at [105, 13] on icon at bounding box center [105, 13] width 5 height 6
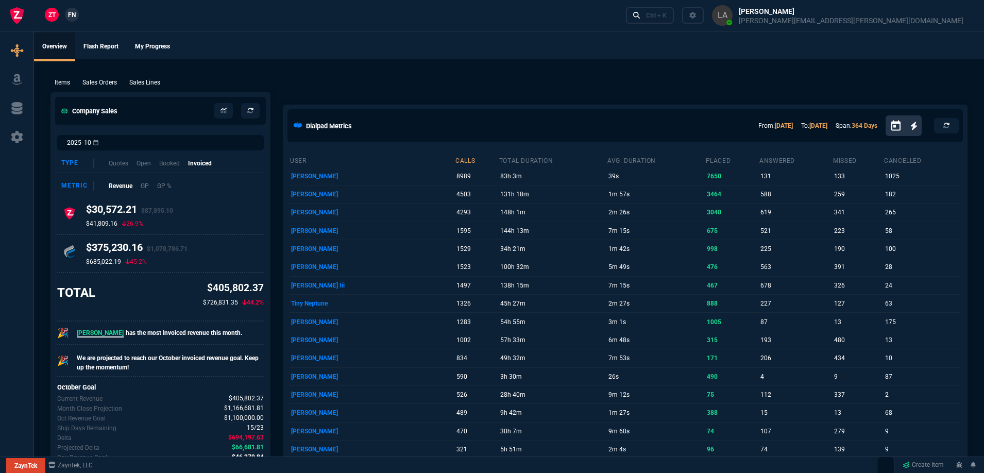
click at [134, 81] on p "Sales Lines" at bounding box center [144, 82] width 31 height 9
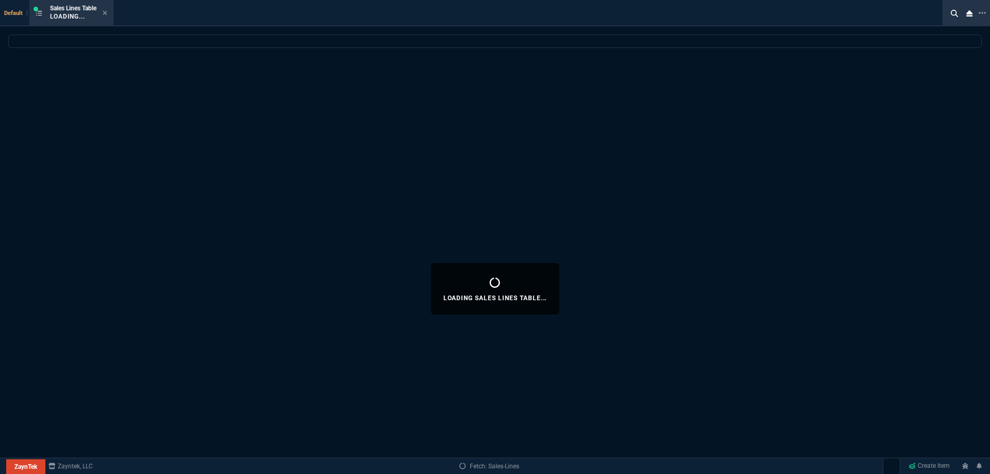
select select
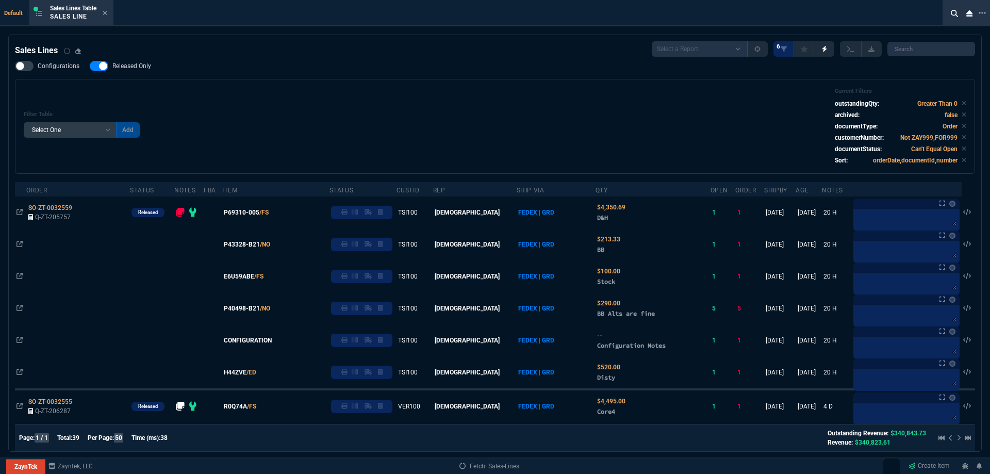
click at [106, 15] on icon at bounding box center [105, 13] width 5 height 6
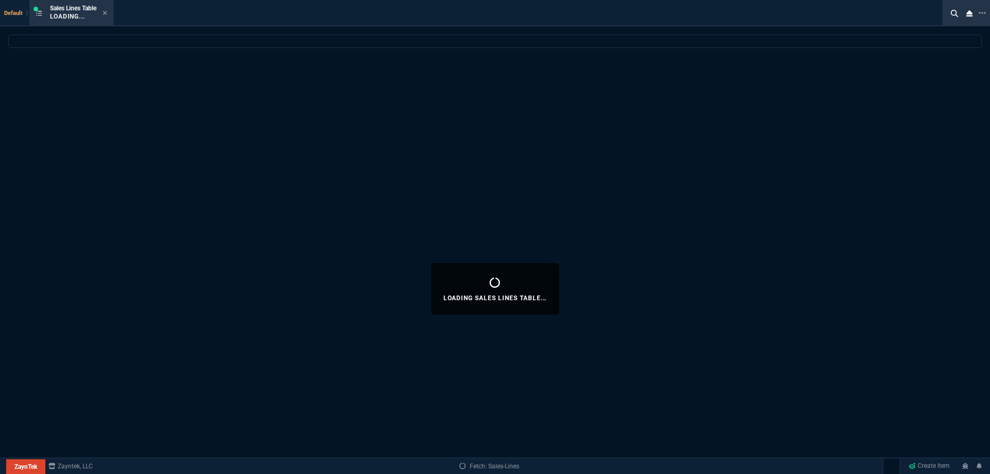
select select
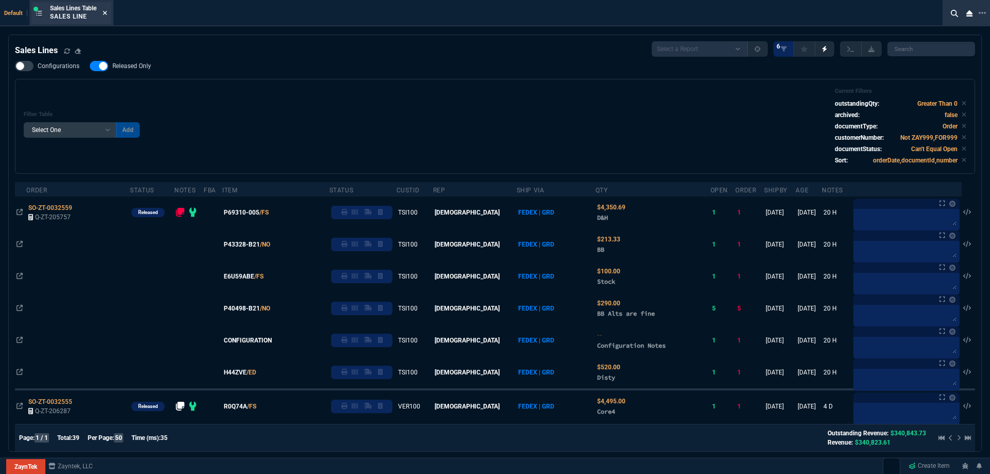
click at [106, 17] on nx-icon at bounding box center [105, 13] width 5 height 8
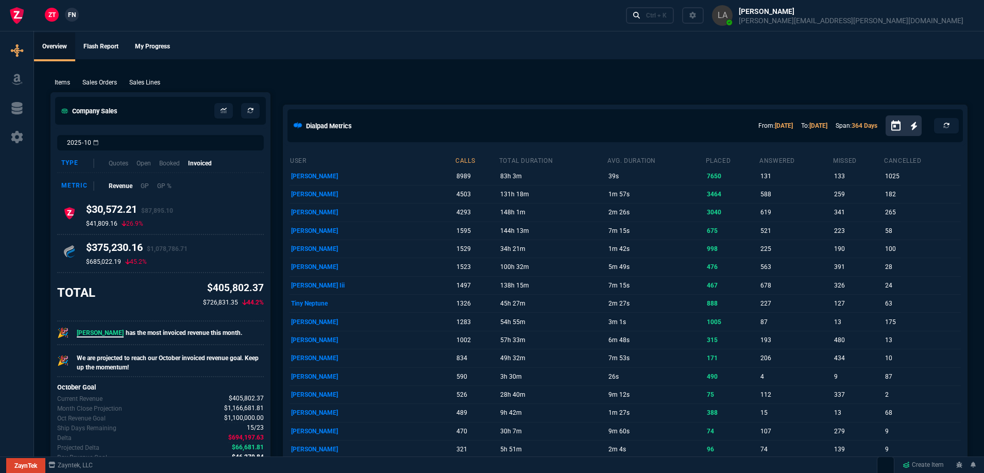
click at [72, 15] on span "FN" at bounding box center [72, 14] width 8 height 9
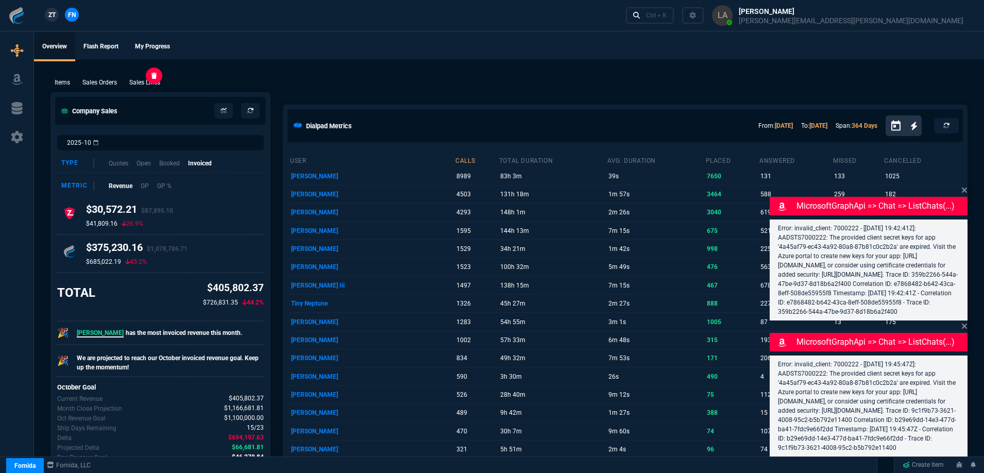
click at [145, 81] on p "Sales Lines" at bounding box center [144, 82] width 31 height 9
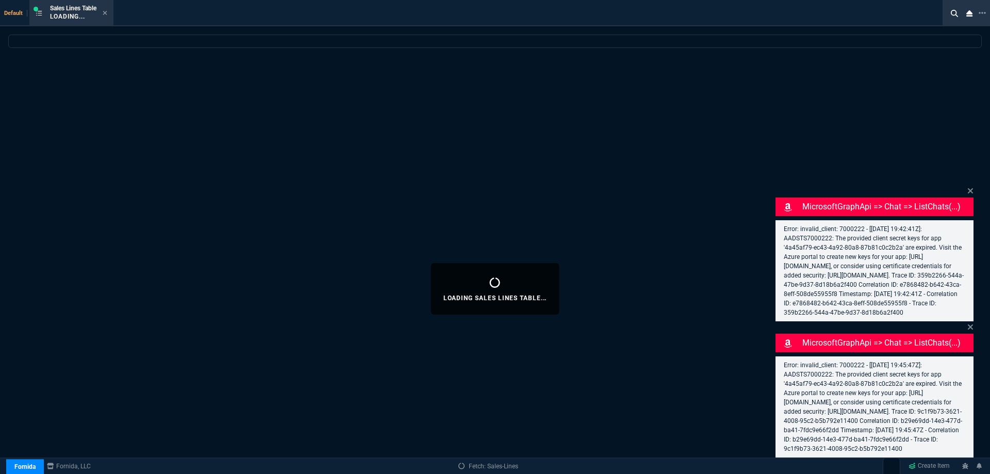
select select
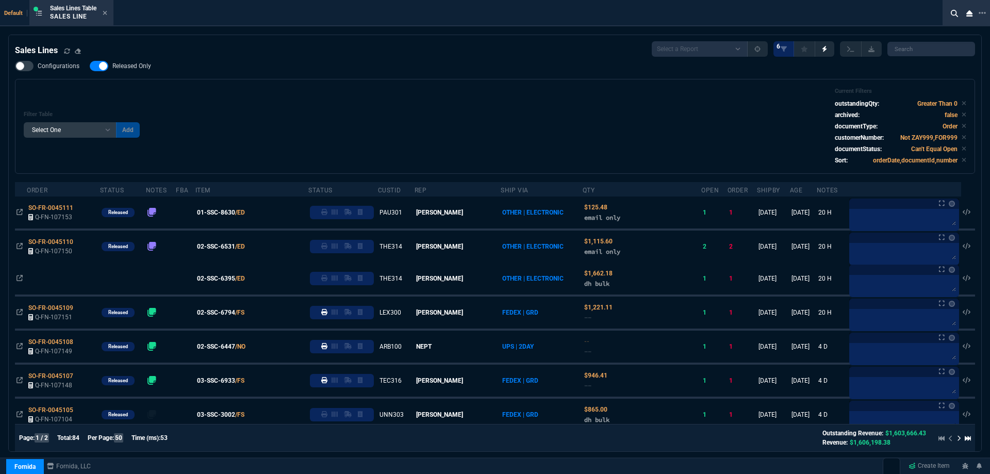
click at [144, 63] on span "Released Only" at bounding box center [131, 66] width 39 height 8
click at [90, 66] on input "Released Only" at bounding box center [89, 66] width 1 height 1
checkbox input "false"
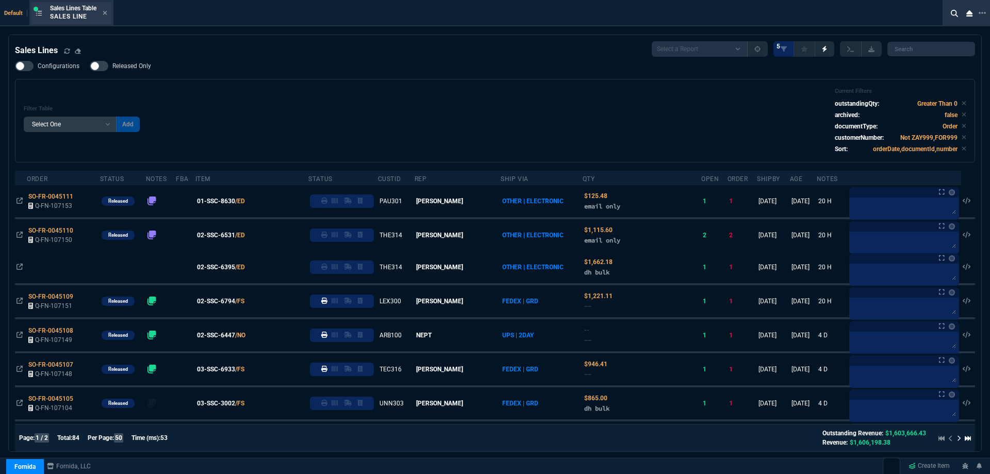
click at [107, 18] on div "Sales Lines Table Sales Line" at bounding box center [78, 13] width 57 height 18
click at [106, 18] on div "Sales Lines Table Sales Line" at bounding box center [78, 13] width 57 height 18
click at [107, 14] on icon at bounding box center [105, 13] width 5 height 6
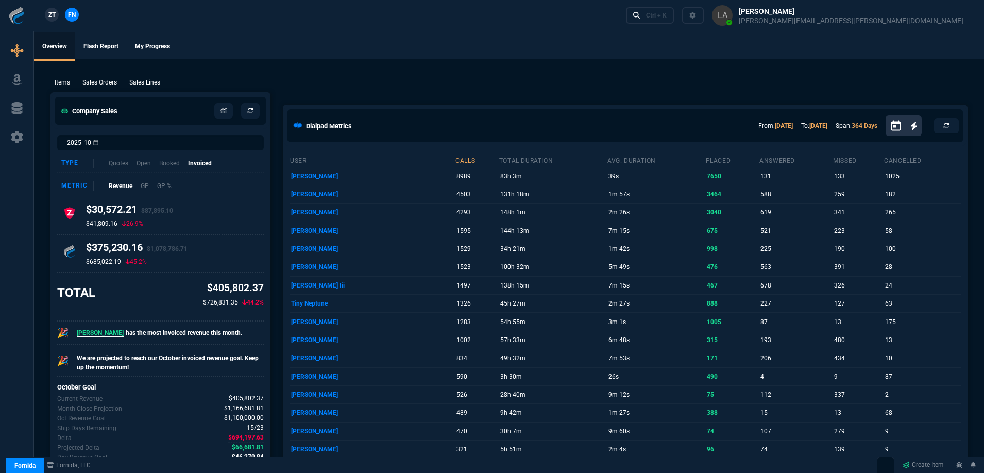
click at [58, 20] on nx-fornida-client-manager "ZT FN" at bounding box center [62, 15] width 40 height 15
click at [135, 81] on p "Sales Lines" at bounding box center [144, 82] width 31 height 9
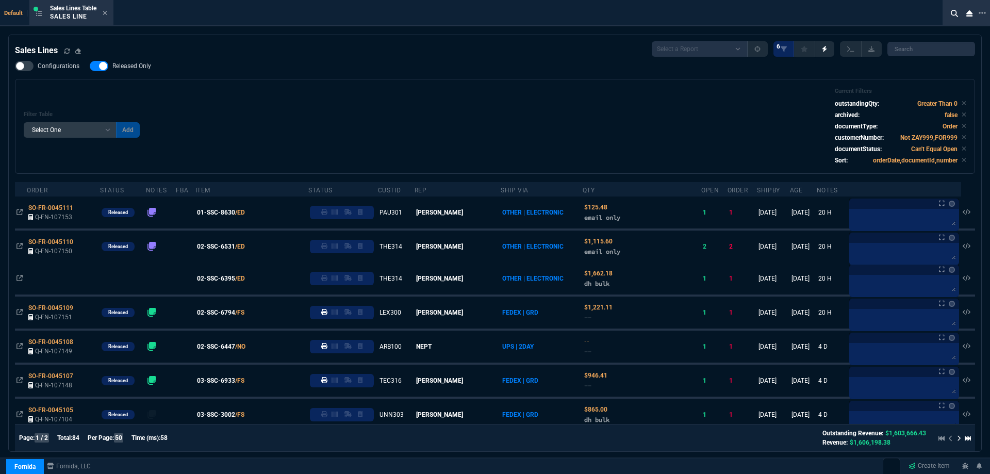
click at [107, 17] on nx-icon at bounding box center [105, 13] width 5 height 8
click at [106, 14] on icon at bounding box center [105, 13] width 5 height 6
click at [108, 14] on div "ZT FN Ctrl + K" at bounding box center [495, 15] width 990 height 31
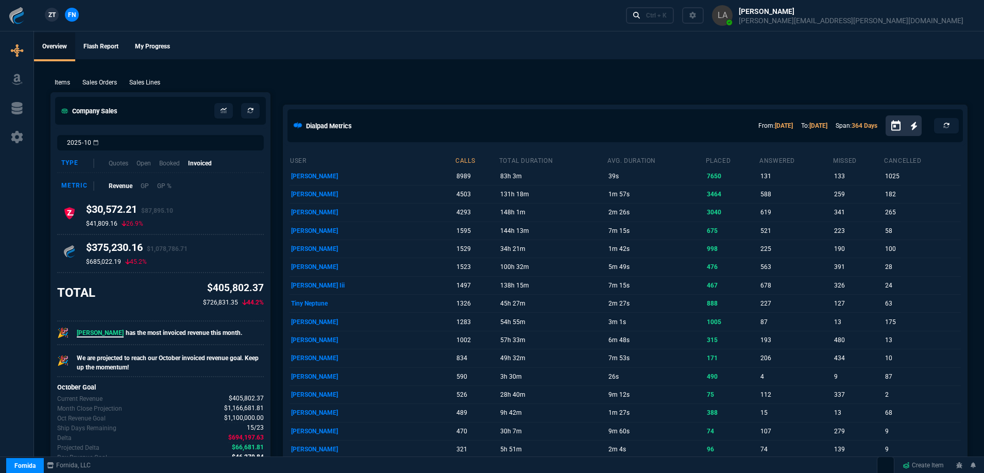
click at [108, 14] on div "ZT FN Ctrl + K" at bounding box center [492, 15] width 984 height 31
click at [48, 11] on span "ZT" at bounding box center [51, 14] width 7 height 9
click at [74, 19] on span "FN" at bounding box center [72, 14] width 8 height 9
click at [141, 79] on p "Sales Lines" at bounding box center [144, 82] width 31 height 9
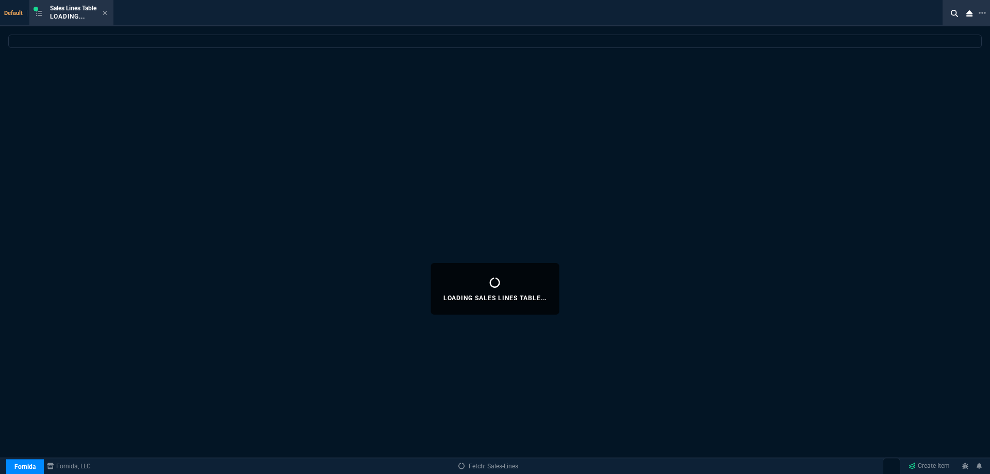
select select
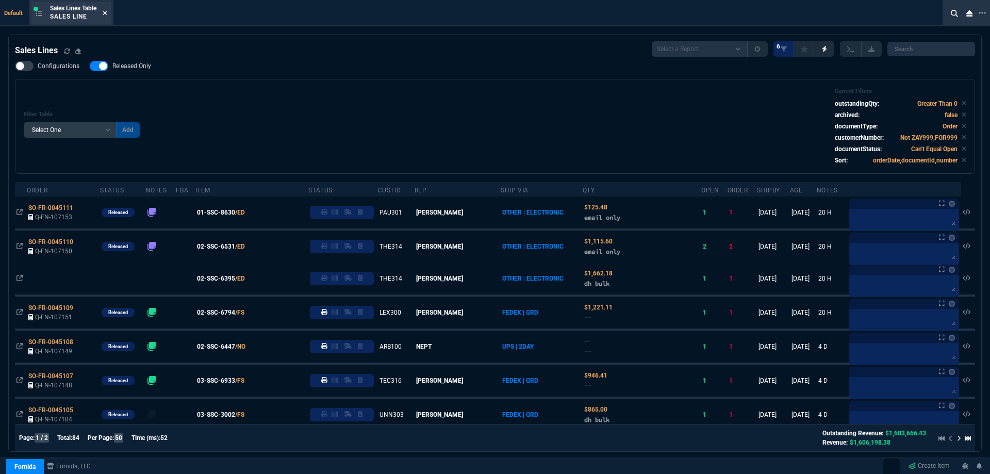
click at [107, 15] on icon at bounding box center [105, 13] width 5 height 6
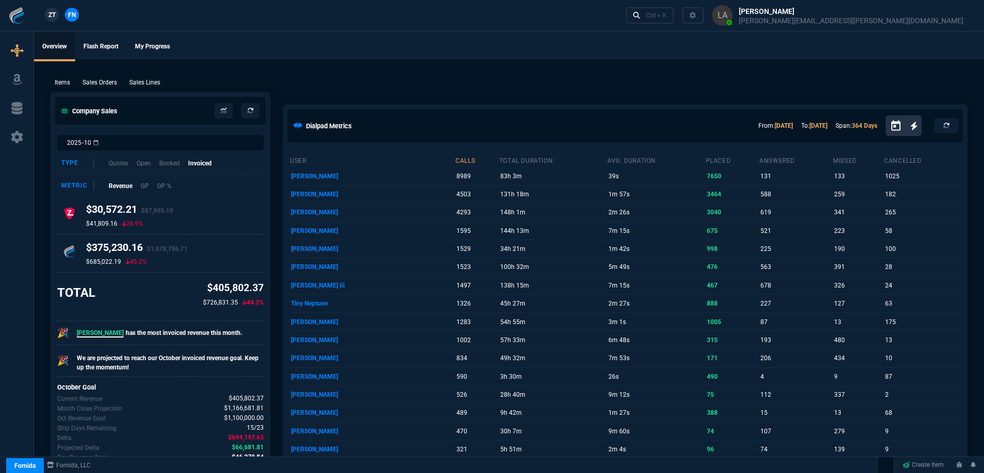
click at [48, 16] on span "ZT" at bounding box center [51, 14] width 7 height 9
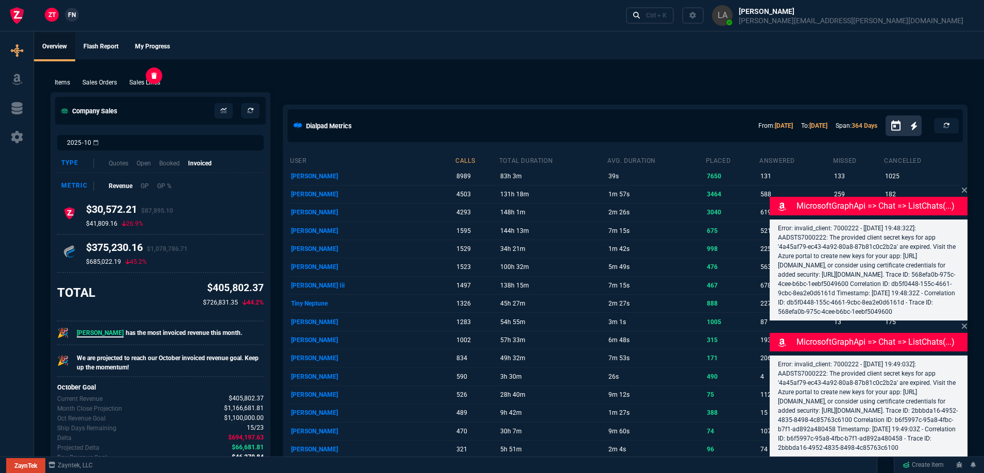
click at [152, 81] on p "Sales Lines" at bounding box center [144, 82] width 31 height 9
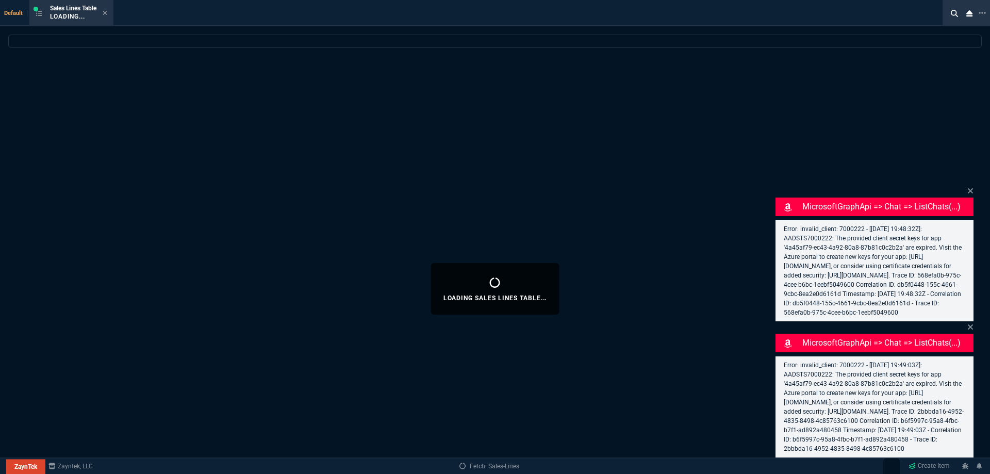
select select
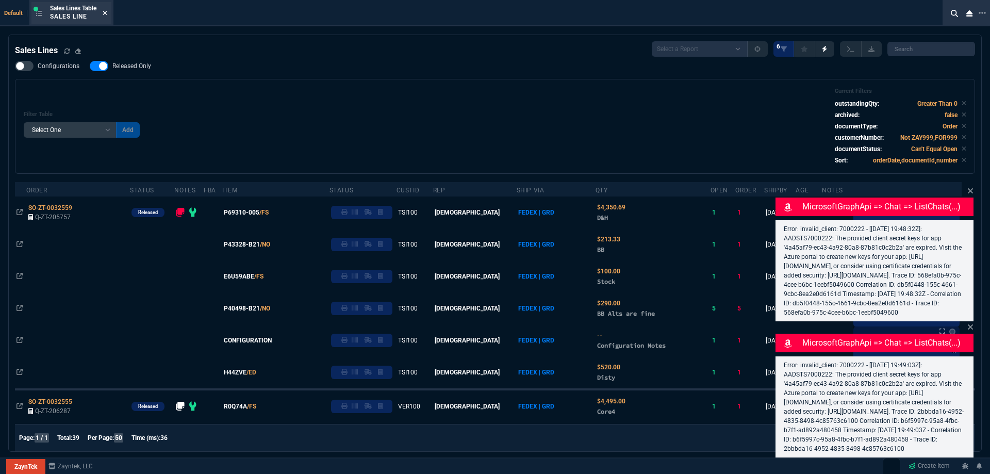
click at [106, 12] on icon at bounding box center [105, 13] width 5 height 6
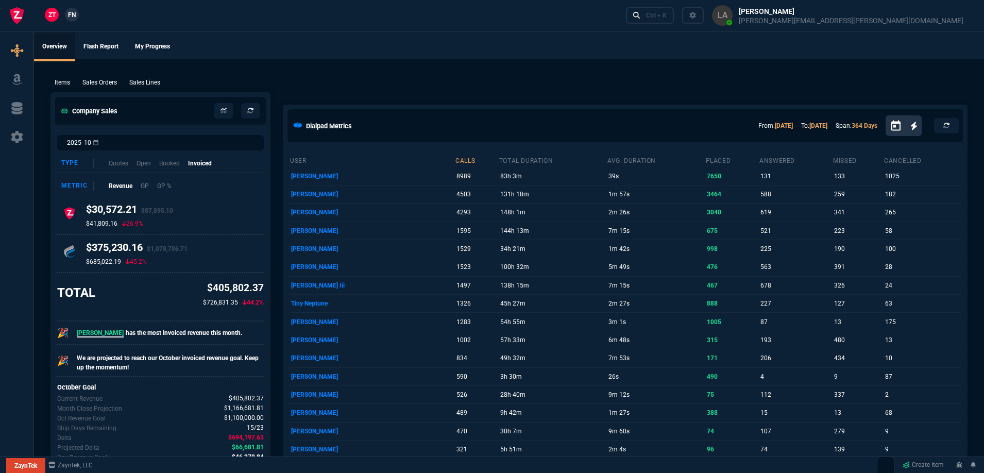
click at [148, 83] on p "Sales Lines" at bounding box center [144, 82] width 31 height 9
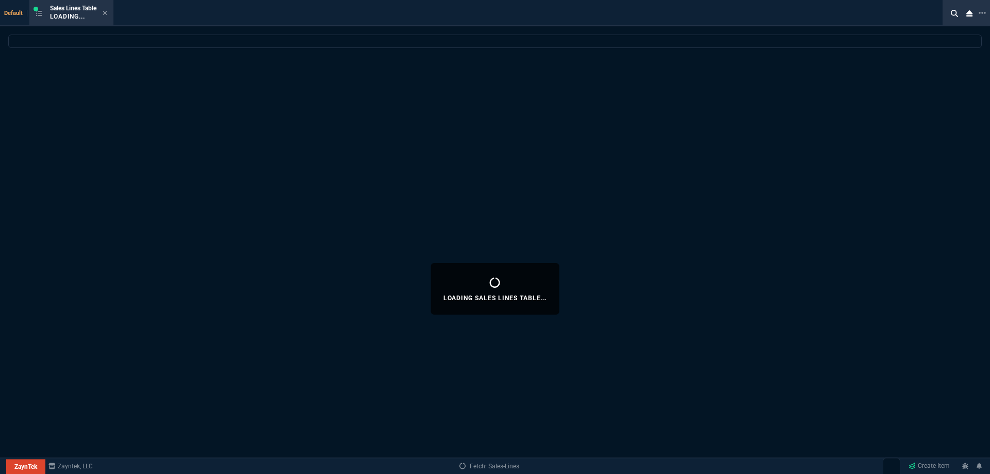
select select
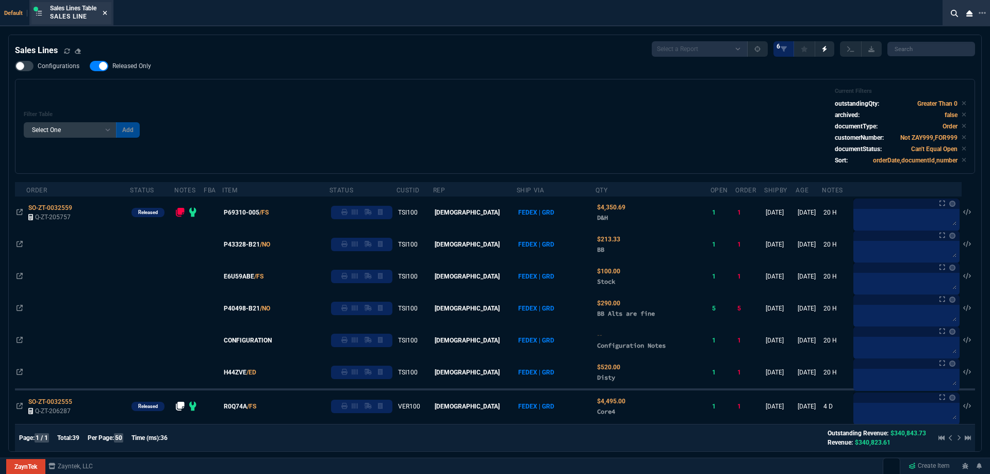
click at [107, 12] on icon at bounding box center [105, 13] width 4 height 4
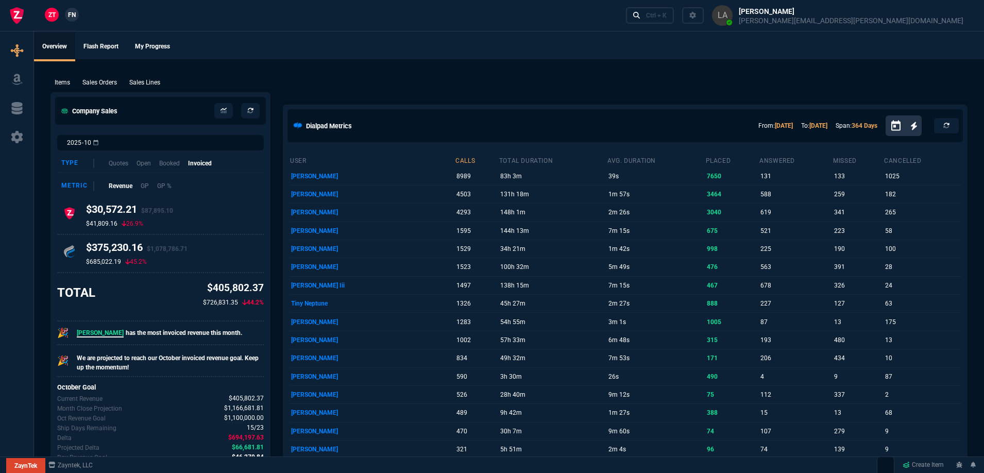
click at [68, 19] on span "FN" at bounding box center [72, 14] width 8 height 9
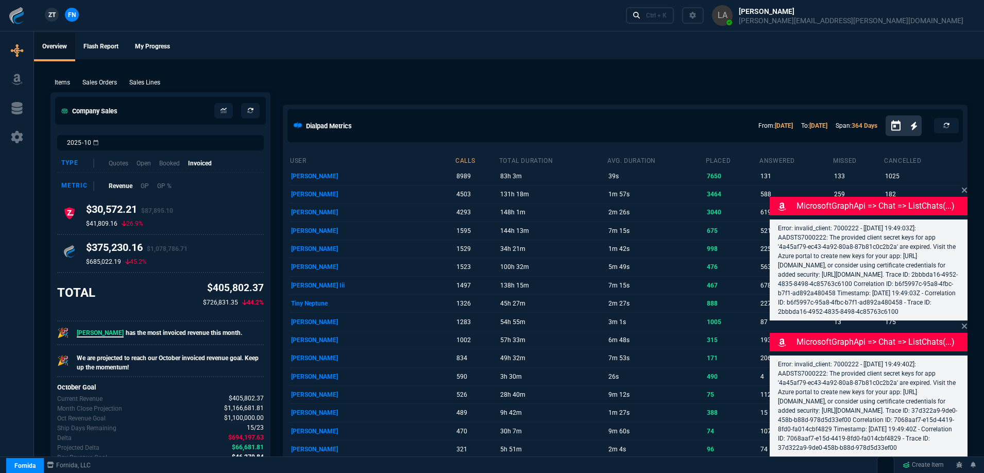
click at [143, 86] on p "Sales Lines" at bounding box center [144, 82] width 31 height 9
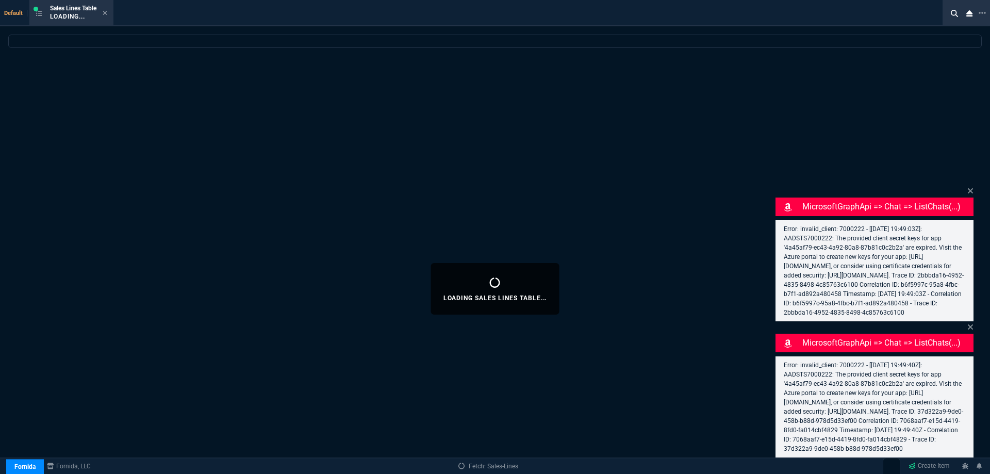
select select
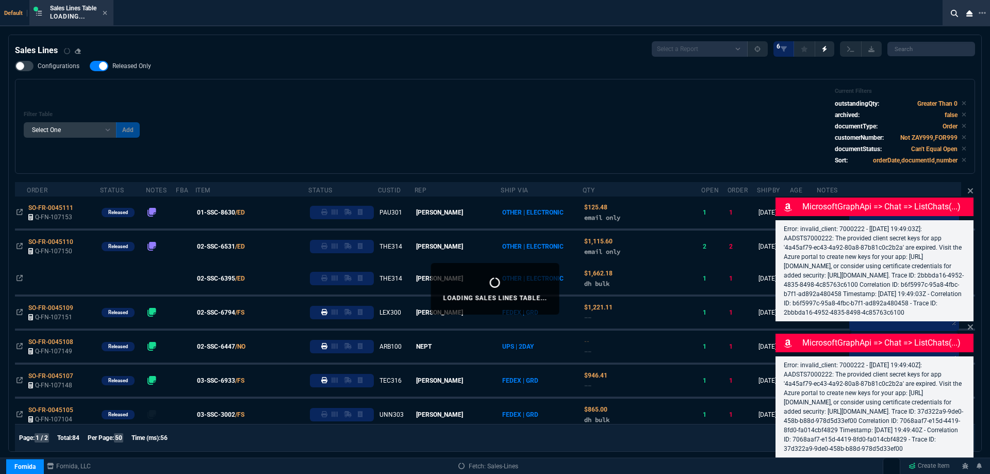
click at [146, 67] on span "Released Only" at bounding box center [131, 66] width 39 height 8
click at [90, 66] on input "Released Only" at bounding box center [89, 66] width 1 height 1
checkbox input "false"
click at [301, 88] on div "Filter Table Select One Add Filter () Age () ATS () Cond (itemVariantCode) Cust…" at bounding box center [495, 126] width 942 height 77
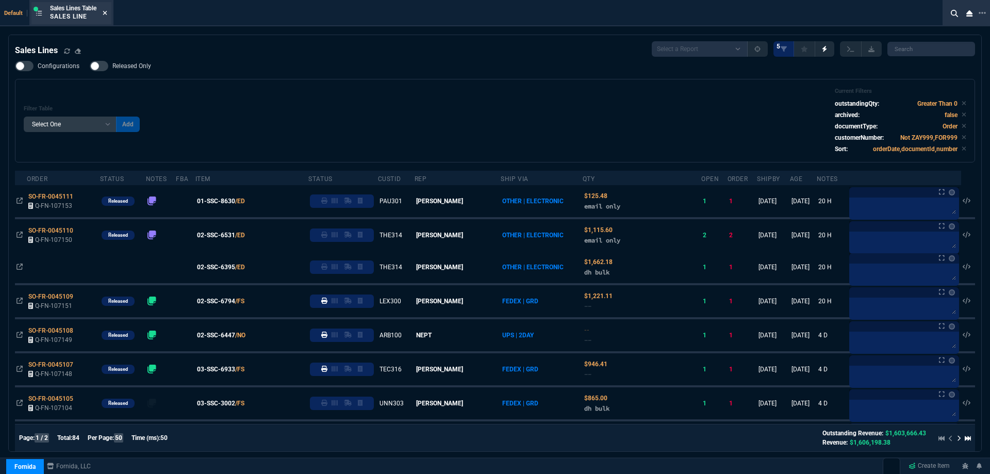
click at [107, 14] on icon at bounding box center [105, 13] width 5 height 6
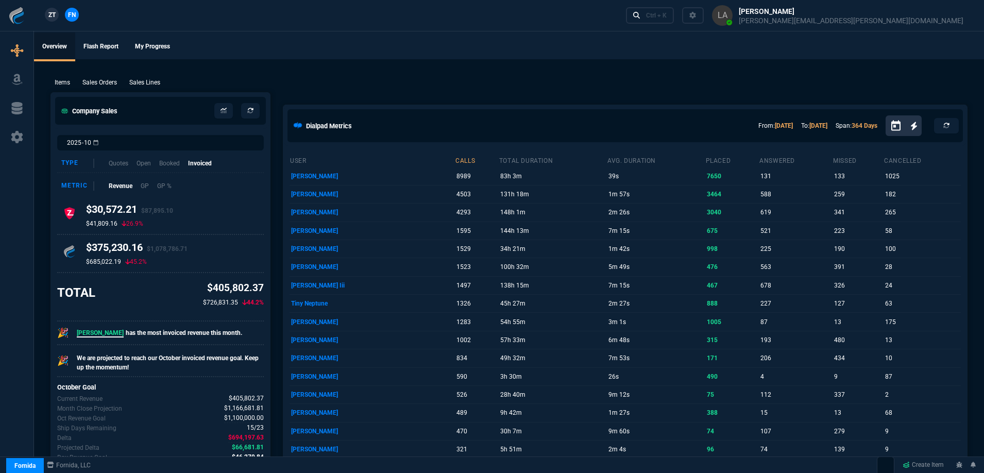
click at [55, 22] on nx-fornida-client-manager "ZT FN" at bounding box center [62, 15] width 40 height 15
click at [53, 21] on link "ZT" at bounding box center [52, 15] width 14 height 14
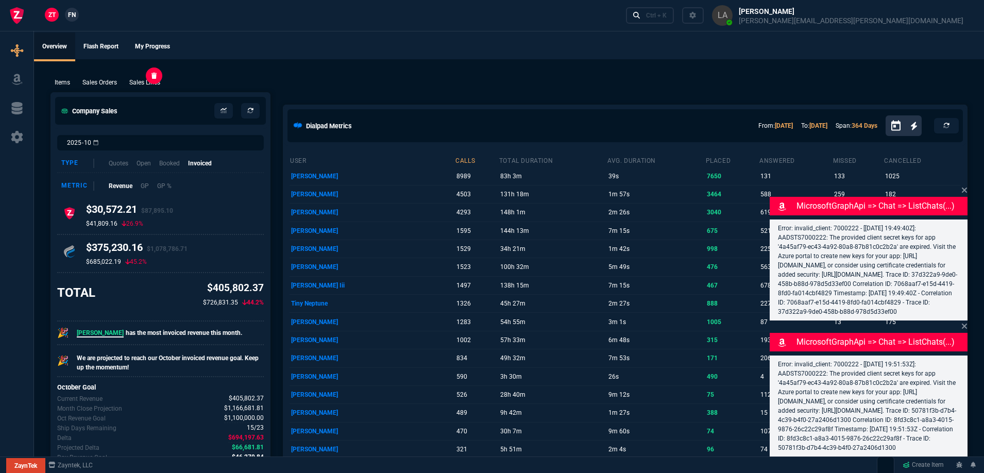
click at [145, 87] on p "Sales Lines" at bounding box center [144, 82] width 31 height 9
click at [145, 86] on div "New Quote New Purchase Order Close Workbench Collections Items Go To Table Quot…" at bounding box center [492, 224] width 984 height 499
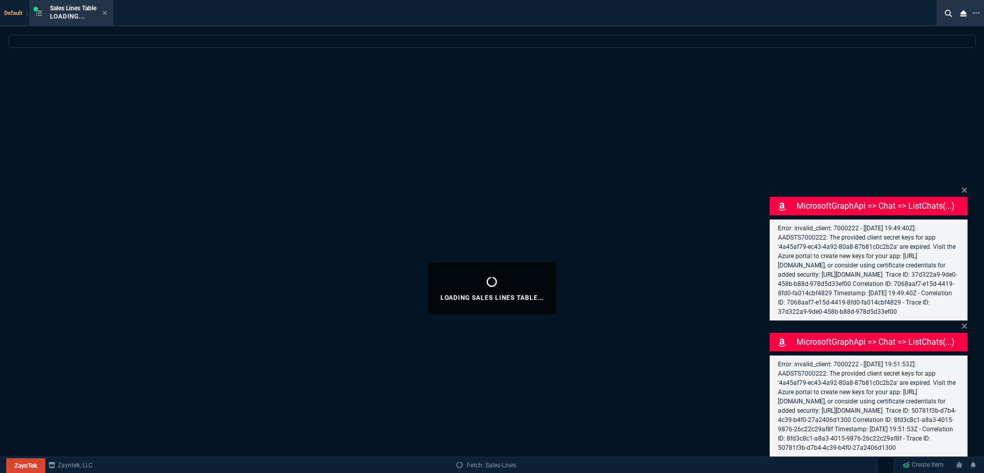
select select
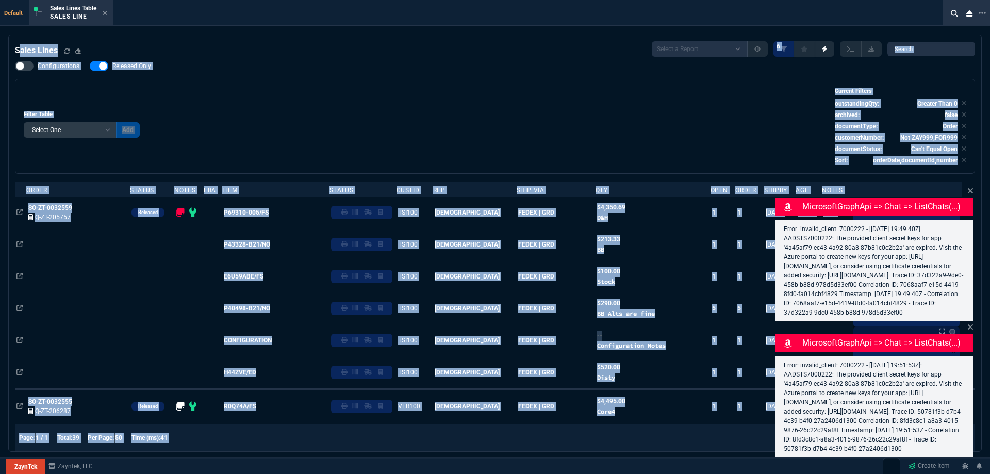
click at [198, 77] on div "Configurations Released Only Filter Table Select One Add Filter () Age () ATS (…" at bounding box center [495, 117] width 960 height 113
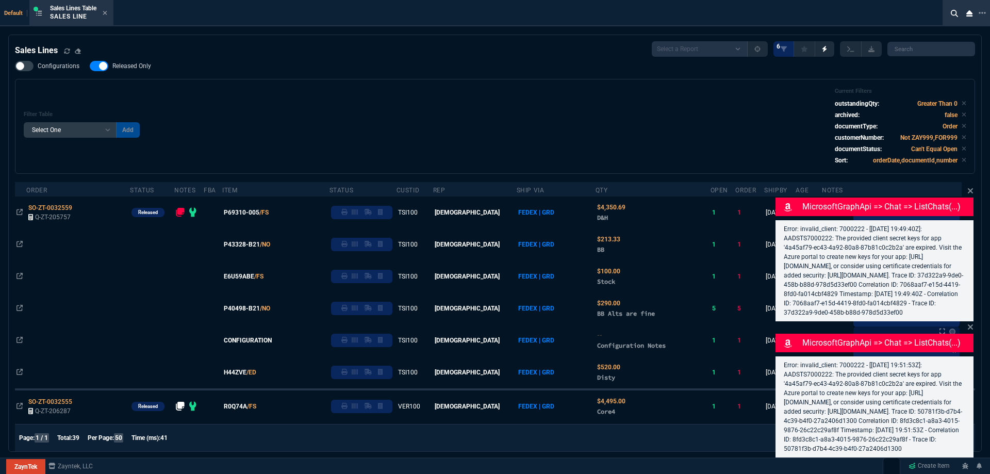
click at [143, 66] on span "Released Only" at bounding box center [131, 66] width 39 height 8
click at [90, 66] on input "Released Only" at bounding box center [89, 66] width 1 height 1
checkbox input "false"
click at [235, 77] on div "Configurations Released Only Filter Table Select One Add Filter () Age () ATS (…" at bounding box center [495, 117] width 960 height 113
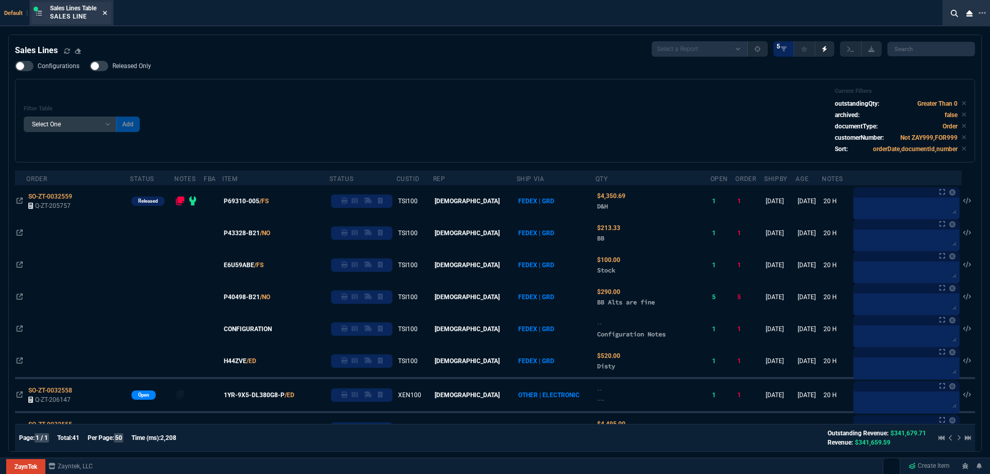
click at [107, 15] on icon at bounding box center [105, 13] width 5 height 6
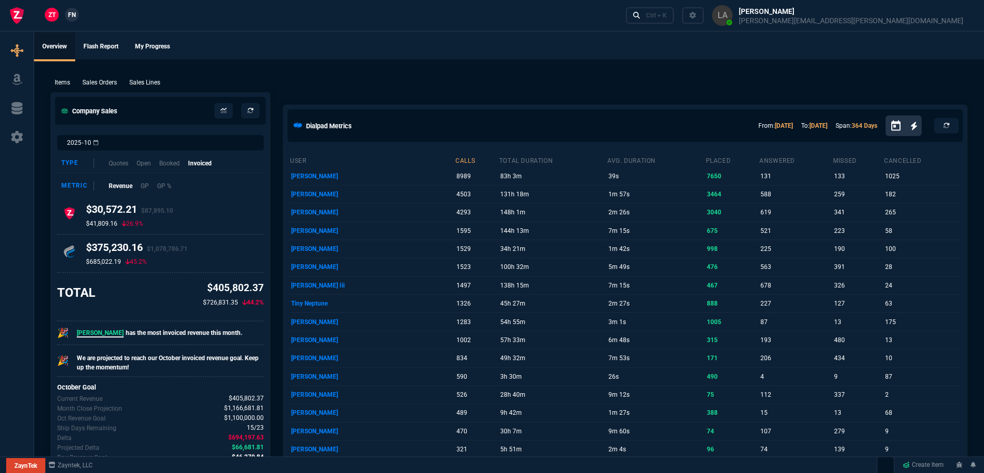
click at [72, 14] on span "FN" at bounding box center [72, 14] width 8 height 9
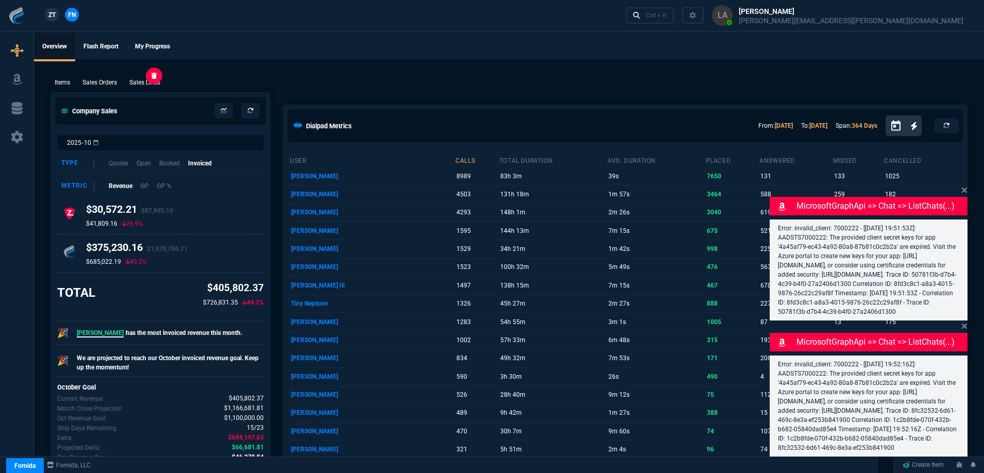
click at [135, 80] on p "Sales Lines" at bounding box center [144, 82] width 31 height 9
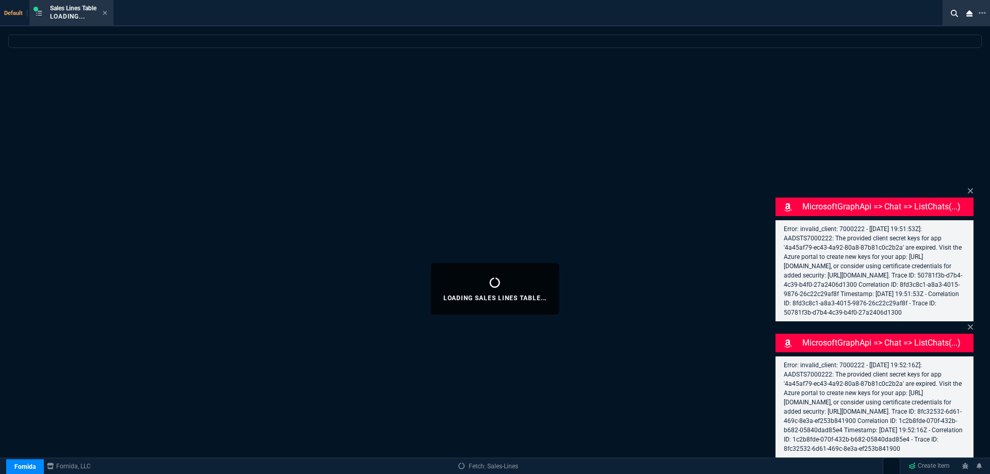
select select
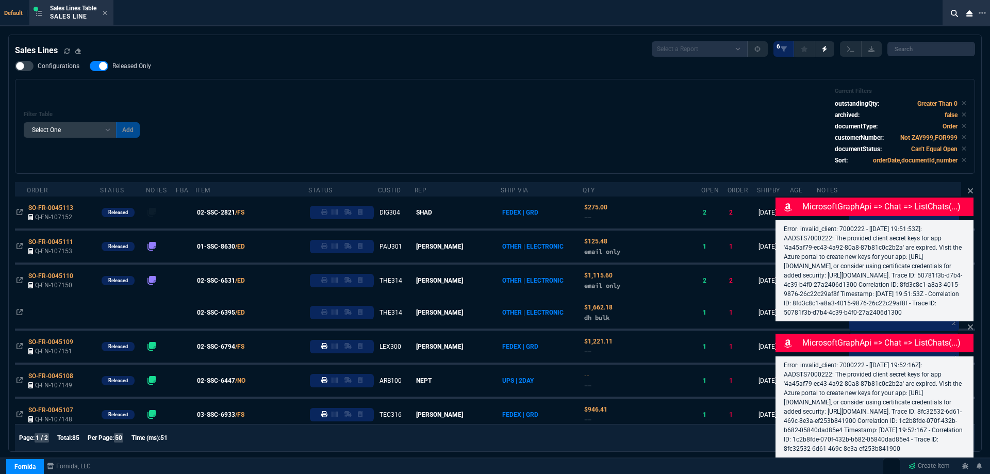
click at [131, 72] on nx-fornida-field-switch-one "Released Only" at bounding box center [126, 68] width 72 height 10
click at [143, 69] on span "Released Only" at bounding box center [131, 66] width 39 height 8
click at [90, 66] on input "Released Only" at bounding box center [89, 66] width 1 height 1
checkbox input "false"
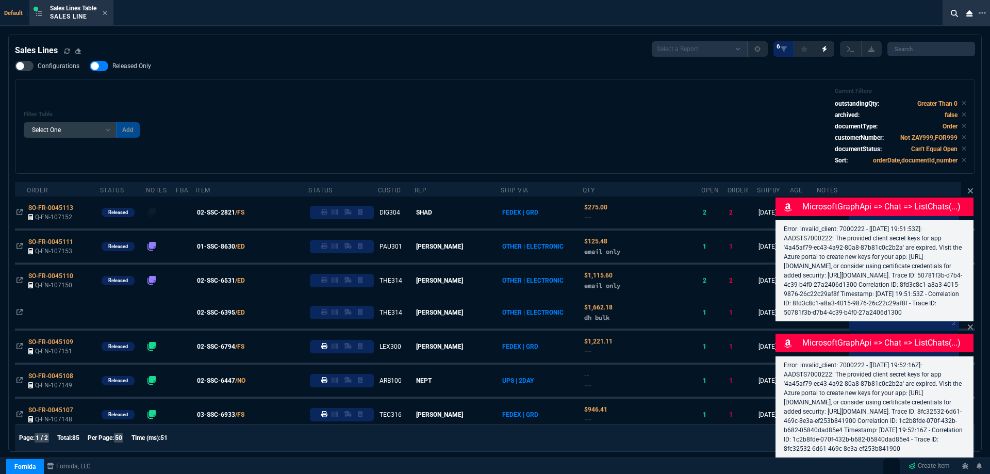
click at [253, 84] on div "Filter Table Select One Add Filter () Age () ATS () Cond (itemVariantCode) Cust…" at bounding box center [495, 126] width 960 height 95
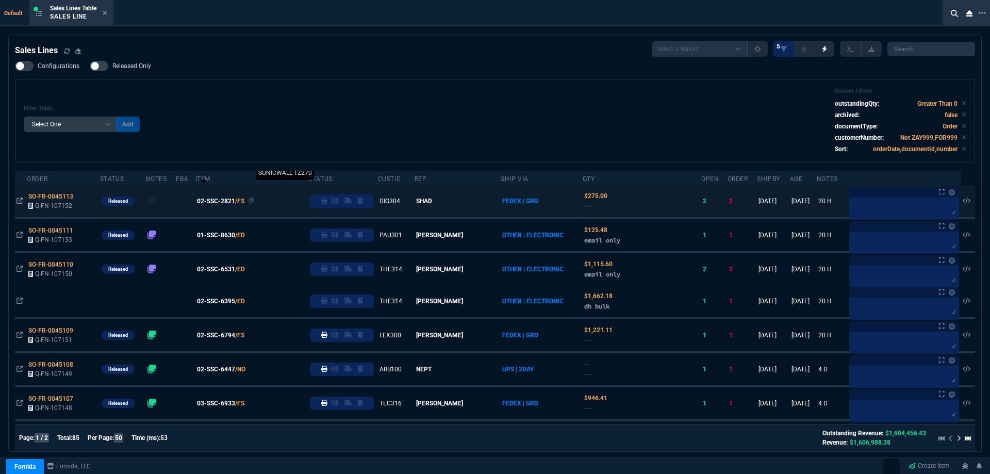
click at [235, 203] on span "02-SSC-2821" at bounding box center [216, 200] width 38 height 9
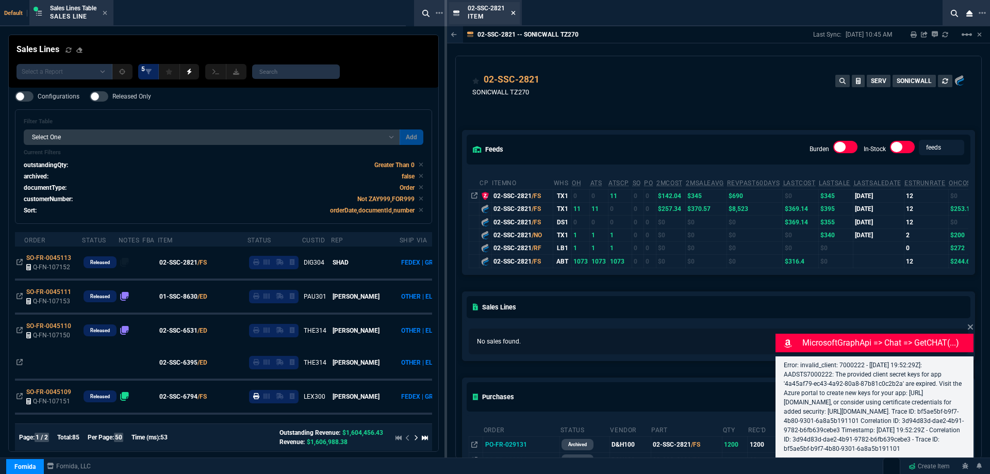
click at [512, 12] on icon at bounding box center [513, 13] width 5 height 6
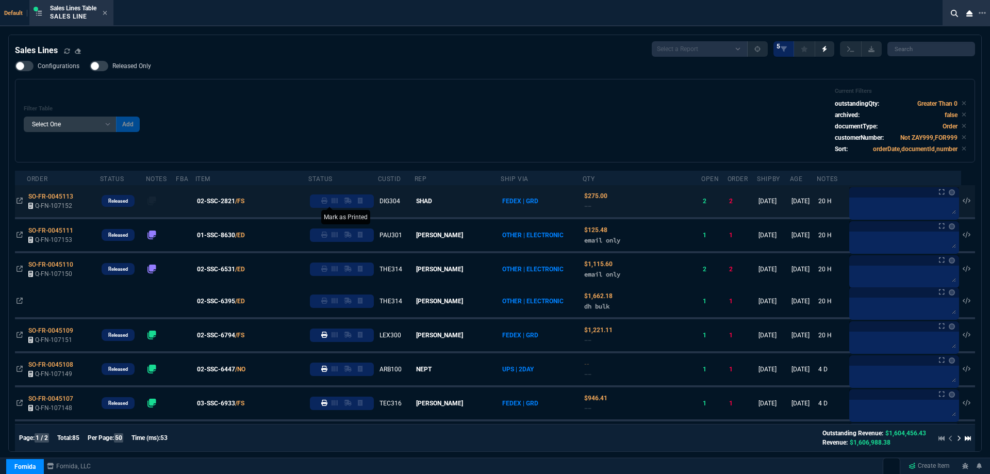
click at [327, 204] on icon at bounding box center [324, 200] width 6 height 6
click at [106, 12] on icon at bounding box center [105, 13] width 4 height 4
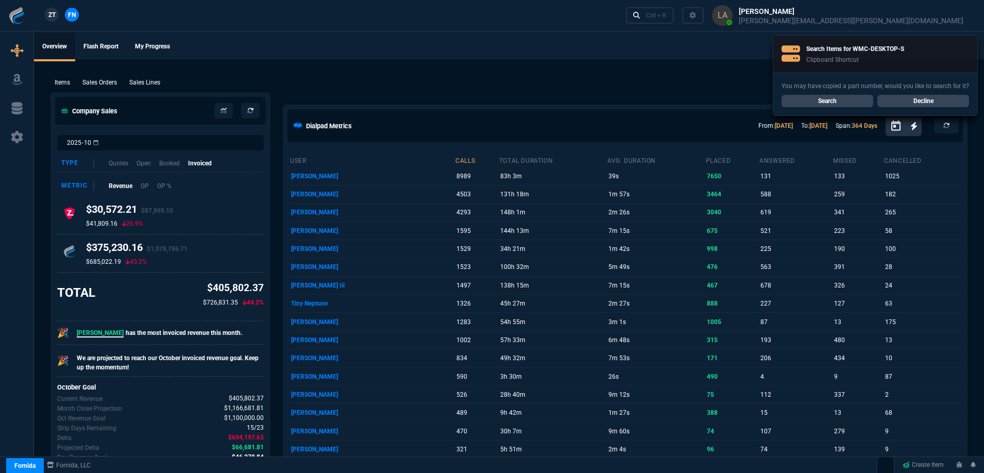
click at [56, 16] on span "ZT" at bounding box center [51, 14] width 7 height 9
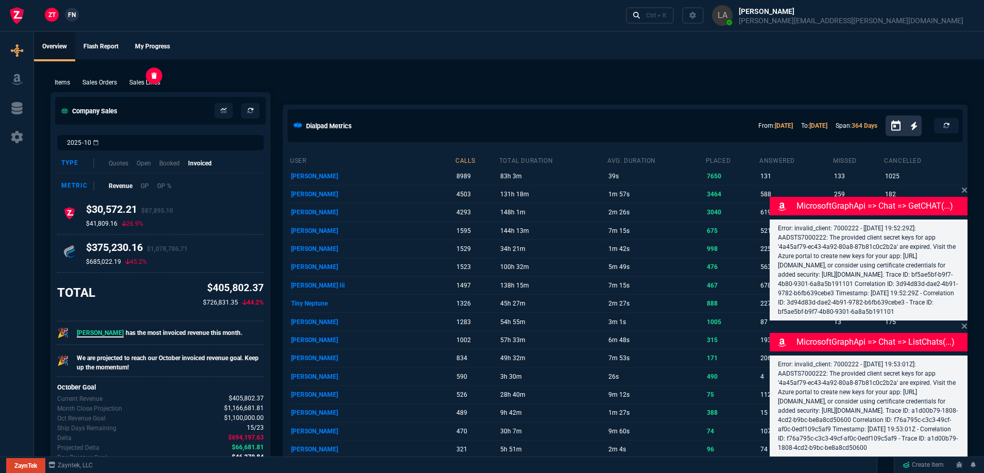
drag, startPoint x: 135, startPoint y: 81, endPoint x: 151, endPoint y: 67, distance: 21.2
click at [135, 80] on p "Sales Lines" at bounding box center [144, 82] width 31 height 9
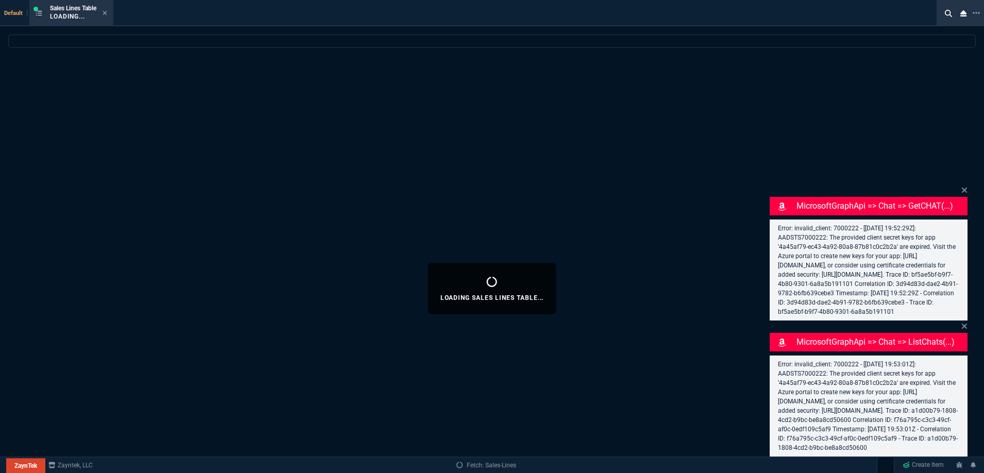
select select
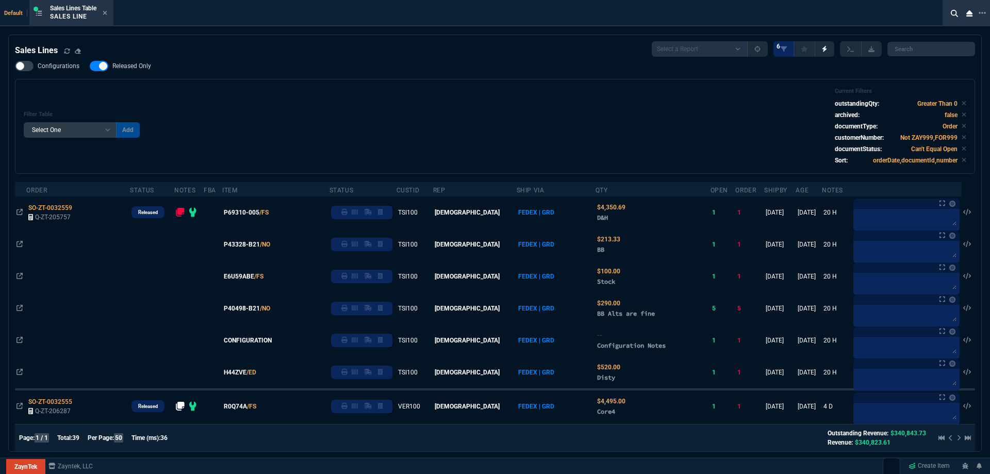
click at [143, 67] on span "Released Only" at bounding box center [131, 66] width 39 height 8
click at [90, 66] on input "Released Only" at bounding box center [89, 66] width 1 height 1
checkbox input "false"
click at [361, 85] on div "Filter Table Select One Add Filter () Age () ATS () Cond (itemVariantCode) Cust…" at bounding box center [495, 126] width 960 height 95
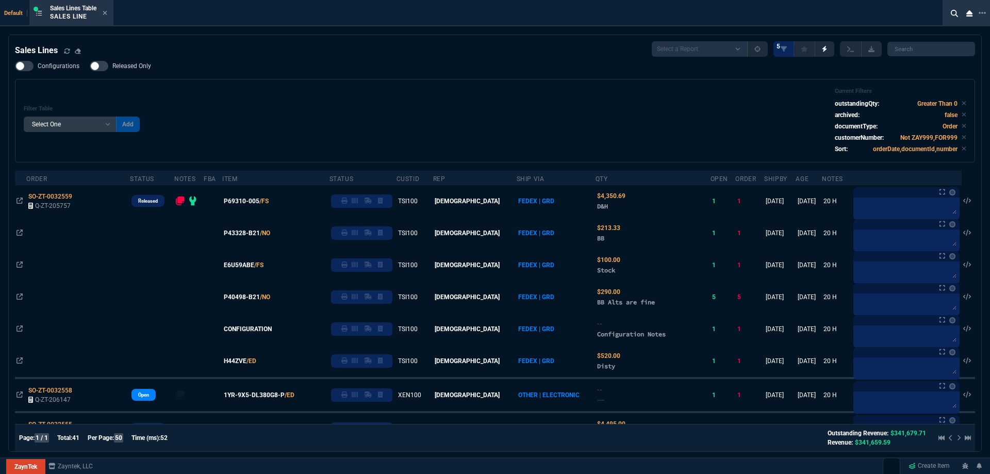
click at [107, 14] on icon at bounding box center [105, 13] width 5 height 6
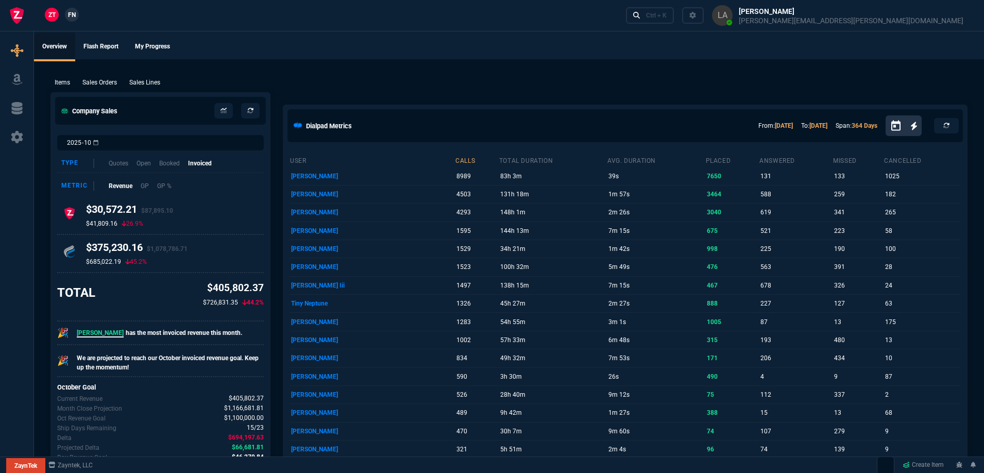
click at [69, 15] on span "FN" at bounding box center [72, 14] width 8 height 9
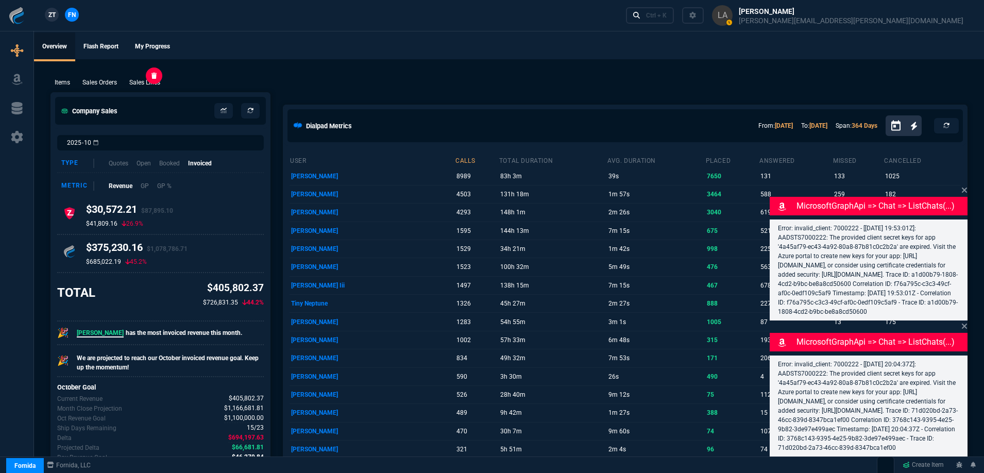
click at [140, 80] on p "Sales Lines" at bounding box center [144, 82] width 31 height 9
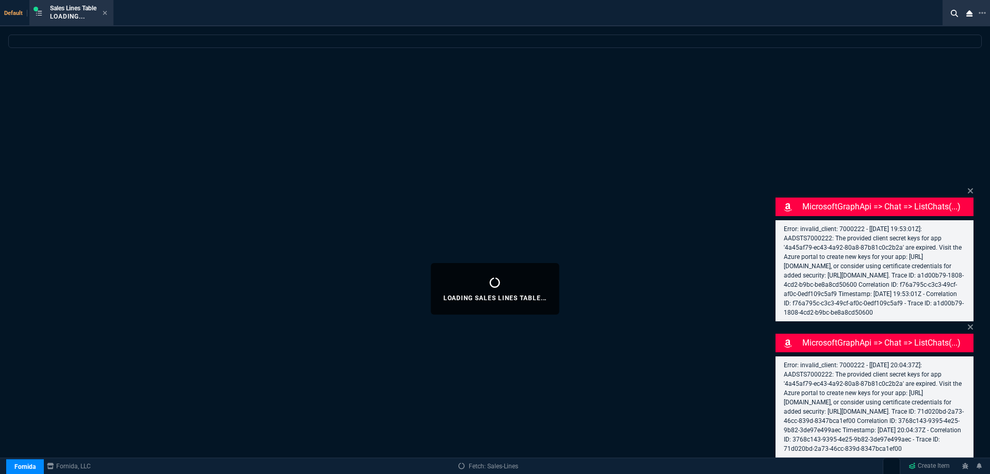
select select
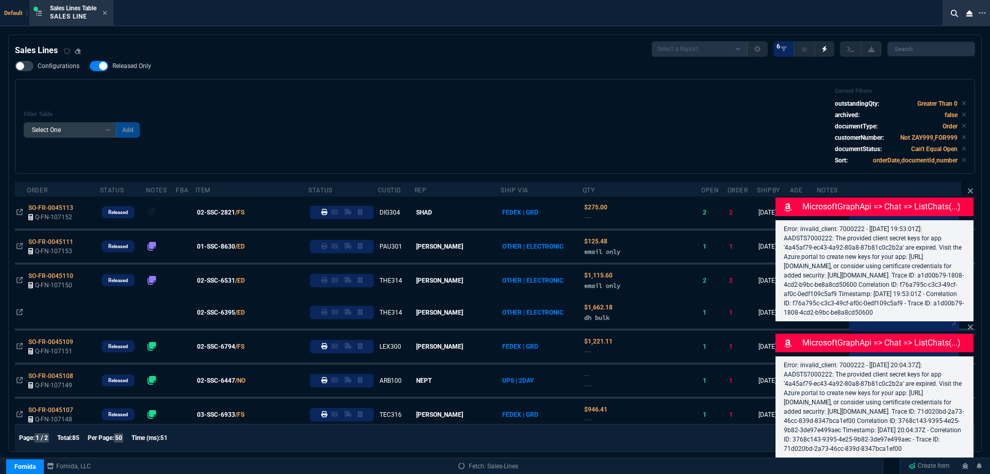
click at [125, 64] on span "Released Only" at bounding box center [131, 66] width 39 height 8
click at [90, 66] on input "Released Only" at bounding box center [89, 66] width 1 height 1
click at [326, 102] on div "Filter Table Select One Add Filter () Age () ATS () Cond (itemVariantCode) Cust…" at bounding box center [495, 126] width 942 height 77
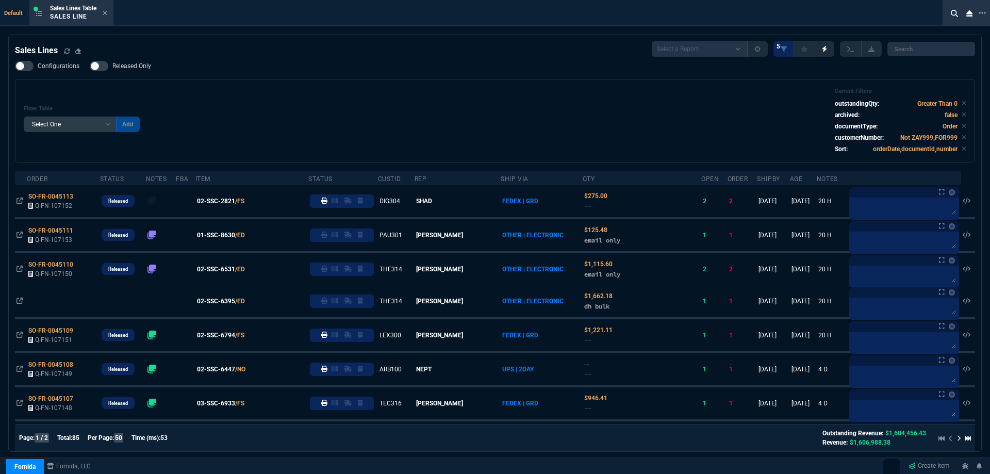
click at [141, 71] on label "Released Only" at bounding box center [126, 66] width 72 height 10
click at [90, 66] on input "Released Only" at bounding box center [89, 66] width 1 height 1
click at [247, 90] on div "Filter Table Select One Add Filter () Age () ATS () Cond (itemVariantCode) Cust…" at bounding box center [495, 121] width 942 height 66
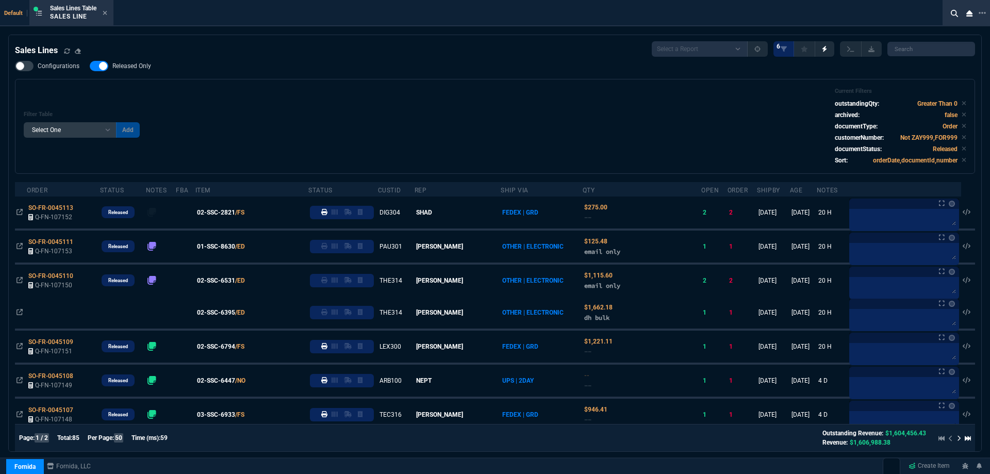
click at [133, 72] on nx-fornida-field-switch-one "Released Only" at bounding box center [126, 68] width 72 height 10
click at [135, 70] on span "Released Only" at bounding box center [131, 66] width 39 height 8
click at [90, 66] on input "Released Only" at bounding box center [89, 66] width 1 height 1
checkbox input "false"
click at [218, 81] on div "Filter Table Select One Add Filter () Age () ATS () Cond (itemVariantCode) Cust…" at bounding box center [495, 126] width 960 height 95
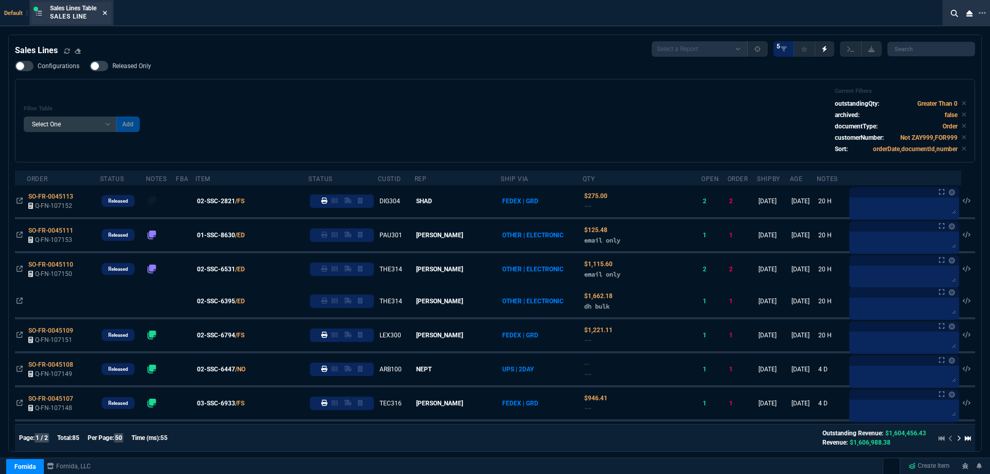
click at [106, 16] on fa-icon at bounding box center [105, 13] width 5 height 7
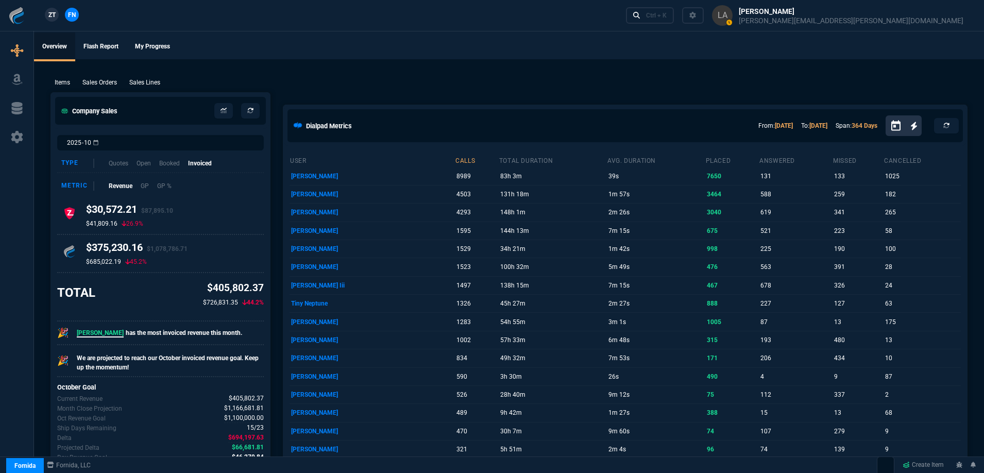
click at [54, 19] on span "ZT" at bounding box center [51, 14] width 7 height 9
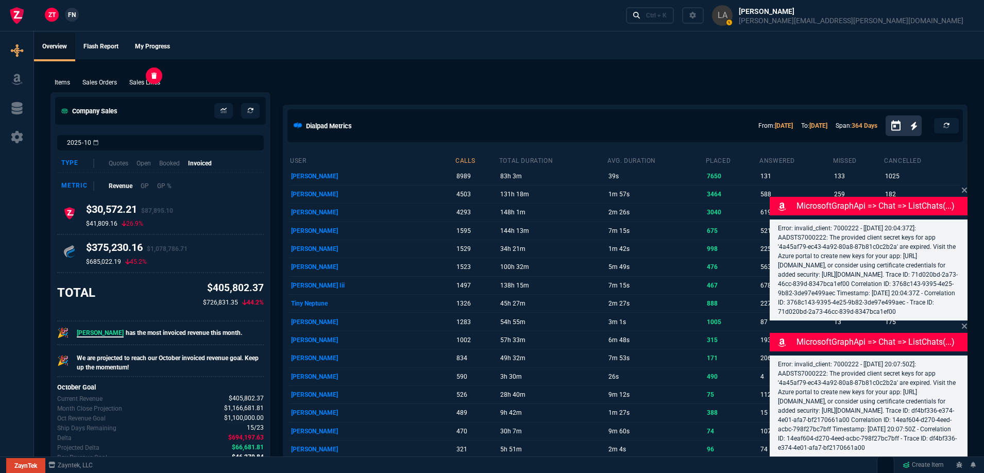
click at [151, 85] on p "Sales Lines" at bounding box center [144, 82] width 31 height 9
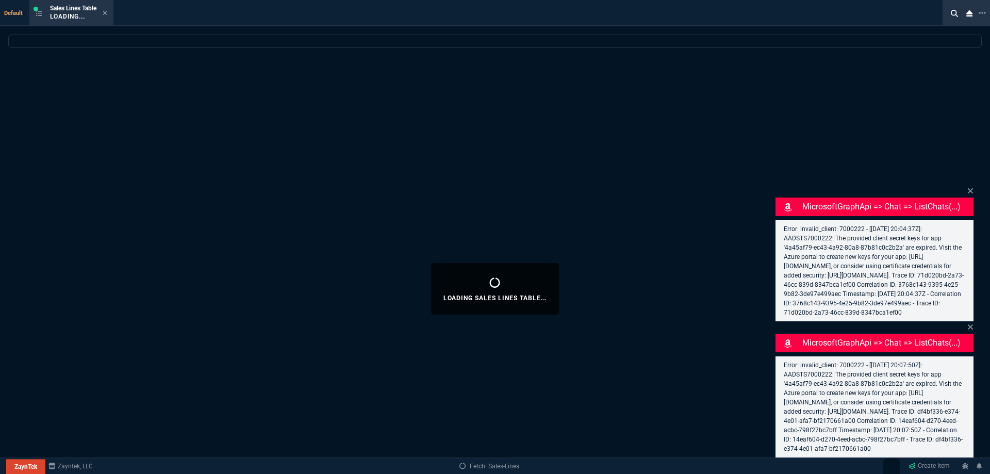
select select
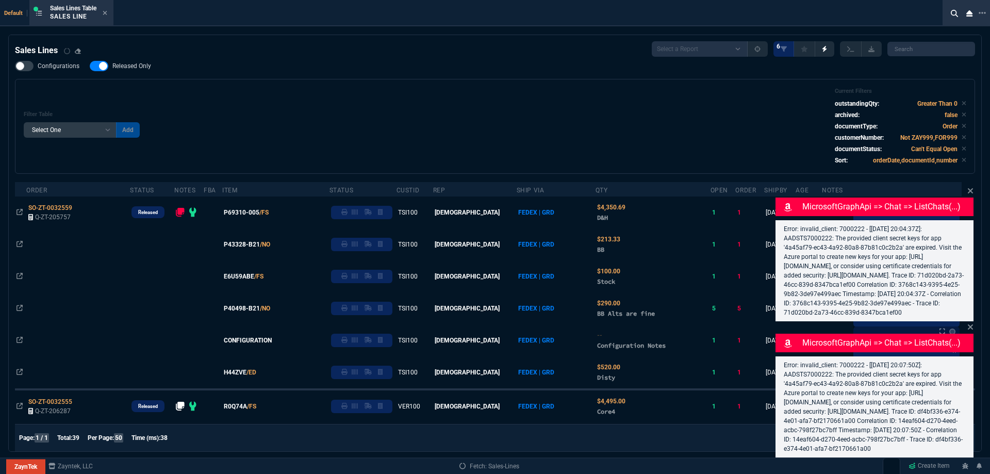
click at [133, 71] on label "Released Only" at bounding box center [126, 66] width 72 height 10
click at [90, 66] on input "Released Only" at bounding box center [89, 66] width 1 height 1
checkbox input "false"
click at [257, 91] on div "Filter Table Select One Add Filter () Age () ATS () Cond (itemVariantCode) Cust…" at bounding box center [495, 126] width 942 height 77
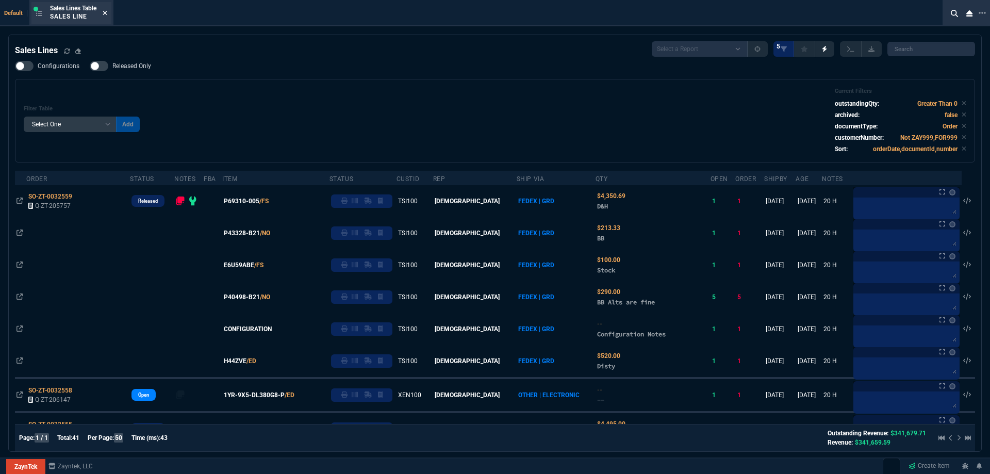
click at [107, 11] on icon at bounding box center [105, 13] width 5 height 6
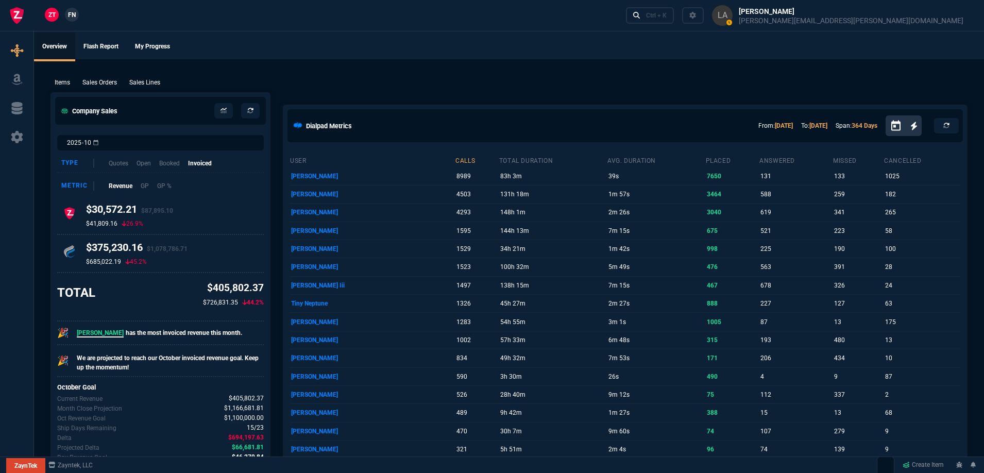
click at [67, 21] on nx-fornida-client-manager "ZT FN" at bounding box center [62, 15] width 40 height 15
click at [70, 20] on span "FN" at bounding box center [72, 14] width 8 height 9
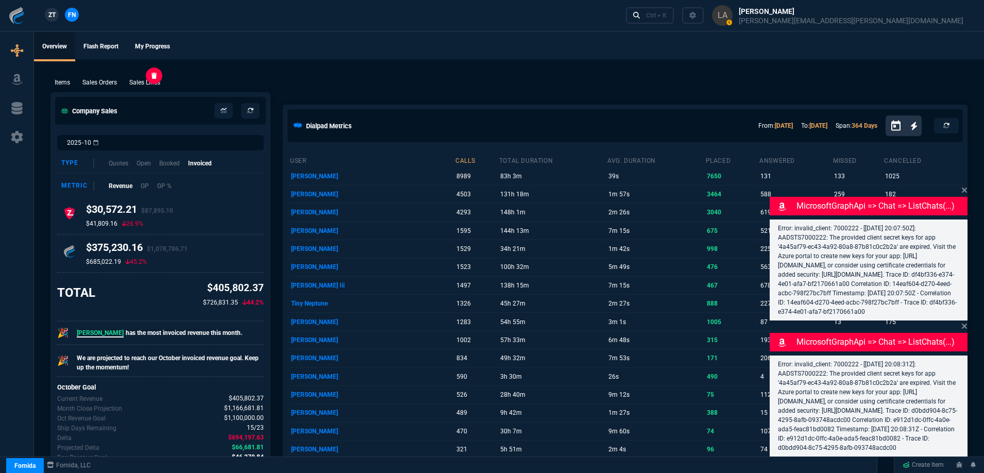
click at [134, 80] on p "Sales Lines" at bounding box center [144, 82] width 31 height 9
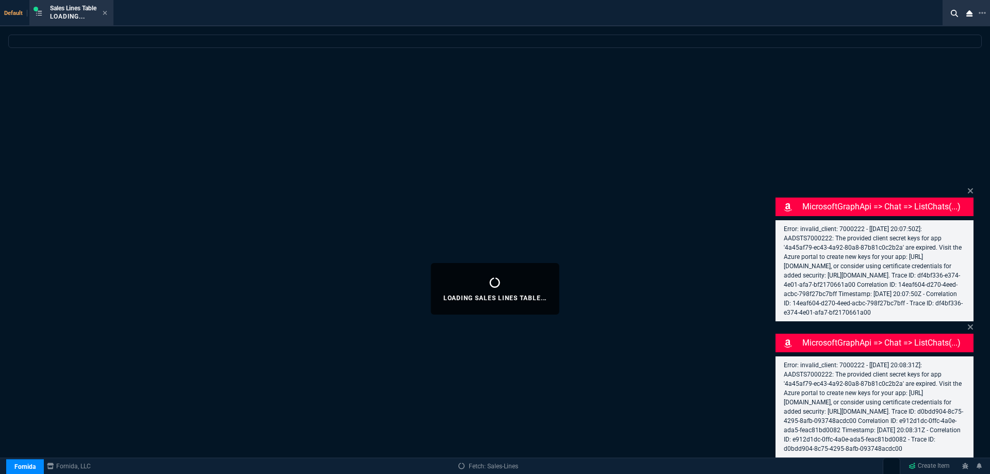
select select
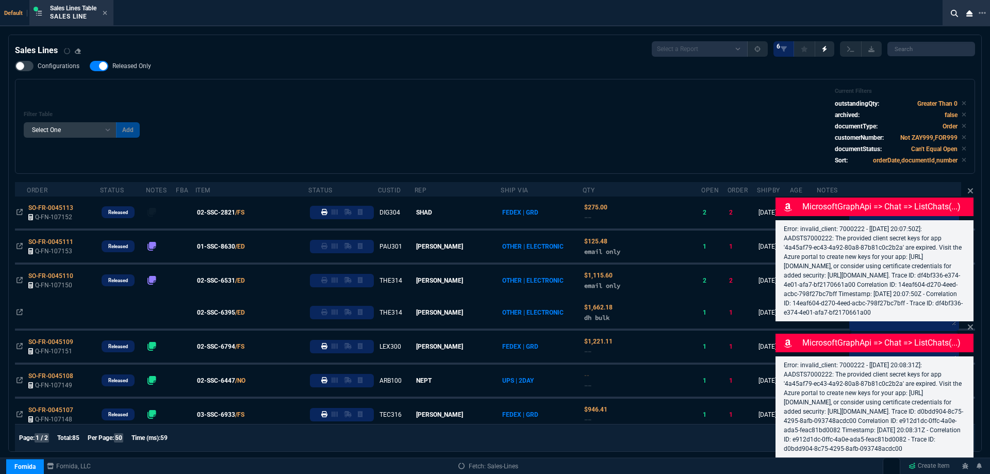
click at [126, 68] on span "Released Only" at bounding box center [131, 66] width 39 height 8
click at [90, 66] on input "Released Only" at bounding box center [89, 66] width 1 height 1
checkbox input "false"
click at [342, 94] on div "Filter Table Select One Add Filter () Age () ATS () Cond (itemVariantCode) Cust…" at bounding box center [495, 126] width 942 height 77
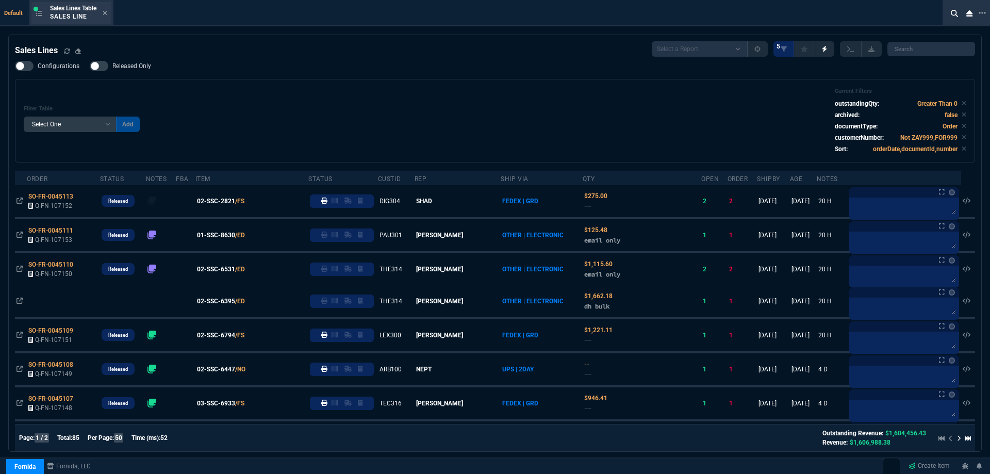
click at [109, 12] on div "Sales Lines Table Sales Line" at bounding box center [71, 13] width 80 height 22
click at [107, 11] on icon at bounding box center [105, 13] width 4 height 4
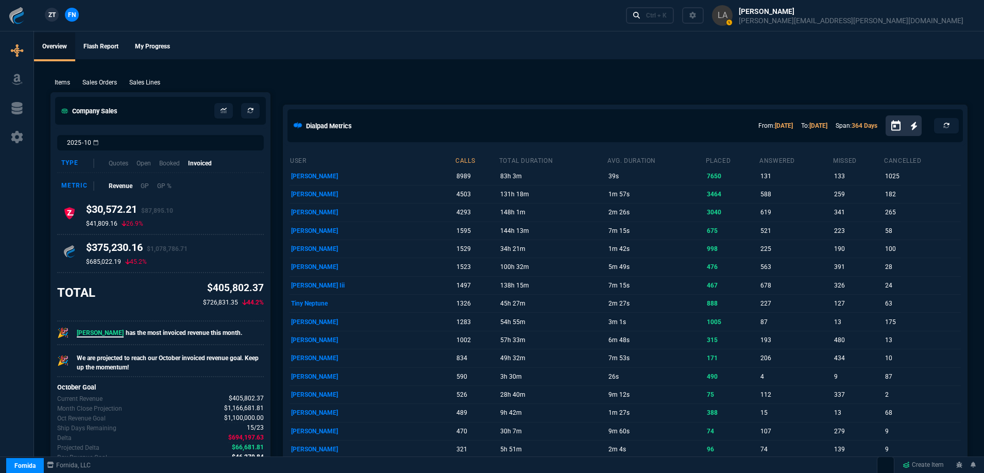
click at [49, 17] on span "ZT" at bounding box center [51, 14] width 7 height 9
click at [146, 76] on div "Items Sales Orders Sales Lines Add Link" at bounding box center [509, 82] width 917 height 12
click at [144, 82] on p "Sales Lines" at bounding box center [144, 82] width 31 height 9
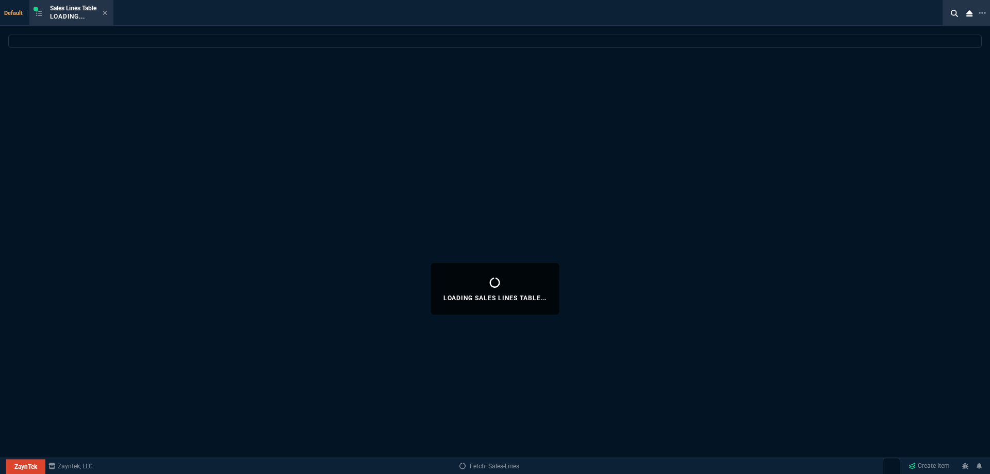
select select
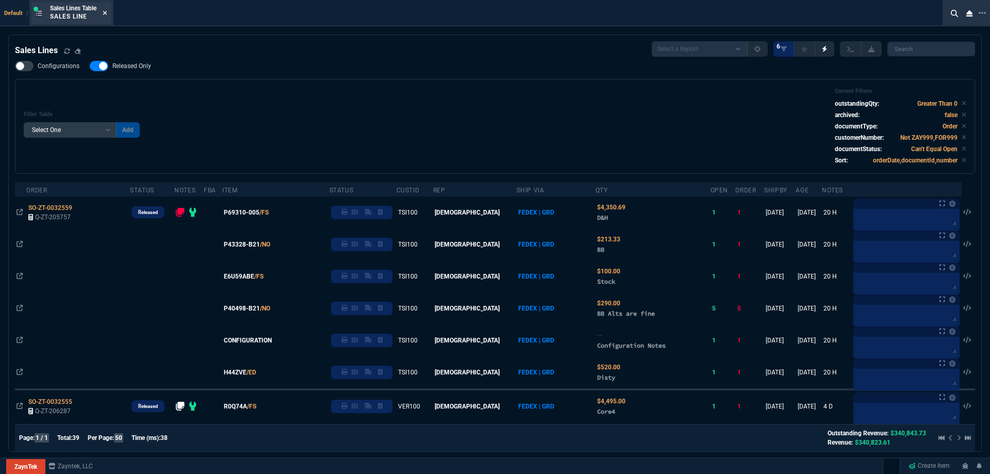
click at [107, 13] on icon at bounding box center [105, 13] width 4 height 4
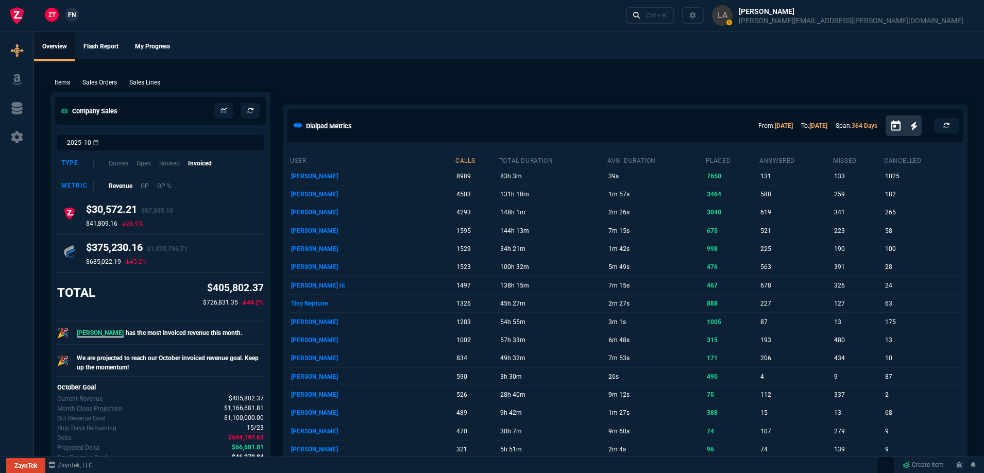
click at [67, 15] on link "FN" at bounding box center [72, 15] width 14 height 14
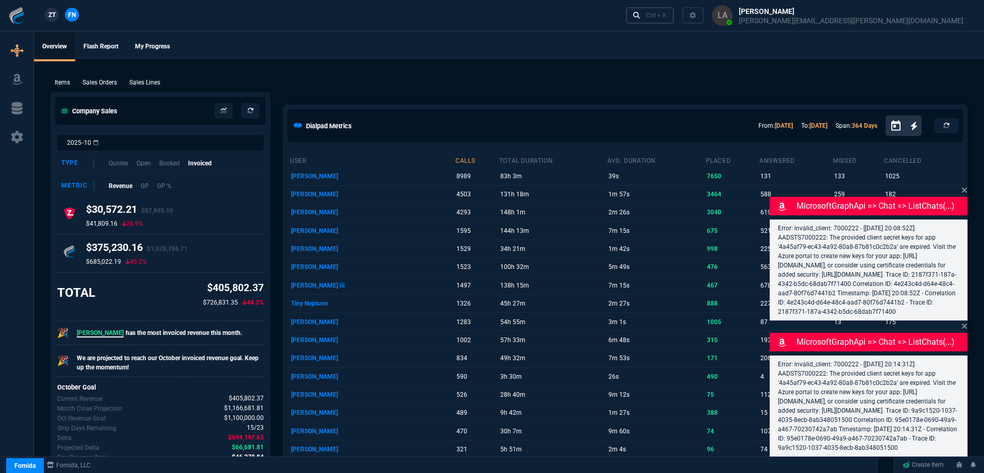
click at [675, 19] on link "Ctrl + K" at bounding box center [650, 15] width 48 height 16
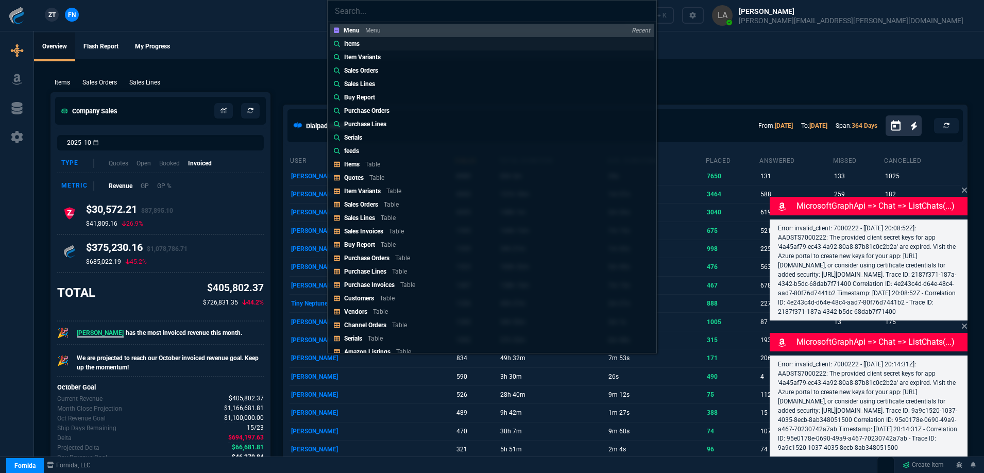
click at [371, 46] on link "Items" at bounding box center [492, 43] width 325 height 13
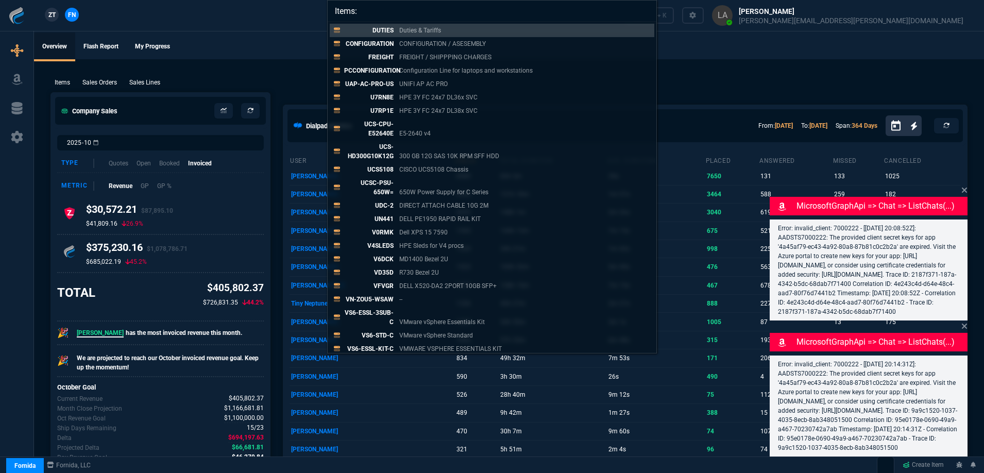
paste input "FG-70F-BDL-809-60"
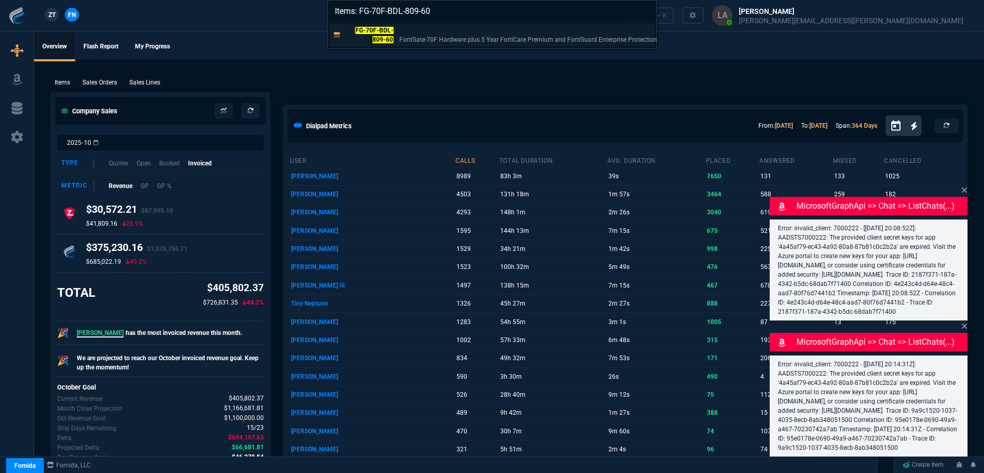
type input "Items: FG-70F-BDL-809-60"
click at [384, 40] on mark "FG-70F-BDL-809-60" at bounding box center [374, 35] width 39 height 16
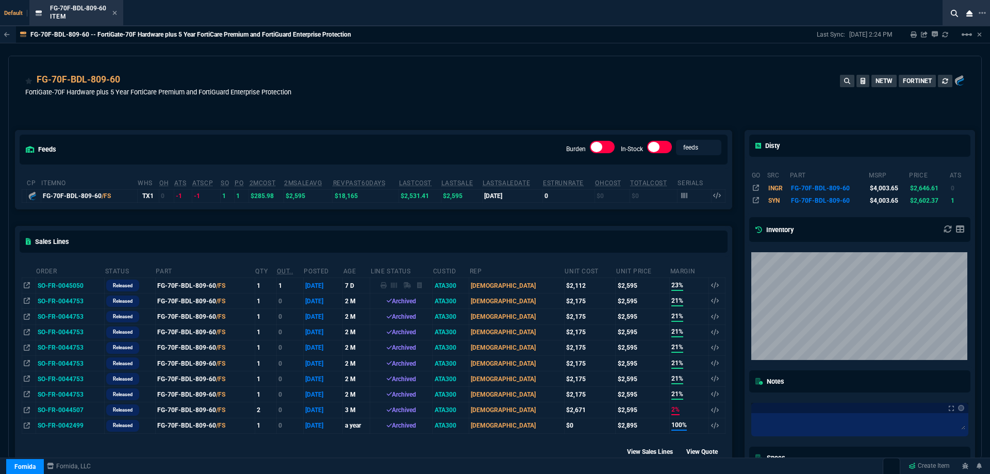
click at [987, 186] on div "FG-70F-BDL-809-60 -- FortiGate-70F Hardware plus 5 Year FortiCare Premium and F…" at bounding box center [495, 242] width 990 height 432
click at [113, 13] on icon at bounding box center [114, 13] width 5 height 6
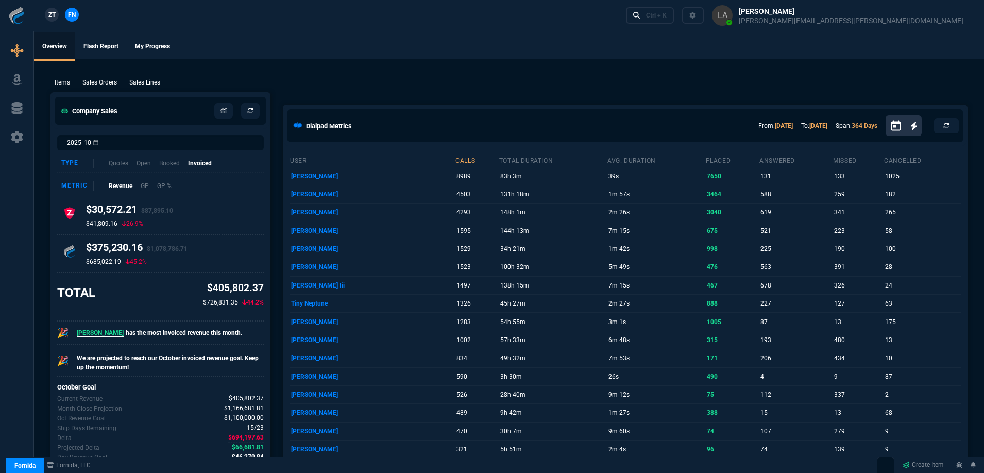
click at [141, 81] on p "Sales Lines" at bounding box center [144, 82] width 31 height 9
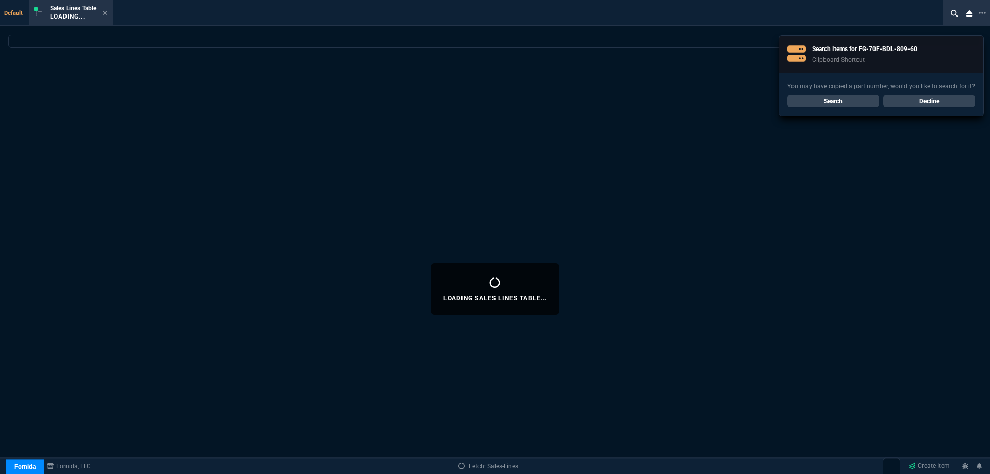
select select
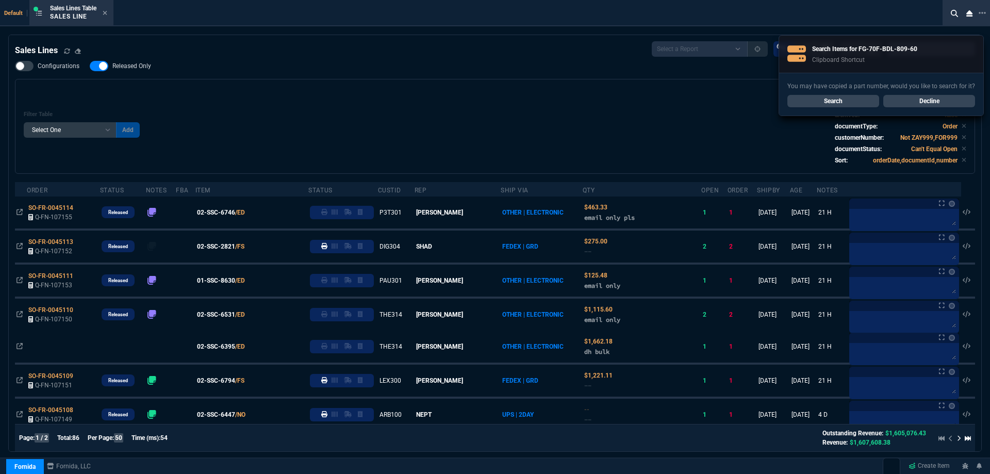
click at [115, 63] on span "Released Only" at bounding box center [131, 66] width 39 height 8
click at [90, 66] on input "Released Only" at bounding box center [89, 66] width 1 height 1
checkbox input "false"
click at [356, 110] on div "Filter Table Select One Add Filter () Age () ATS () Cond (itemVariantCode) Cust…" at bounding box center [495, 126] width 942 height 77
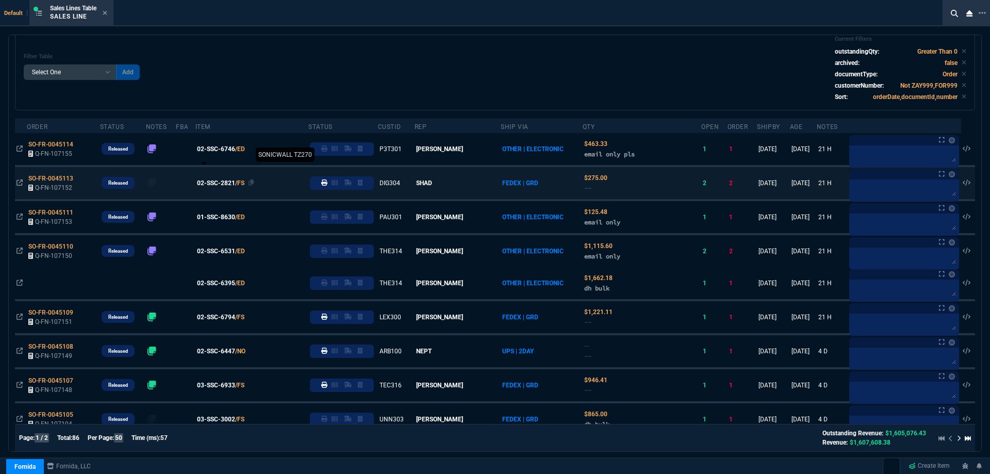
scroll to position [52, 0]
click at [228, 219] on span "01-SSC-8630" at bounding box center [216, 217] width 38 height 9
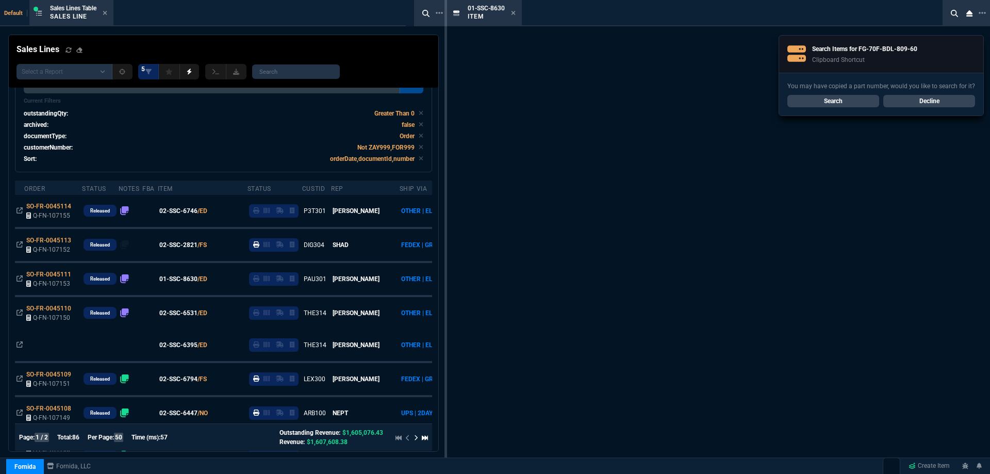
scroll to position [82, 0]
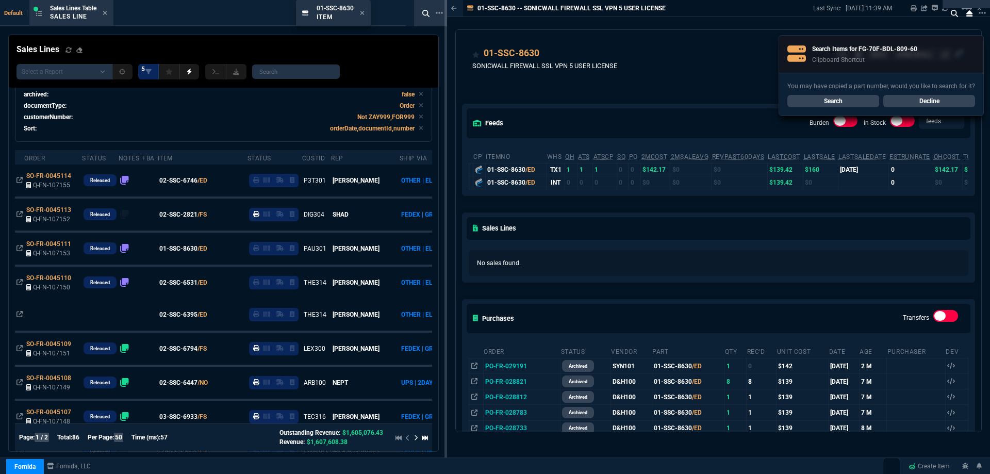
drag, startPoint x: 481, startPoint y: 9, endPoint x: 323, endPoint y: 23, distance: 159.4
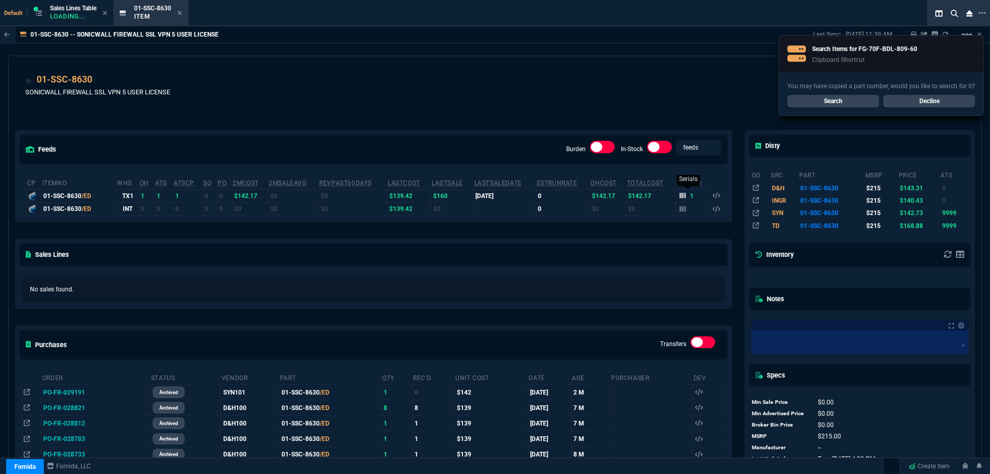
click at [679, 200] on div "1" at bounding box center [686, 195] width 14 height 9
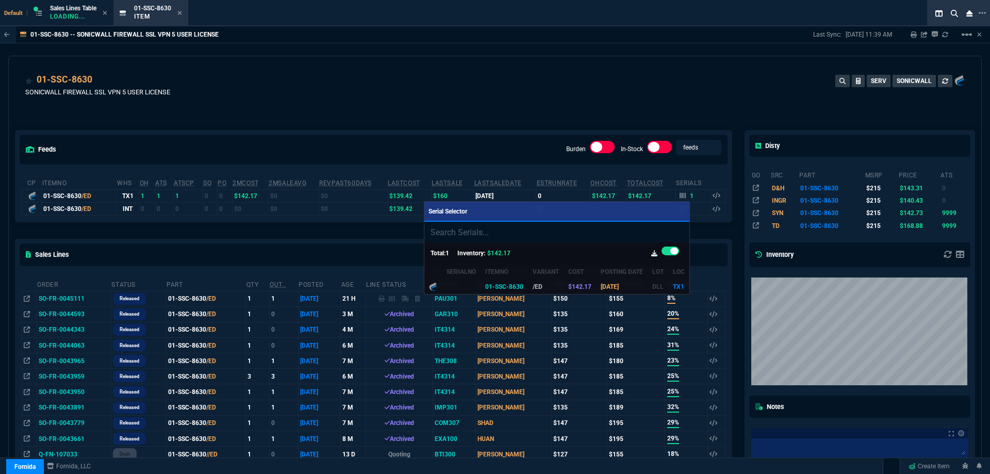
click at [526, 102] on div at bounding box center [495, 237] width 990 height 474
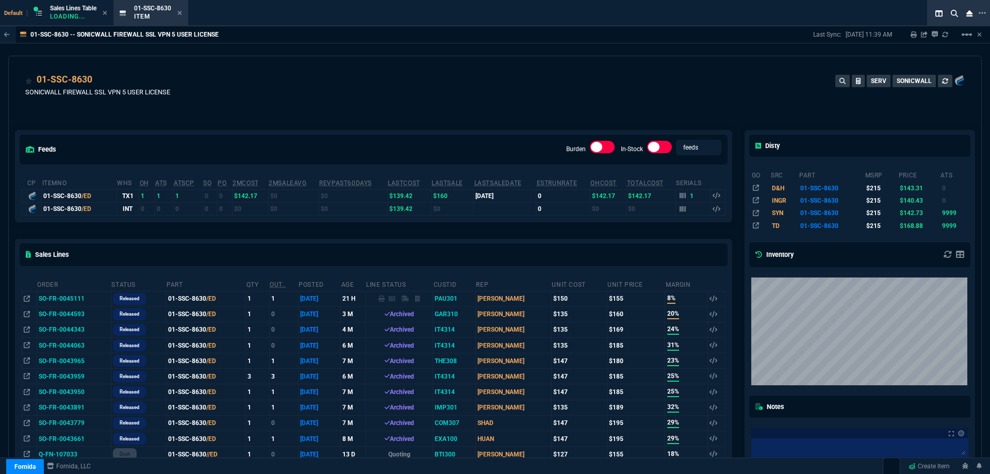
drag, startPoint x: 181, startPoint y: 11, endPoint x: 170, endPoint y: 11, distance: 11.3
click at [181, 11] on icon at bounding box center [179, 13] width 5 height 6
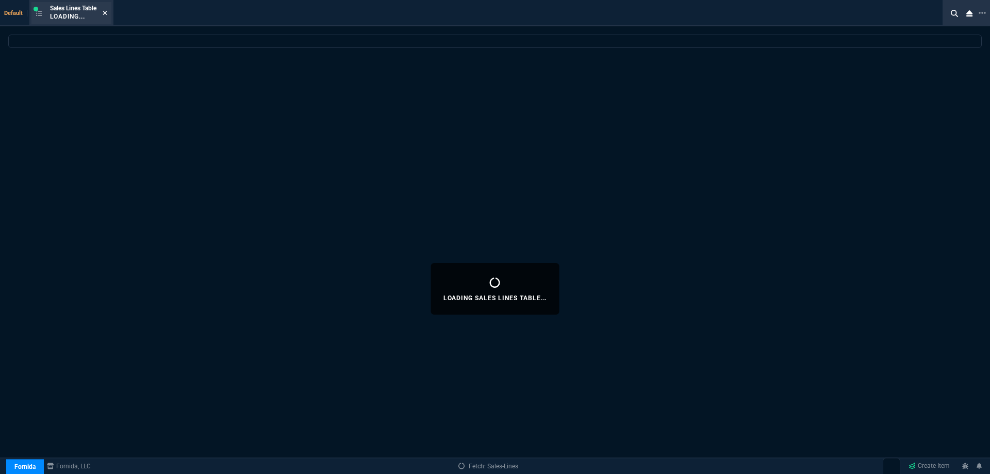
click at [107, 13] on icon at bounding box center [105, 13] width 5 height 6
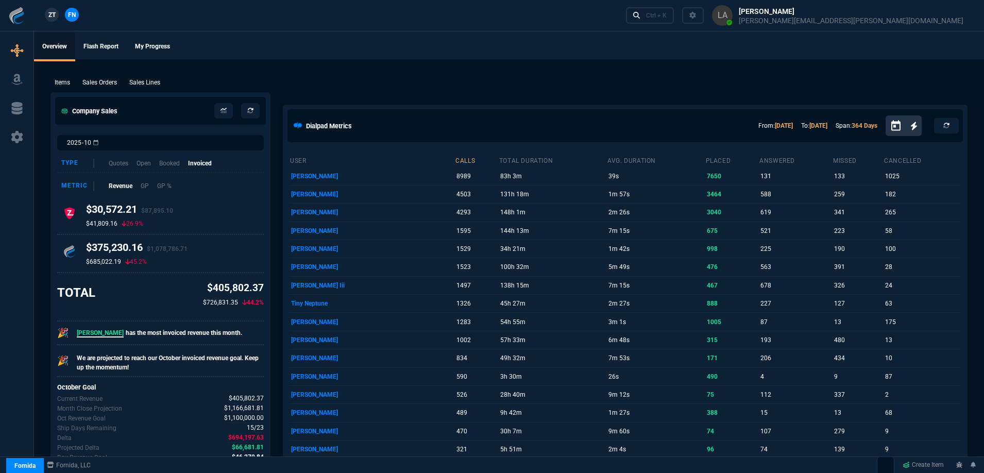
click at [56, 17] on span "ZT" at bounding box center [51, 14] width 7 height 9
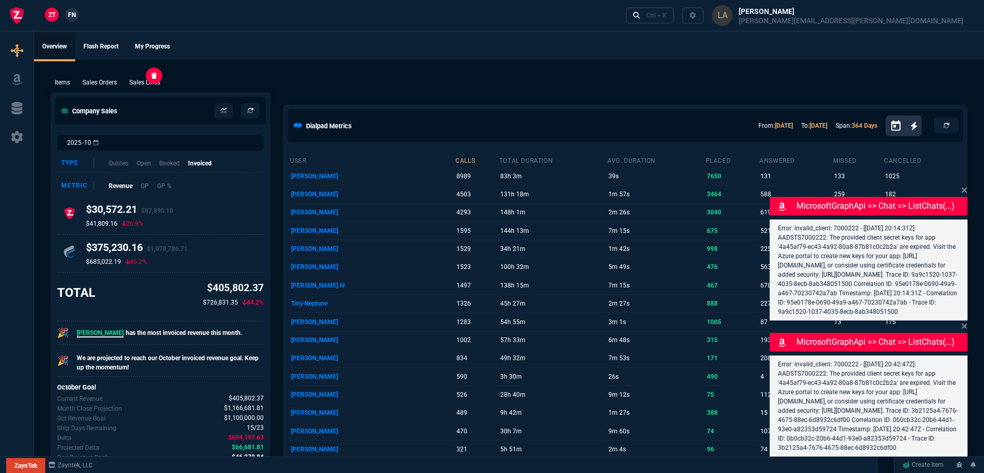
click at [145, 78] on p "Sales Lines" at bounding box center [144, 82] width 31 height 9
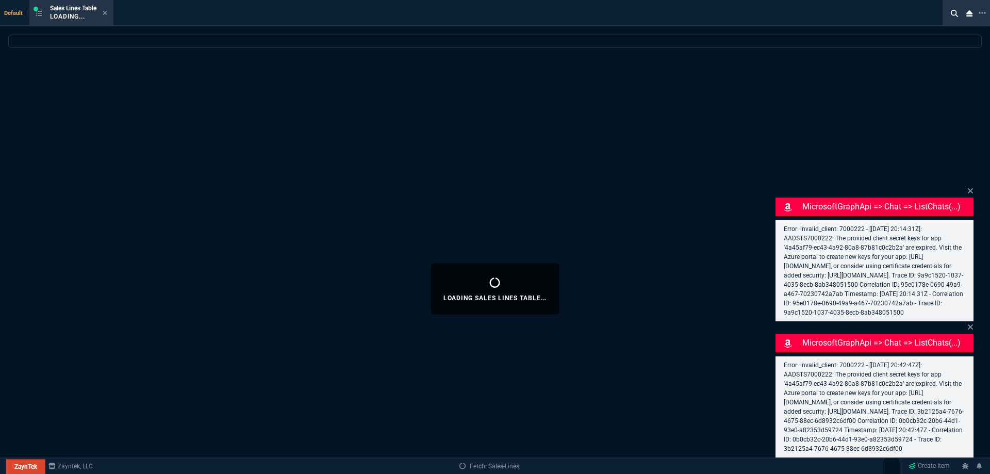
select select
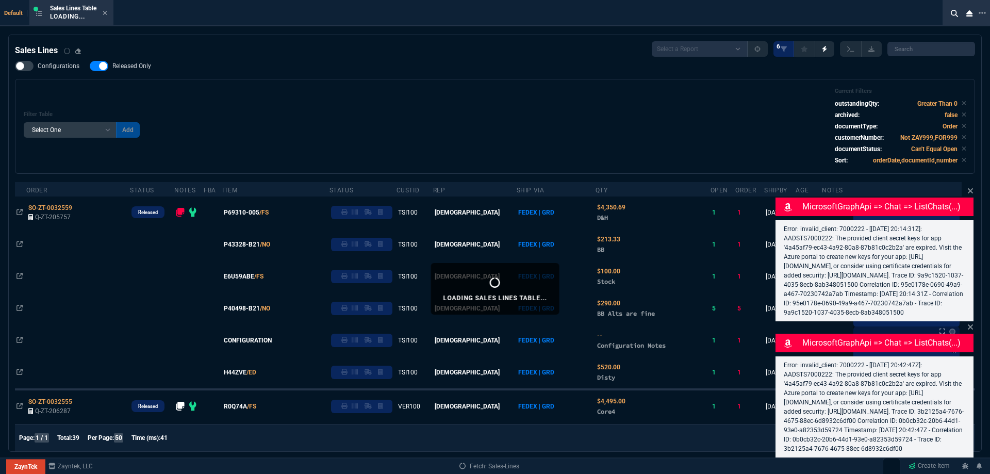
click at [125, 64] on span "Released Only" at bounding box center [131, 66] width 39 height 8
click at [90, 66] on input "Released Only" at bounding box center [89, 66] width 1 height 1
checkbox input "false"
click at [277, 87] on div "Filter Table Select One Add Filter () Age () ATS () Cond (itemVariantCode) Cust…" at bounding box center [495, 126] width 960 height 95
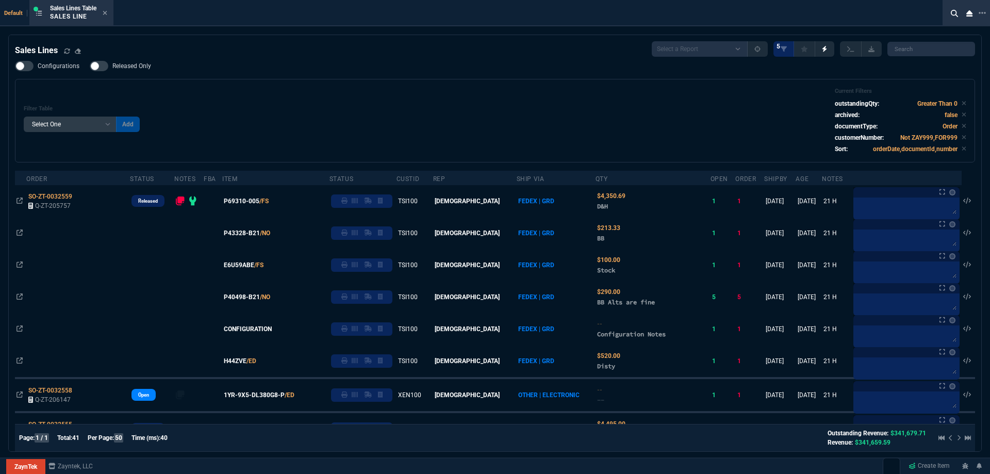
select select
click at [106, 13] on icon at bounding box center [105, 13] width 5 height 6
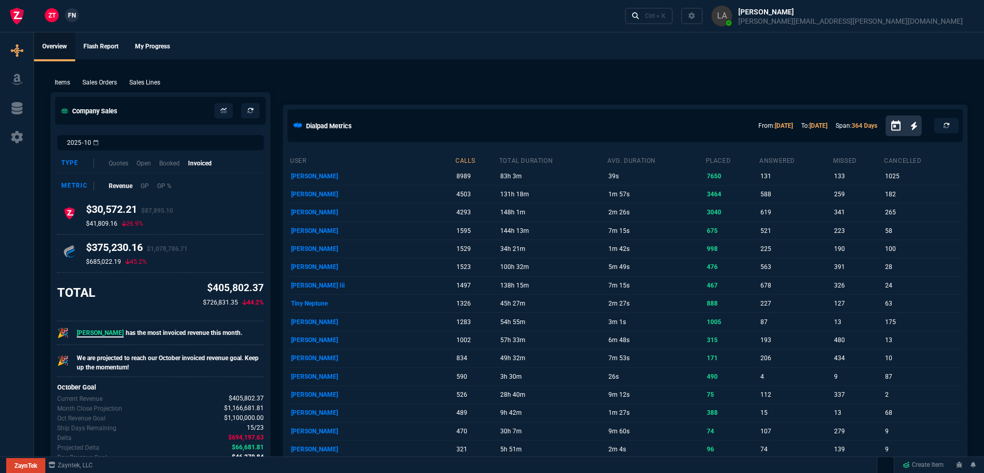
click at [72, 16] on span "FN" at bounding box center [72, 15] width 8 height 9
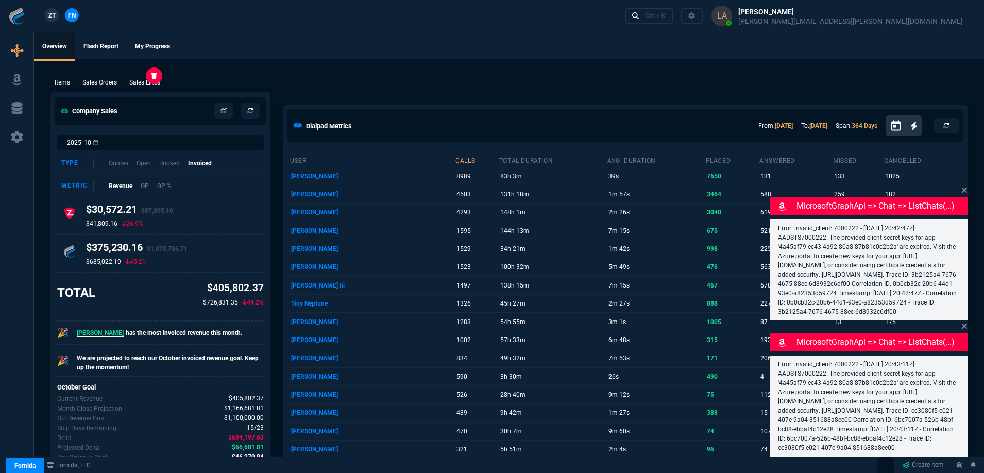
click at [133, 83] on p "Sales Lines" at bounding box center [144, 82] width 31 height 9
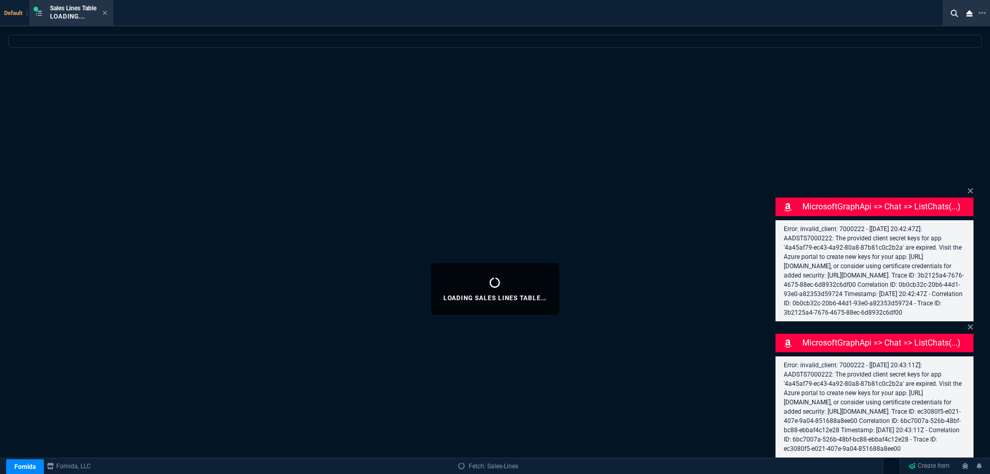
select select
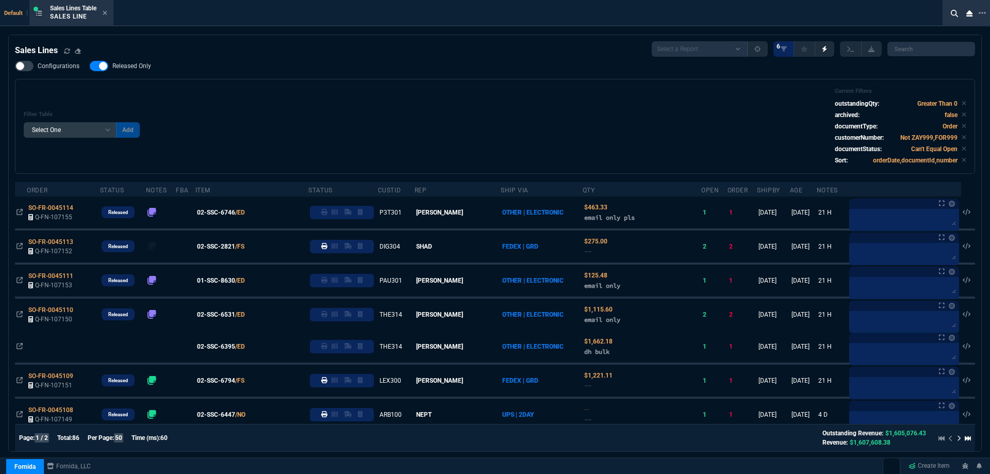
drag, startPoint x: 135, startPoint y: 66, endPoint x: 308, endPoint y: 72, distance: 173.3
click at [135, 66] on span "Released Only" at bounding box center [131, 66] width 39 height 8
click at [90, 66] on input "Released Only" at bounding box center [89, 66] width 1 height 1
checkbox input "false"
click at [318, 73] on div "Configurations Released Only Filter Table Select One Add Filter () Age () ATS (…" at bounding box center [495, 117] width 960 height 113
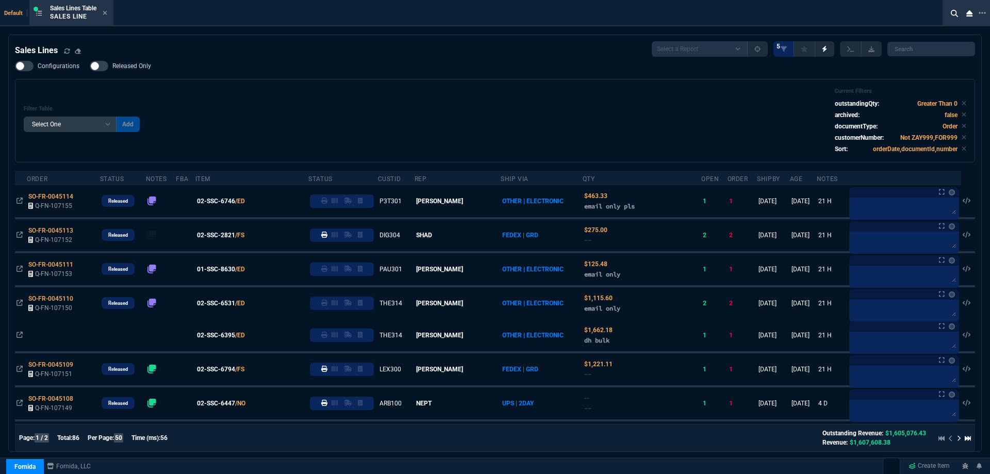
drag, startPoint x: 302, startPoint y: 98, endPoint x: 240, endPoint y: 137, distance: 72.7
click at [302, 98] on div "Filter Table Select One Add Filter () Age () ATS () Cond (itemVariantCode) Cust…" at bounding box center [495, 121] width 942 height 66
click at [291, 108] on div "Filter Table Select One Add Filter () Age () ATS () Cond (itemVariantCode) Cust…" at bounding box center [495, 121] width 942 height 66
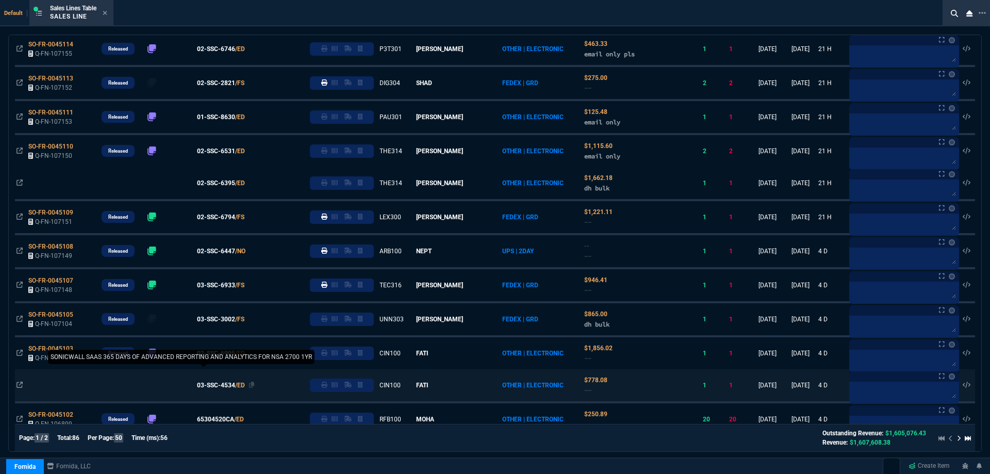
scroll to position [49, 0]
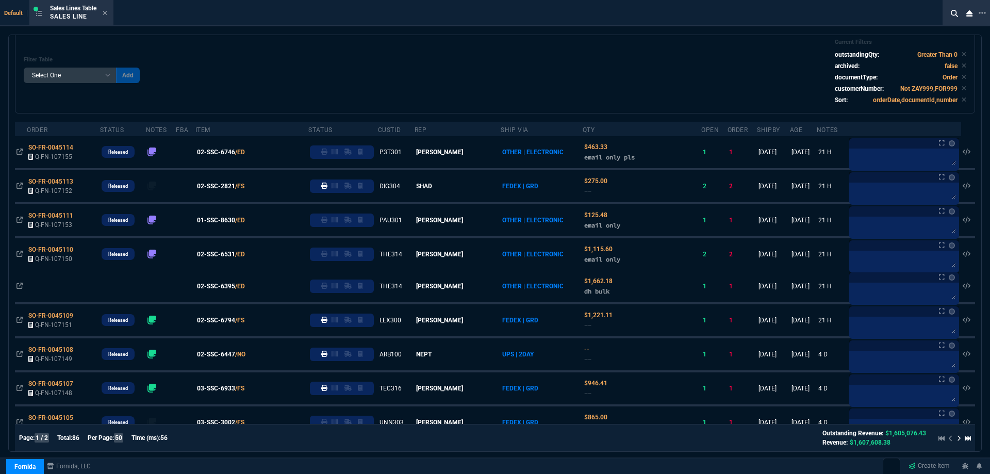
click at [270, 51] on div "Filter Table Select One Add Filter () Age () ATS () Cond (itemVariantCode) Cust…" at bounding box center [495, 72] width 942 height 66
click at [106, 15] on icon at bounding box center [105, 13] width 5 height 6
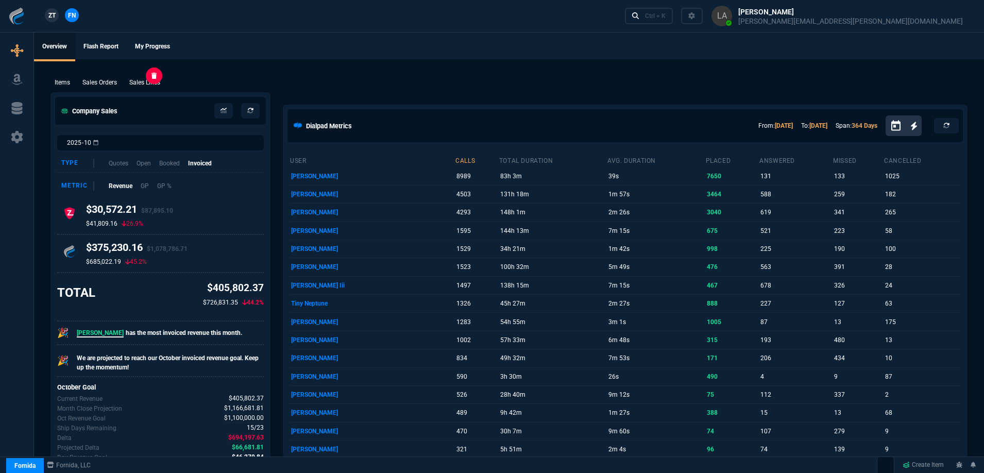
click at [133, 83] on p "Sales Lines" at bounding box center [144, 82] width 31 height 9
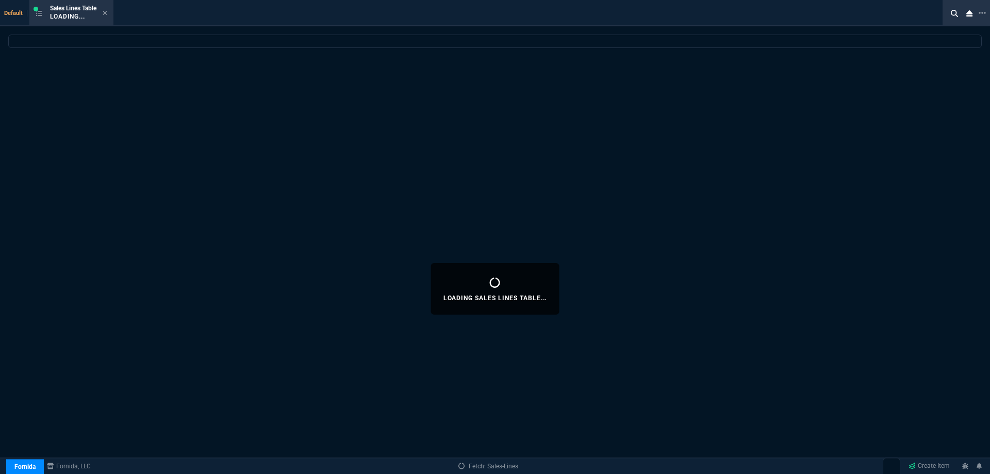
select select
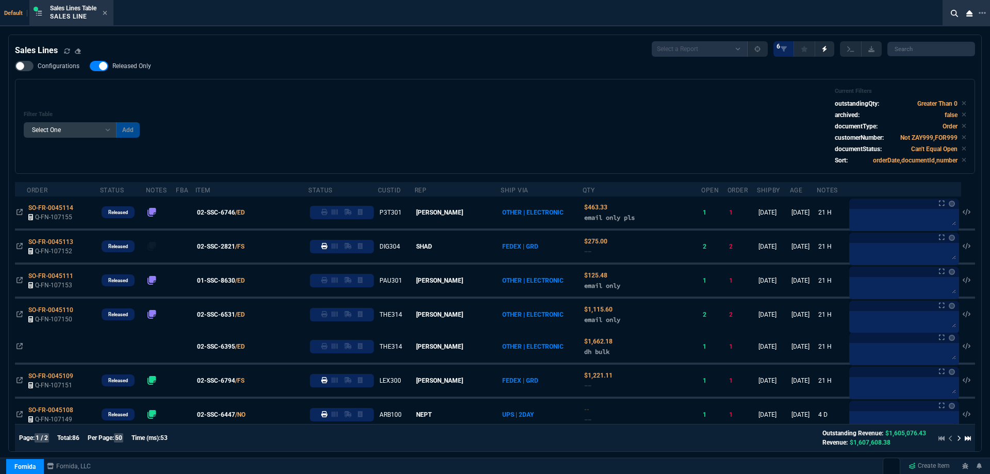
click at [145, 70] on span "Released Only" at bounding box center [131, 66] width 39 height 8
click at [90, 66] on input "Released Only" at bounding box center [89, 66] width 1 height 1
checkbox input "false"
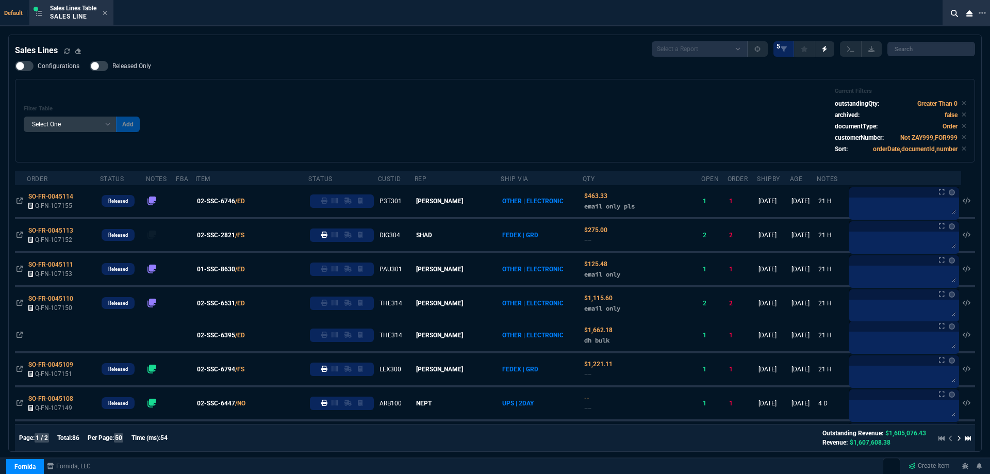
click at [138, 29] on div "Default Sales Lines Table Sales Line Sales Lines Select a Report NEW QUERY Soni…" at bounding box center [495, 254] width 990 height 508
click at [56, 195] on span "SO-FR-0045114" at bounding box center [50, 196] width 45 height 7
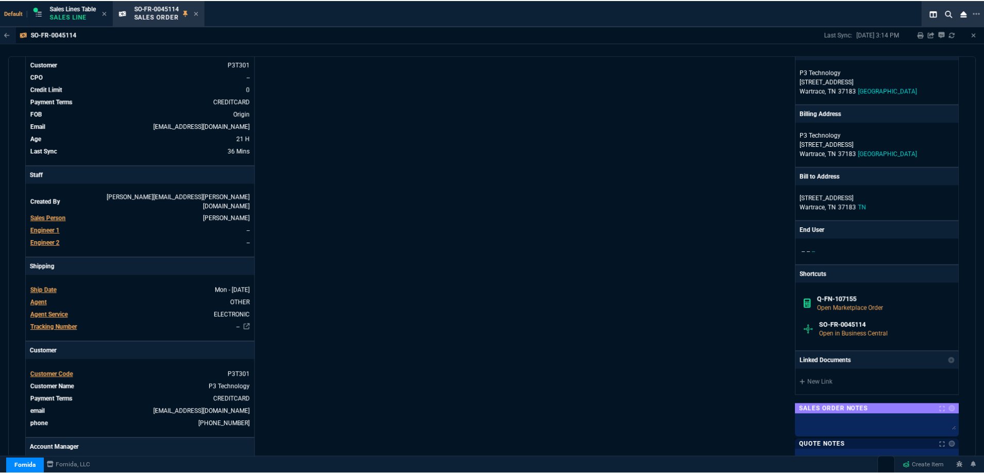
scroll to position [103, 0]
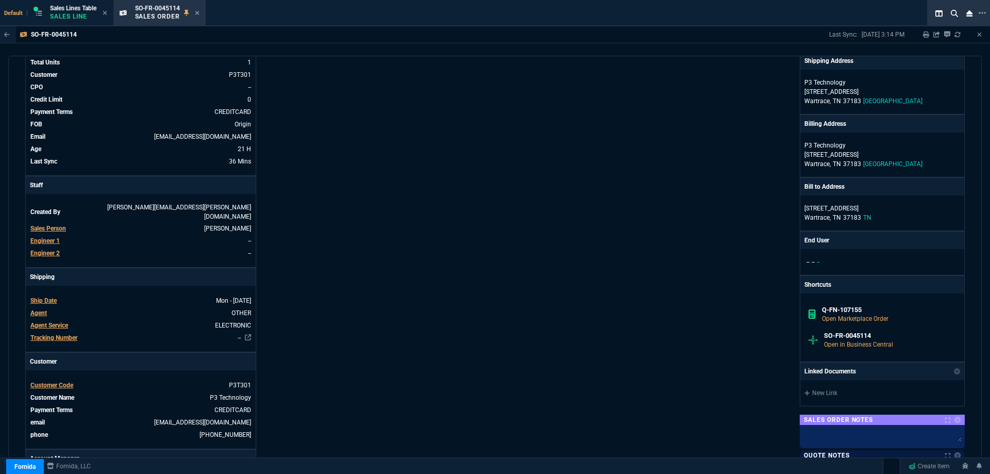
click at [199, 13] on icon at bounding box center [197, 13] width 4 height 4
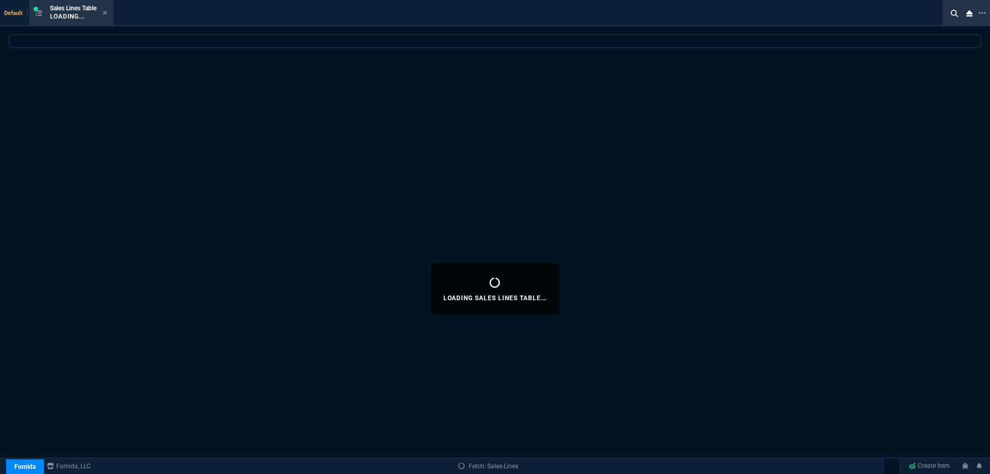
select select
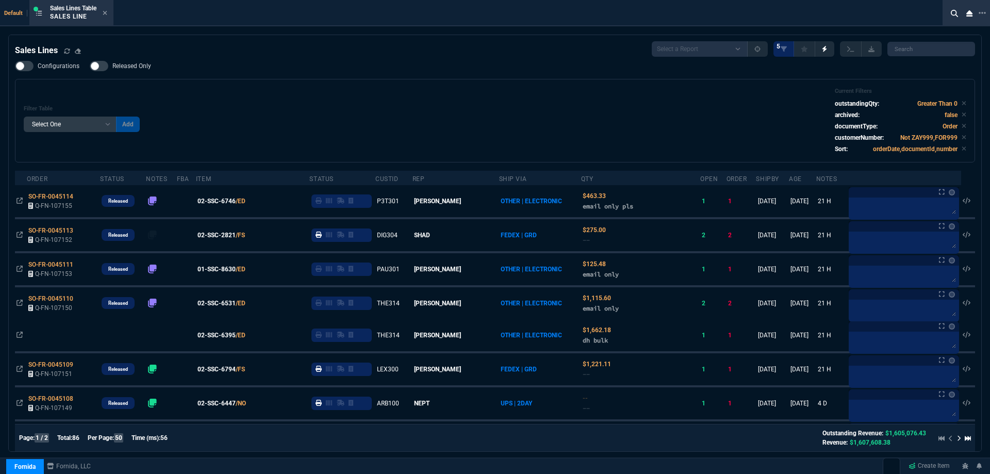
click at [985, 156] on div "Sales Lines Select a Report NEW QUERY SonicWall Sale AMZ (MTD) NEW QUERY INS100…" at bounding box center [495, 289] width 990 height 508
click at [104, 18] on div "Sales Lines Table Sales Line" at bounding box center [78, 13] width 57 height 18
click at [107, 15] on icon at bounding box center [105, 13] width 5 height 6
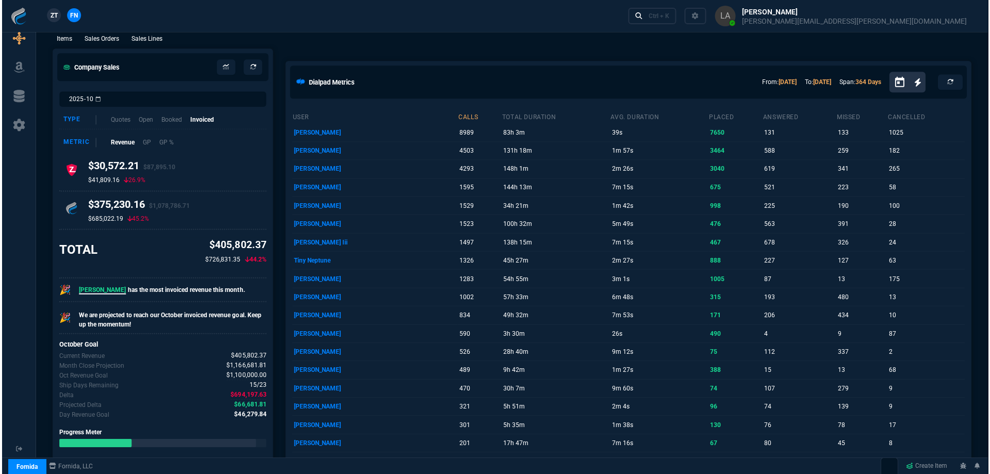
scroll to position [0, 0]
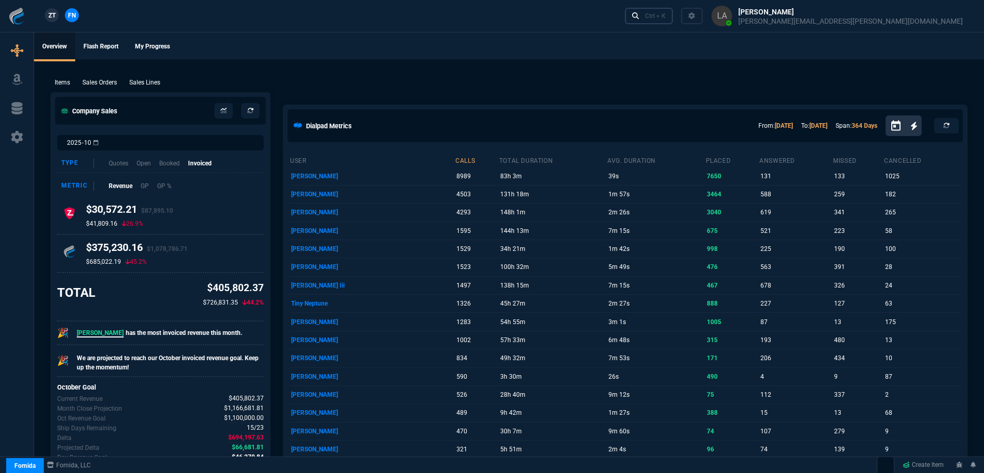
click at [674, 15] on link "Ctrl + K" at bounding box center [649, 16] width 48 height 16
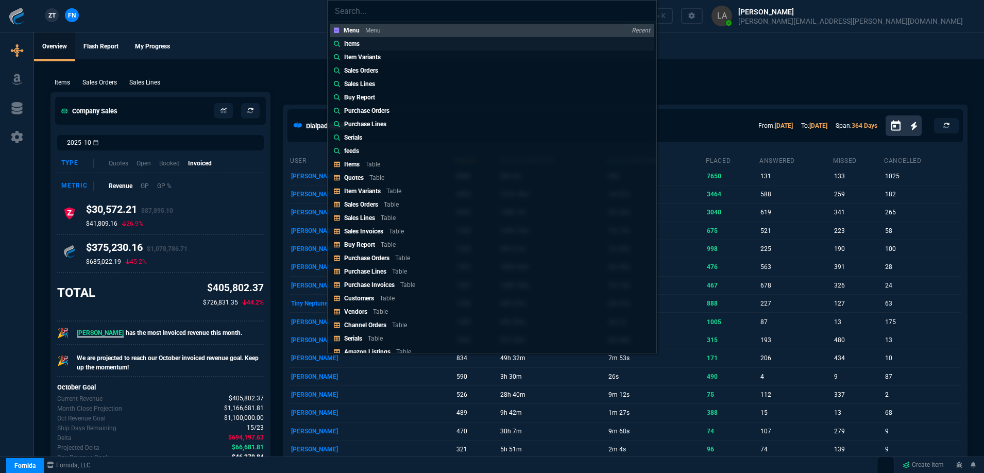
click at [363, 46] on div "Items" at bounding box center [354, 43] width 20 height 9
type input "Items:"
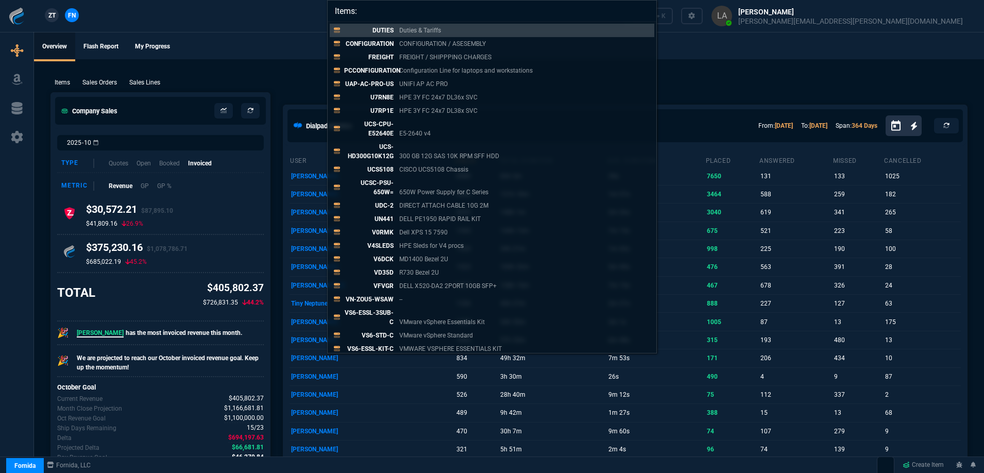
click at [274, 50] on div "Items: DUTIES Duties & Tariffs CONFIGURATION CONFIGURATION / ASESEMBLY FREIGHT …" at bounding box center [492, 236] width 984 height 473
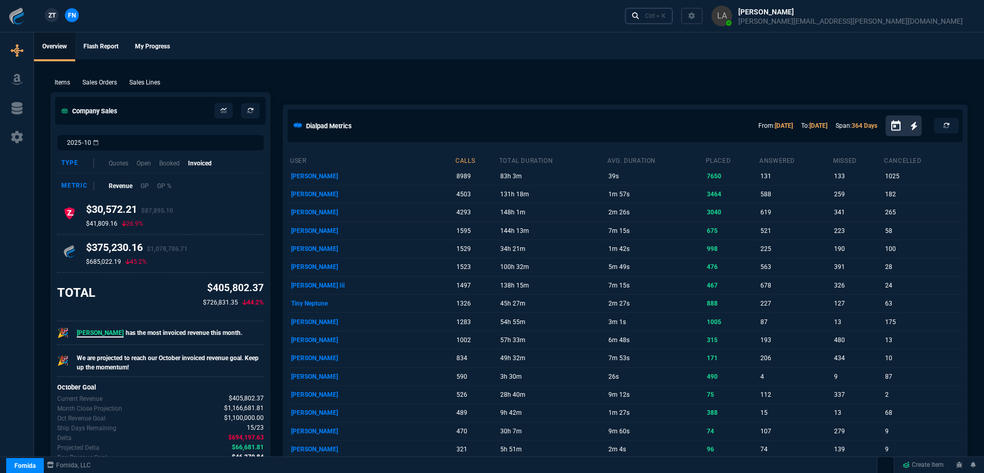
click at [666, 15] on div "Ctrl + K" at bounding box center [655, 16] width 21 height 8
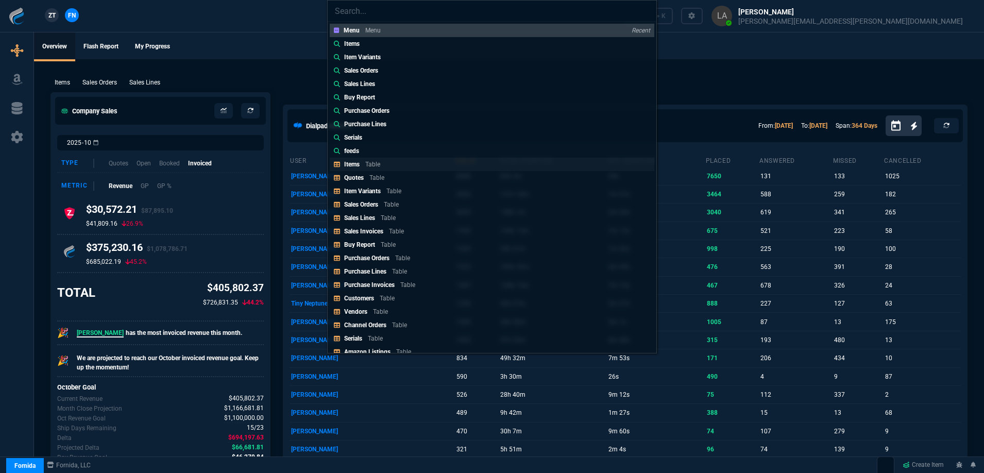
click at [349, 166] on p "Items" at bounding box center [351, 164] width 15 height 7
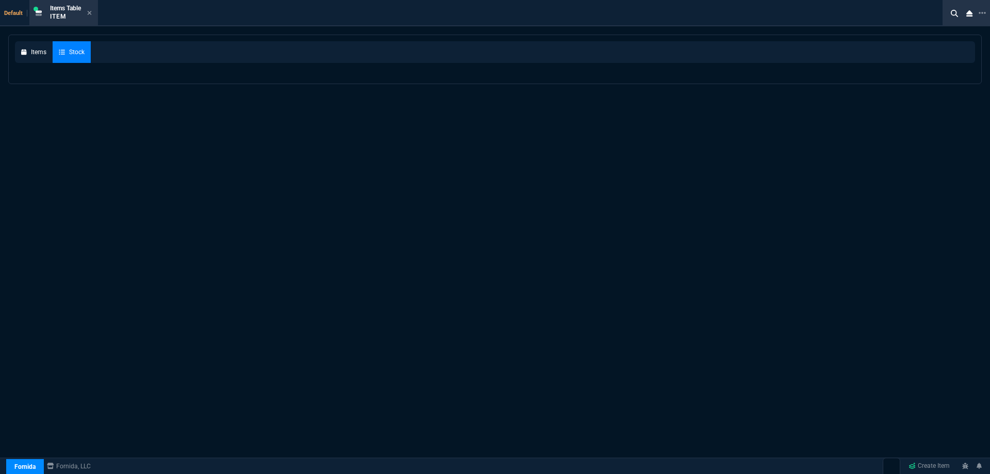
select select
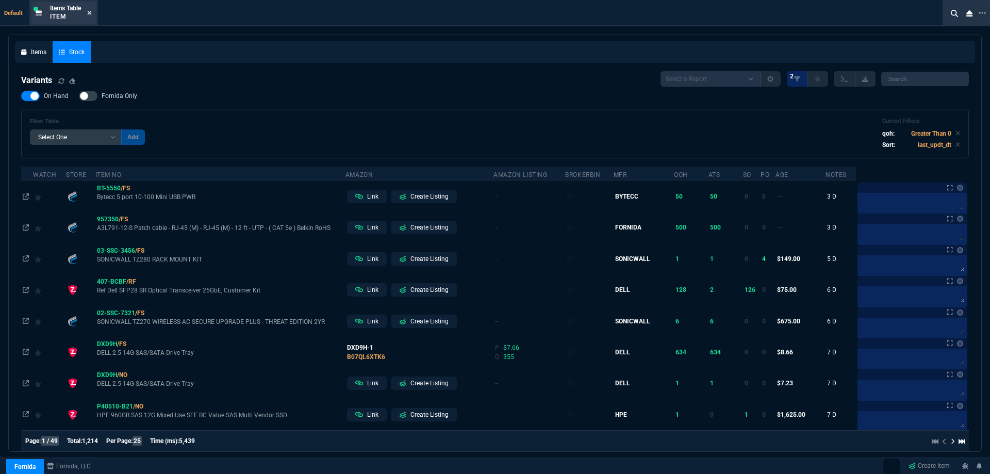
click at [92, 11] on icon at bounding box center [89, 13] width 5 height 6
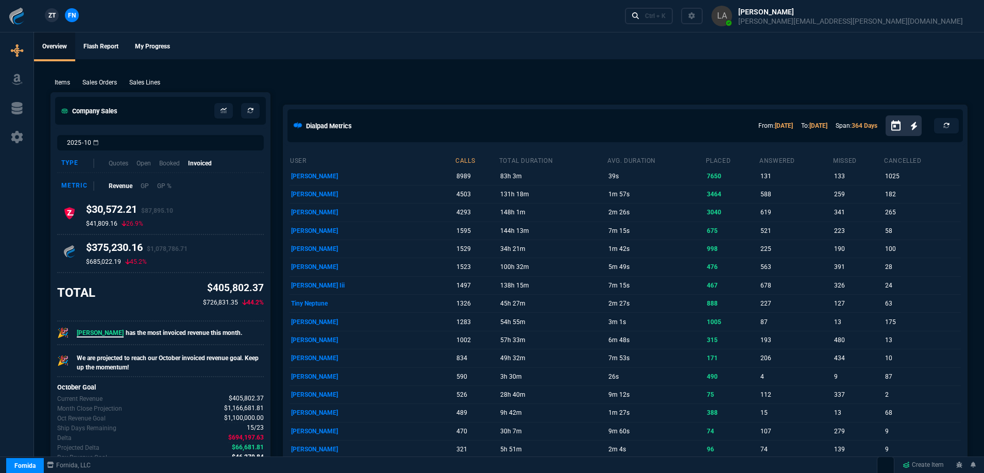
click at [52, 15] on span "ZT" at bounding box center [51, 15] width 7 height 9
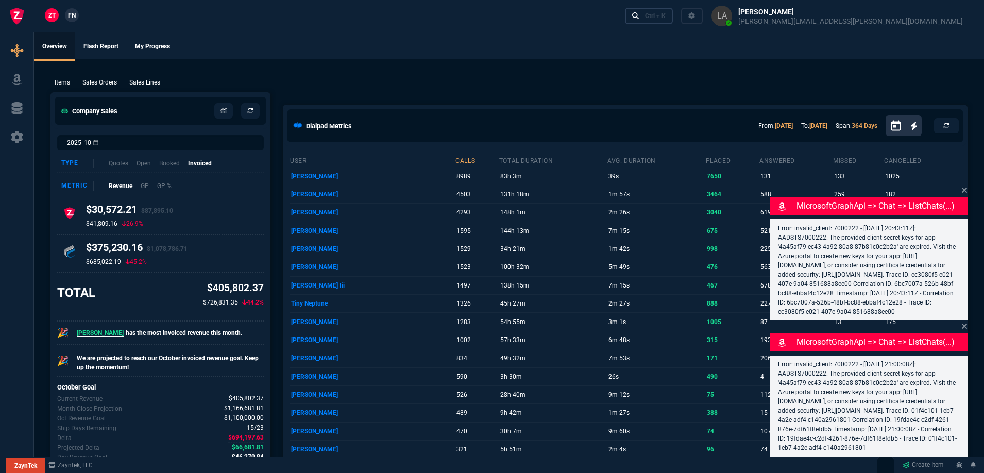
click at [640, 14] on icon at bounding box center [635, 15] width 7 height 7
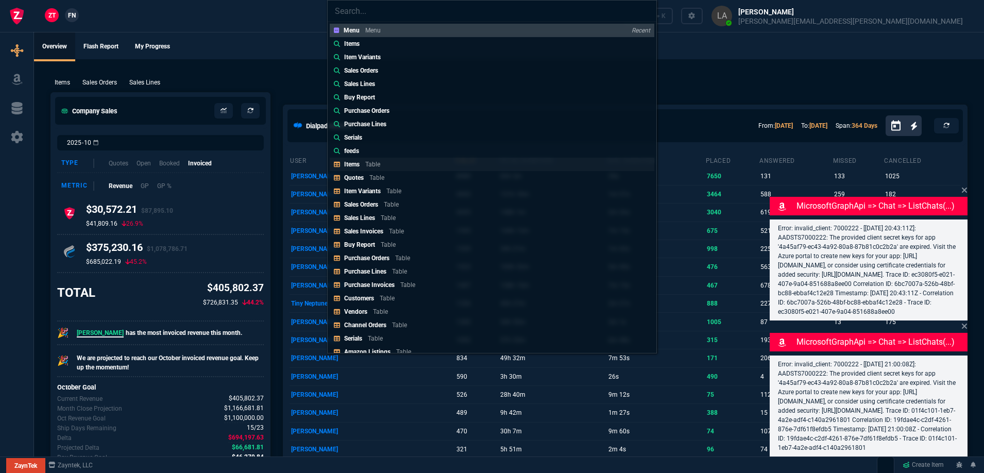
click at [360, 165] on p "Items" at bounding box center [351, 164] width 15 height 7
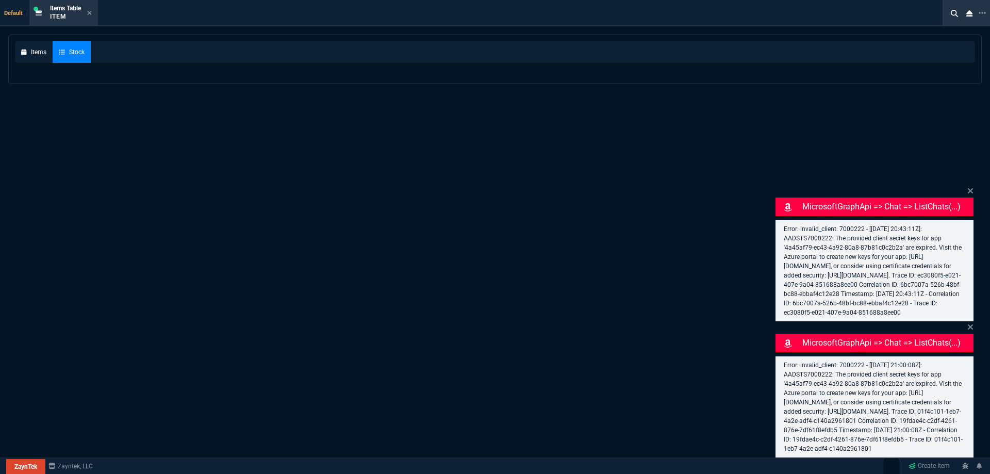
select select
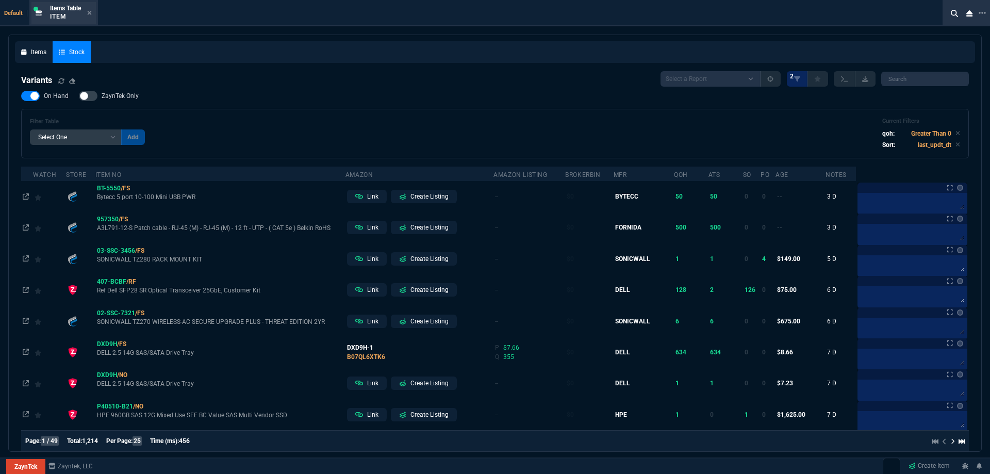
click at [94, 12] on div "Items Table Item" at bounding box center [63, 13] width 64 height 22
click at [92, 12] on icon at bounding box center [90, 13] width 4 height 4
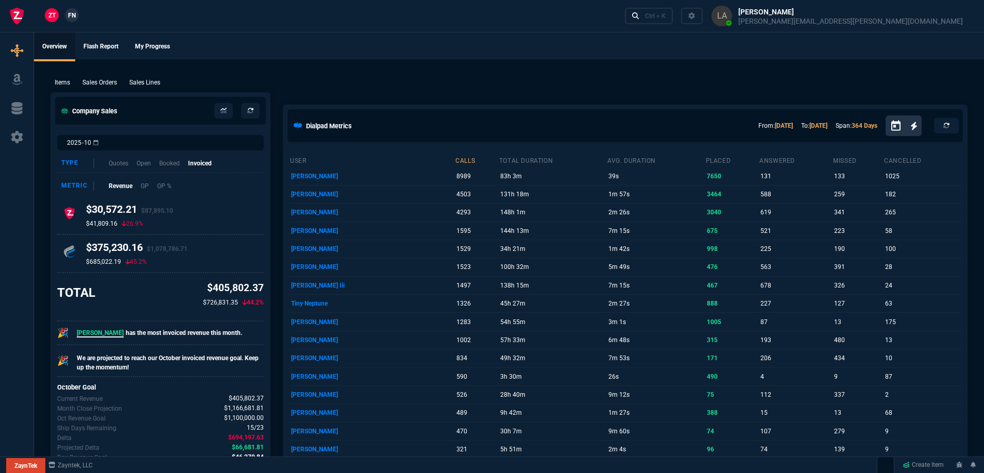
click at [332, 27] on div "ZT FN Ctrl + K" at bounding box center [492, 16] width 984 height 32
click at [78, 18] on nx-fornida-client-manager "ZT FN" at bounding box center [62, 15] width 40 height 15
click at [75, 16] on span "FN" at bounding box center [72, 15] width 8 height 9
click at [153, 86] on p "Sales Lines" at bounding box center [144, 82] width 31 height 9
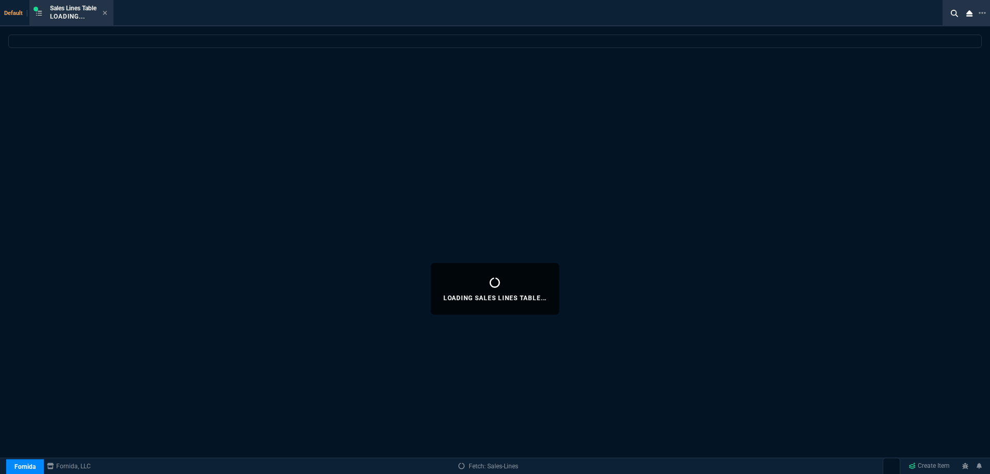
select select
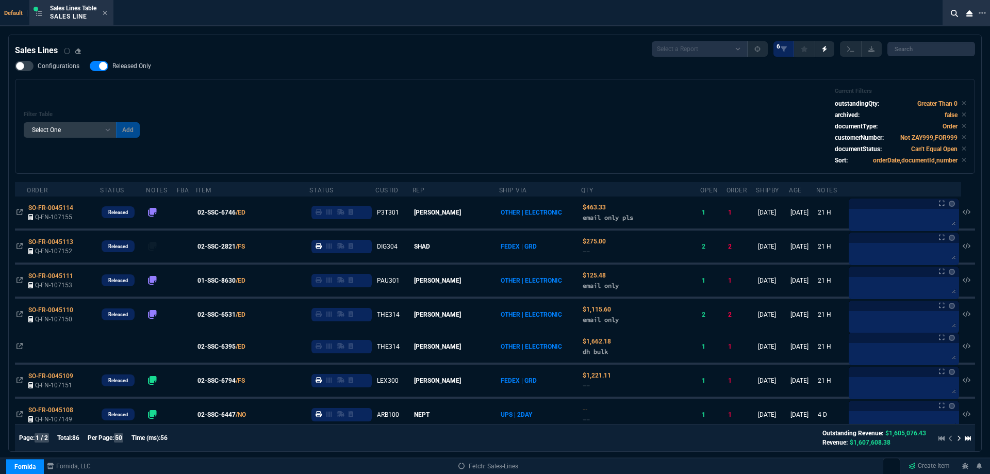
click at [144, 70] on span "Released Only" at bounding box center [131, 66] width 39 height 8
click at [90, 66] on input "Released Only" at bounding box center [89, 66] width 1 height 1
checkbox input "false"
click at [409, 116] on div "Filter Table Select One Add Filter () Age () ATS () Cond (itemVariantCode) Cust…" at bounding box center [495, 126] width 942 height 77
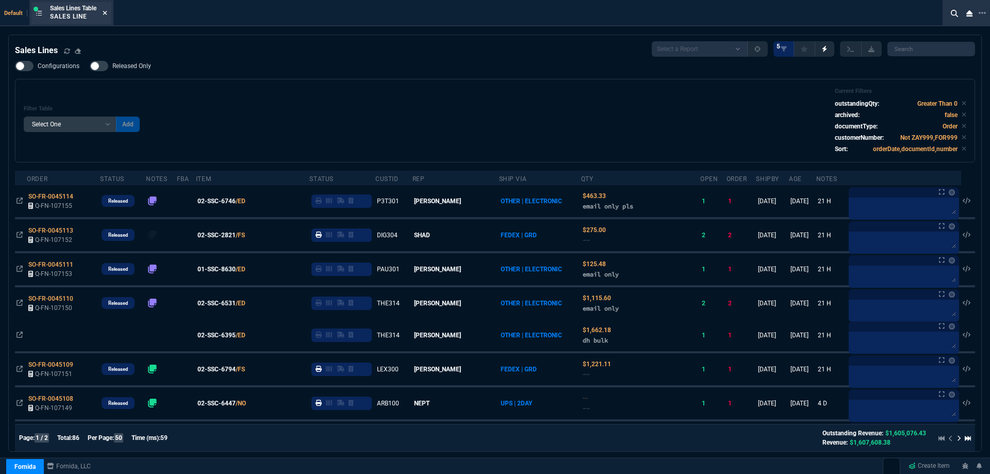
click at [105, 15] on icon at bounding box center [105, 13] width 5 height 6
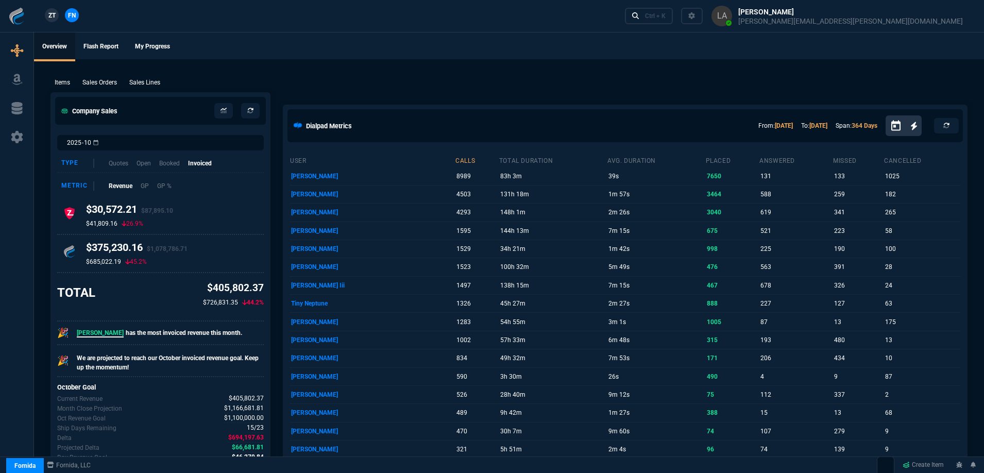
click at [54, 13] on span "ZT" at bounding box center [51, 15] width 7 height 9
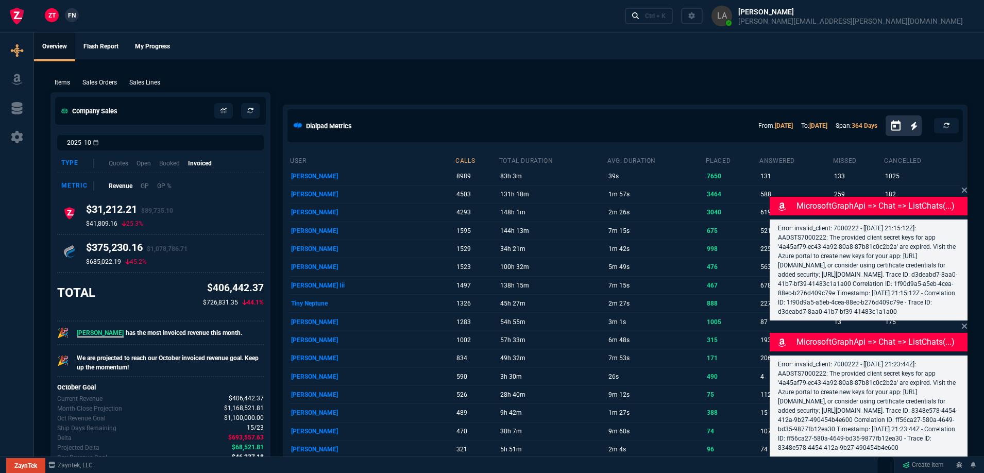
click at [140, 76] on div "Items Sales Orders Sales Lines Add Link" at bounding box center [509, 82] width 917 height 12
click at [149, 83] on p "Sales Lines" at bounding box center [144, 82] width 31 height 9
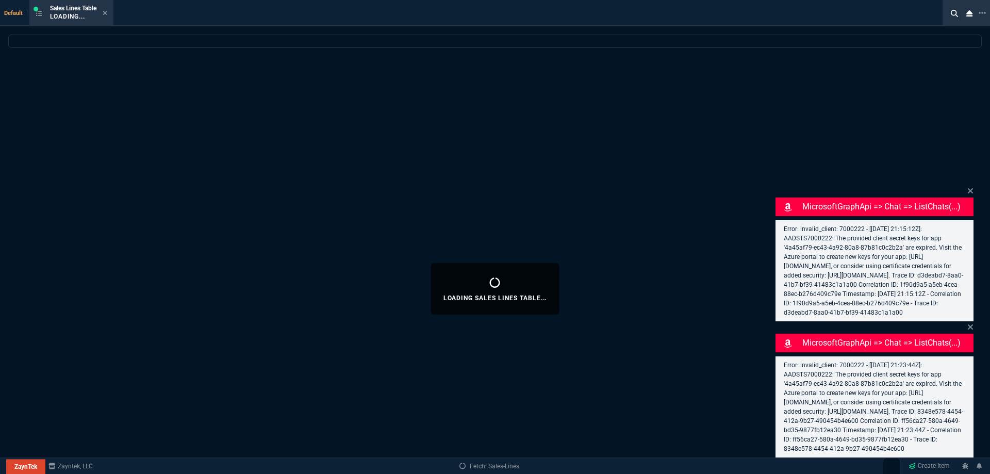
select select
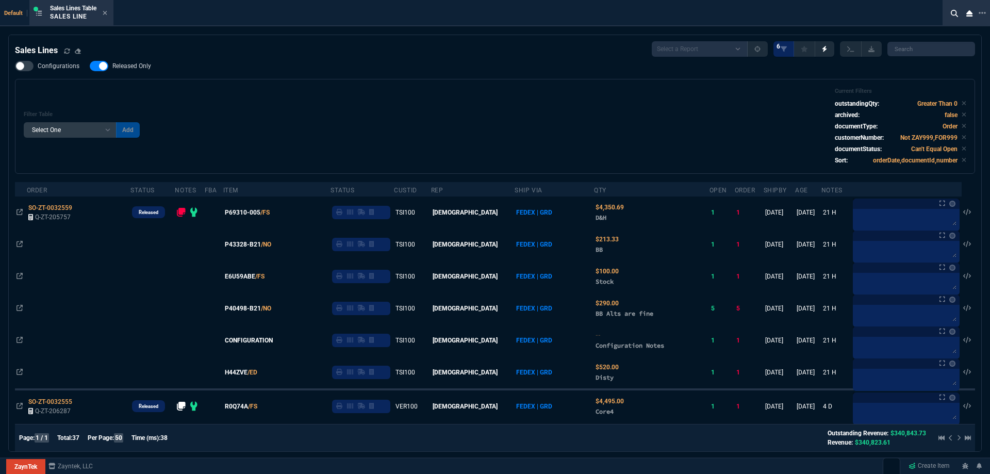
click at [124, 64] on span "Released Only" at bounding box center [131, 66] width 39 height 8
click at [90, 66] on input "Released Only" at bounding box center [89, 66] width 1 height 1
checkbox input "false"
click at [372, 103] on div "Filter Table Select One Add Filter () Age () ATS () Cond (itemVariantCode) Cust…" at bounding box center [495, 126] width 942 height 77
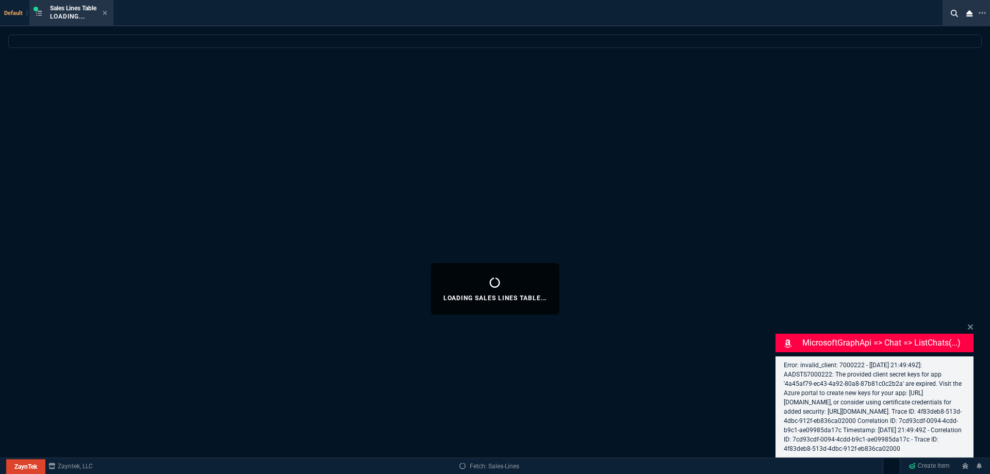
select select
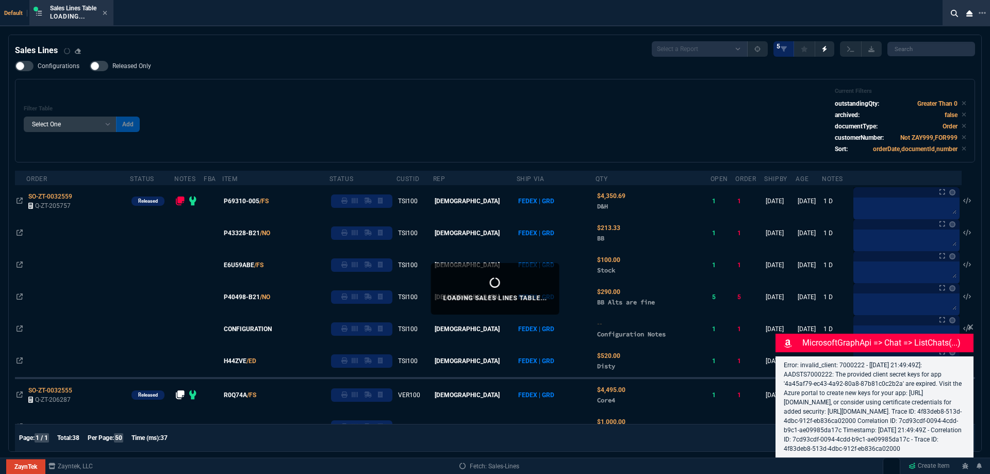
click at [106, 10] on icon at bounding box center [105, 13] width 5 height 6
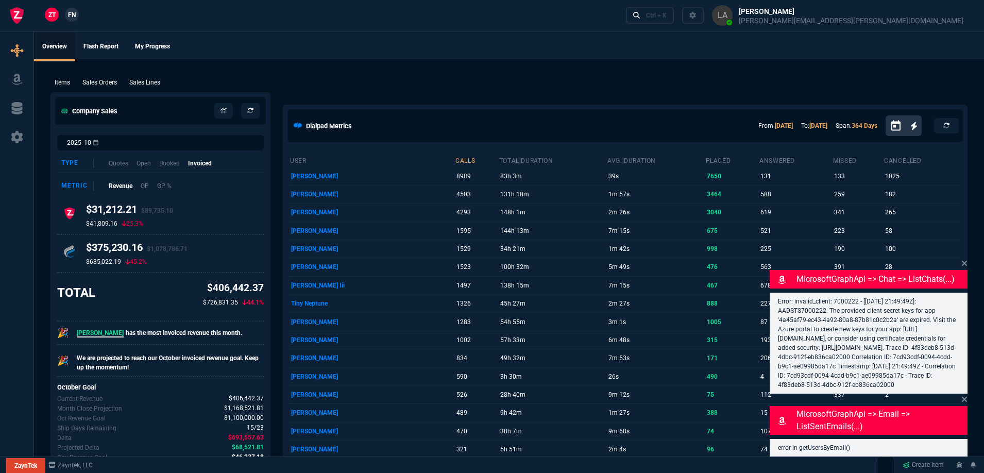
click at [781, 25] on div "Ctrl + K" at bounding box center [799, 15] width 354 height 31
click at [641, 19] on icon at bounding box center [636, 15] width 7 height 7
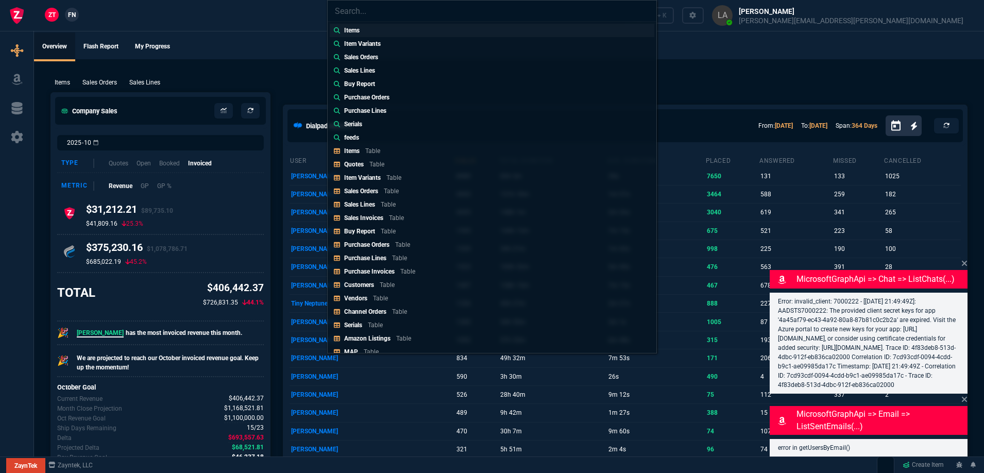
click at [386, 34] on link "Items" at bounding box center [492, 30] width 325 height 13
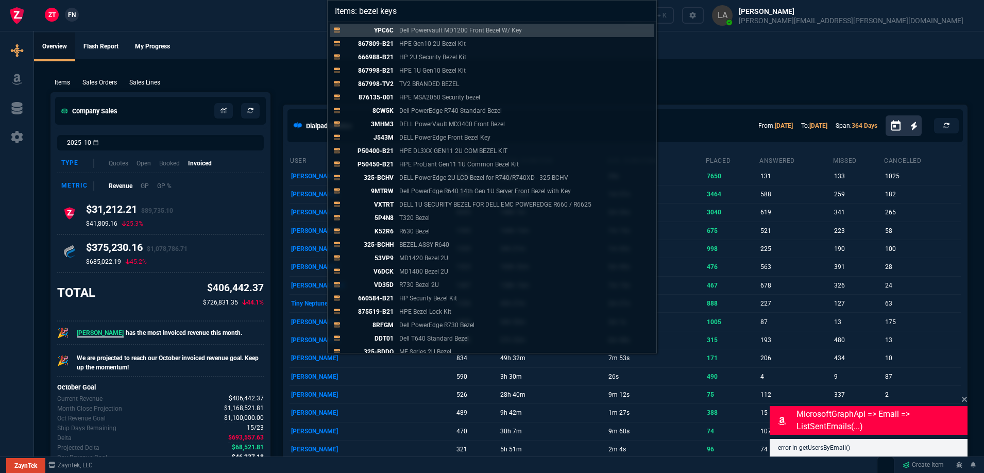
type input "Items: bezel keys"
click at [697, 73] on div "Items: bezel keys YPC6C Dell Powervault MD1200 Front Bezel W/ Key 867809-B21 HP…" at bounding box center [492, 236] width 984 height 473
